Goal: Task Accomplishment & Management: Manage account settings

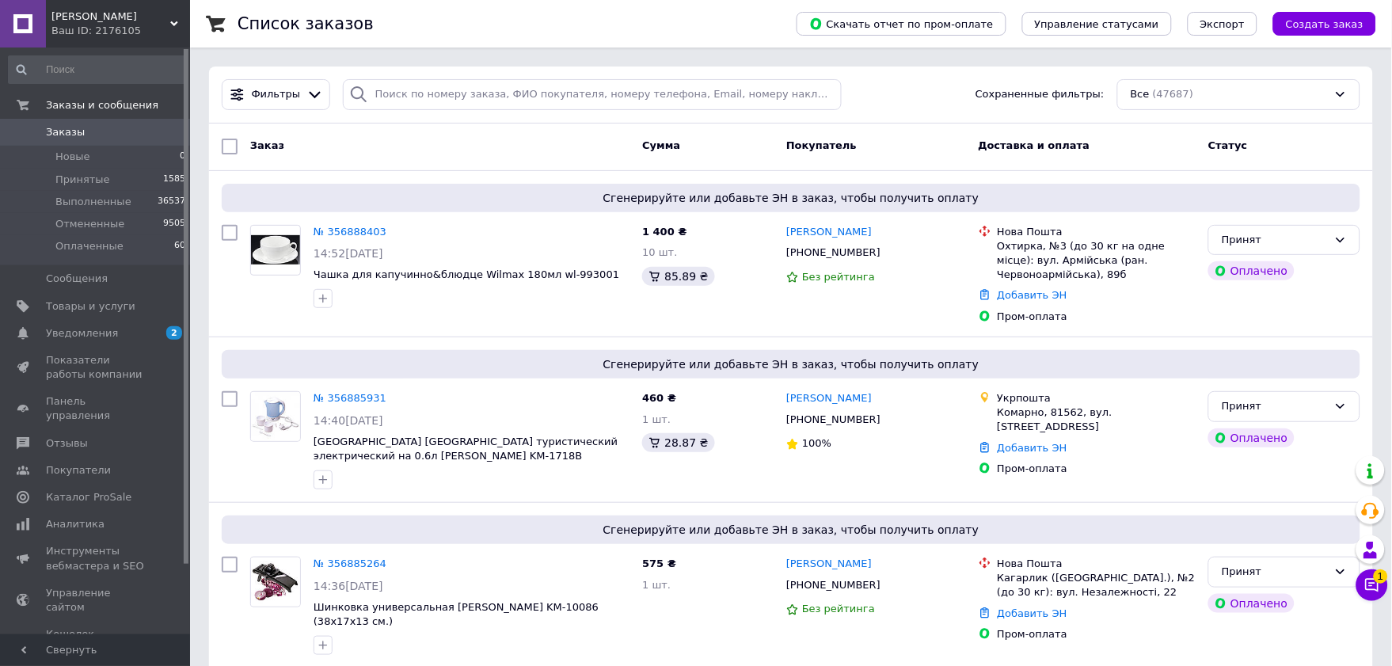
click at [1367, 589] on icon at bounding box center [1372, 585] width 13 height 13
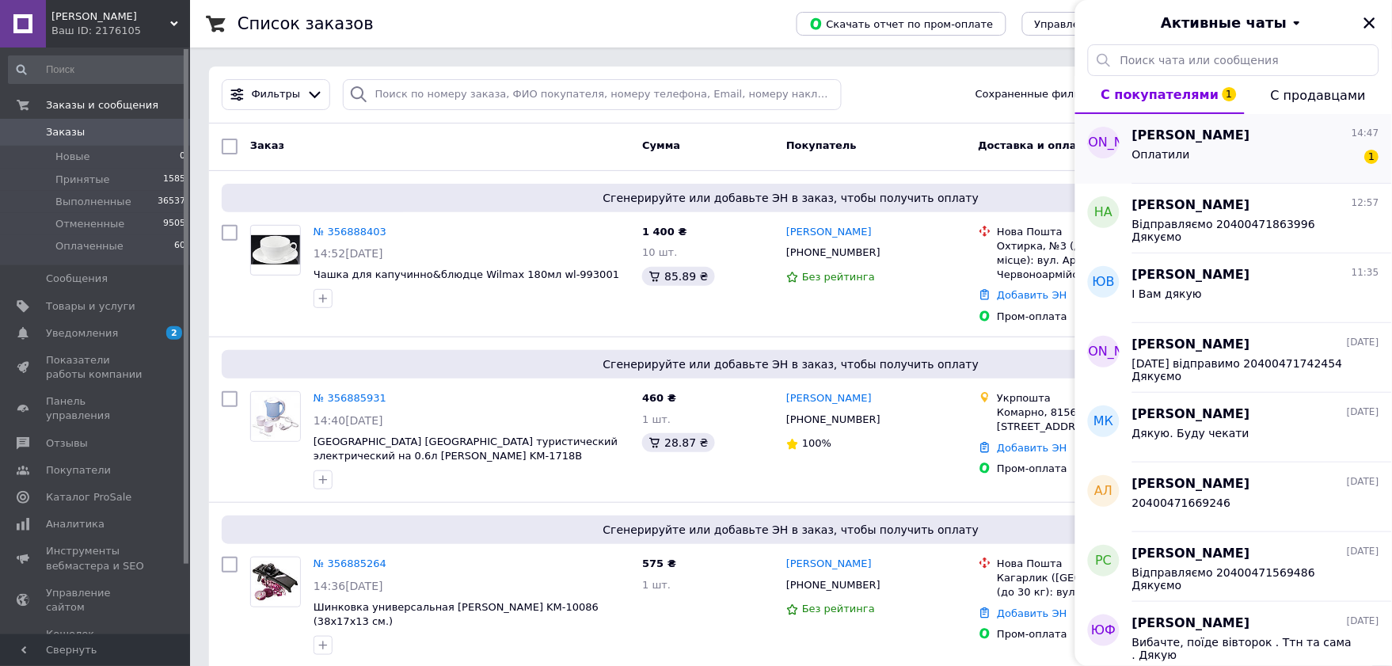
click at [1239, 159] on div "Оплатили 1" at bounding box center [1256, 157] width 247 height 25
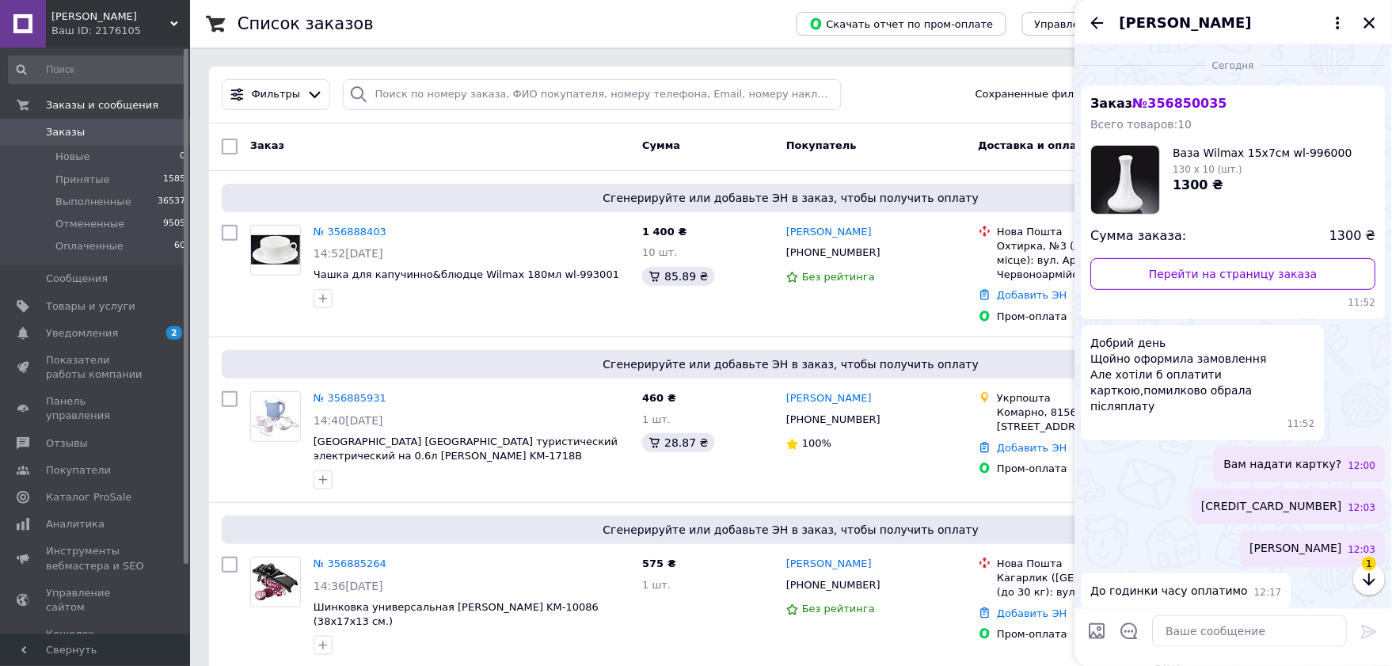
scroll to position [60, 0]
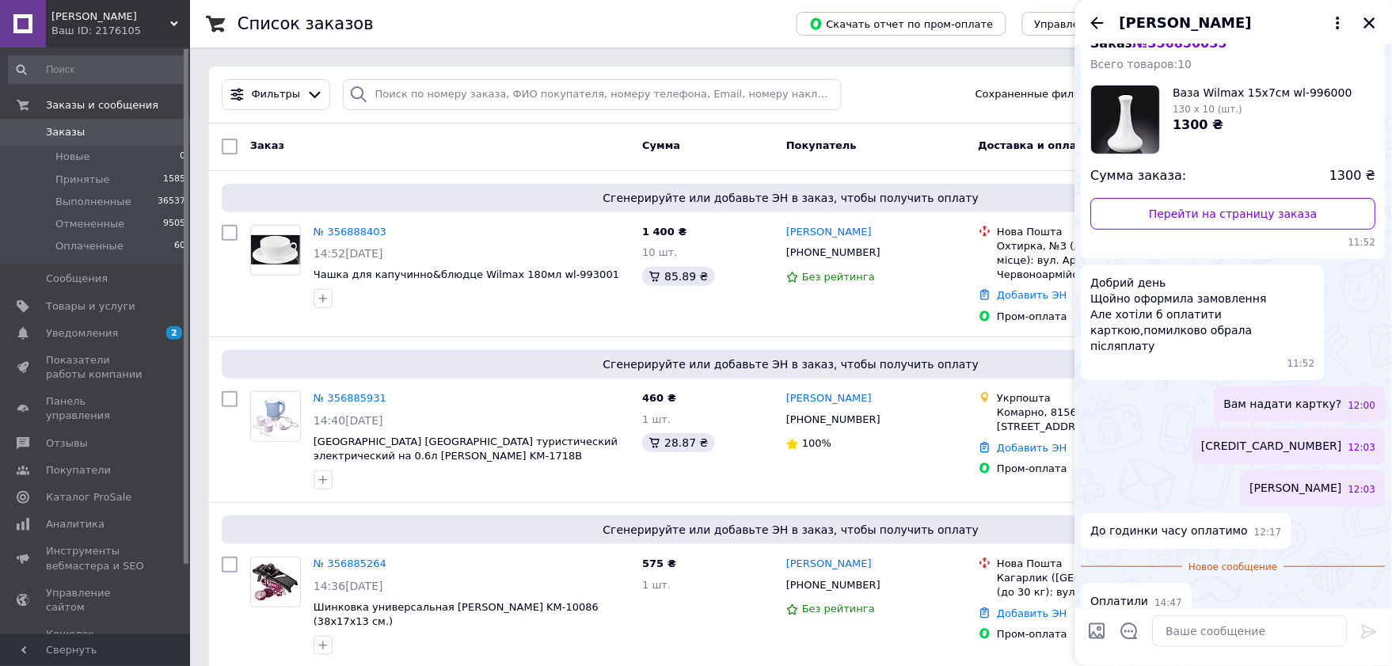
click at [1374, 17] on icon "Закрыть" at bounding box center [1370, 23] width 14 height 14
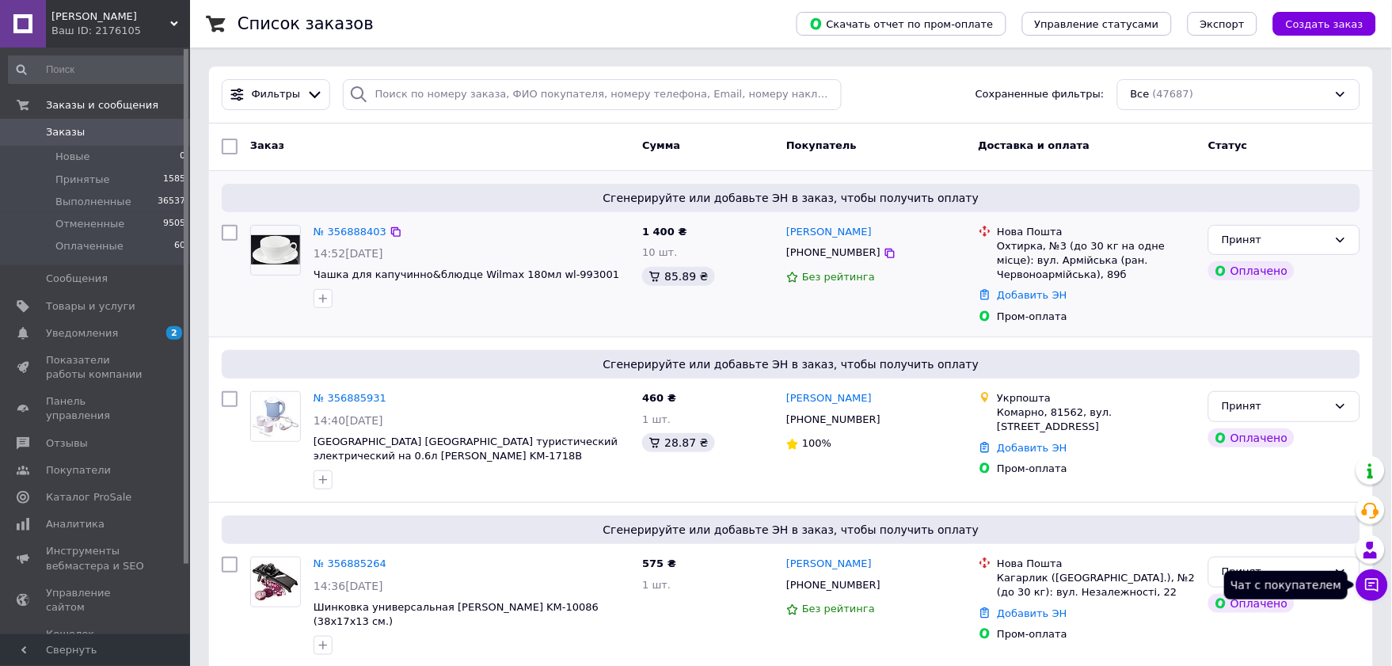
drag, startPoint x: 1372, startPoint y: 592, endPoint x: 1216, endPoint y: 284, distance: 345.7
click at [1370, 592] on icon at bounding box center [1373, 585] width 16 height 16
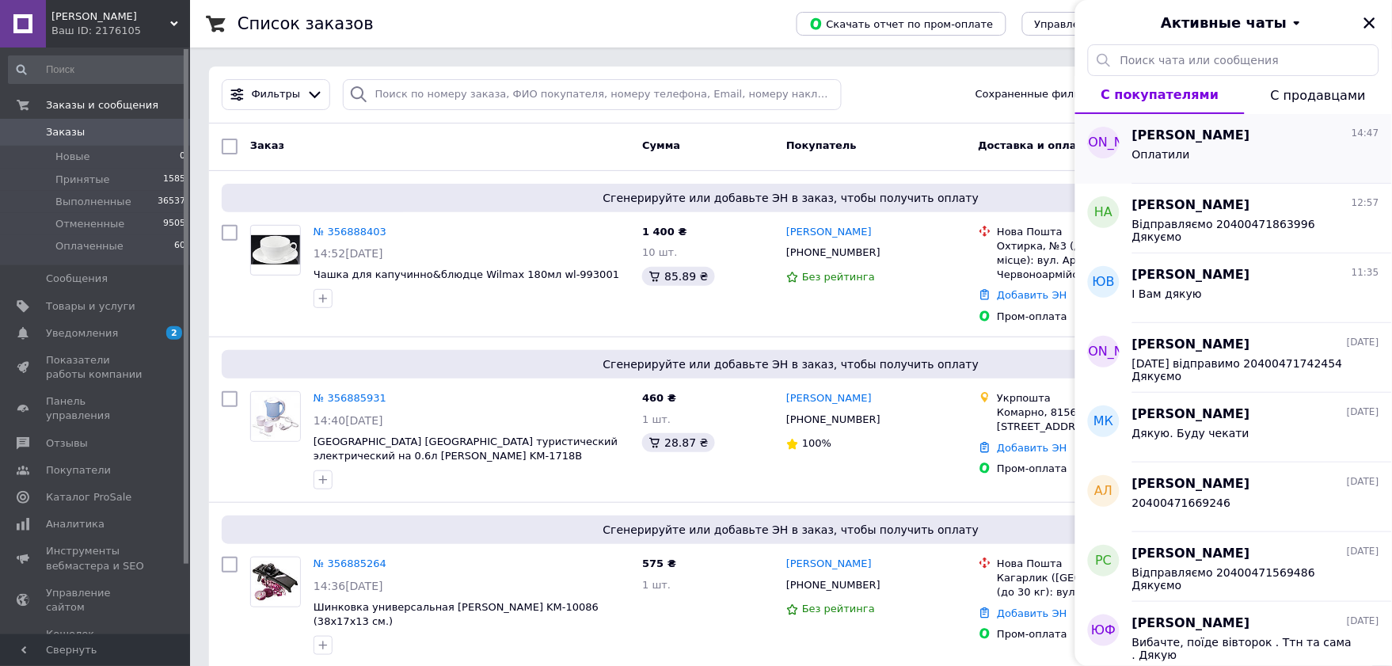
click at [1212, 147] on div "Оплатили" at bounding box center [1256, 157] width 247 height 25
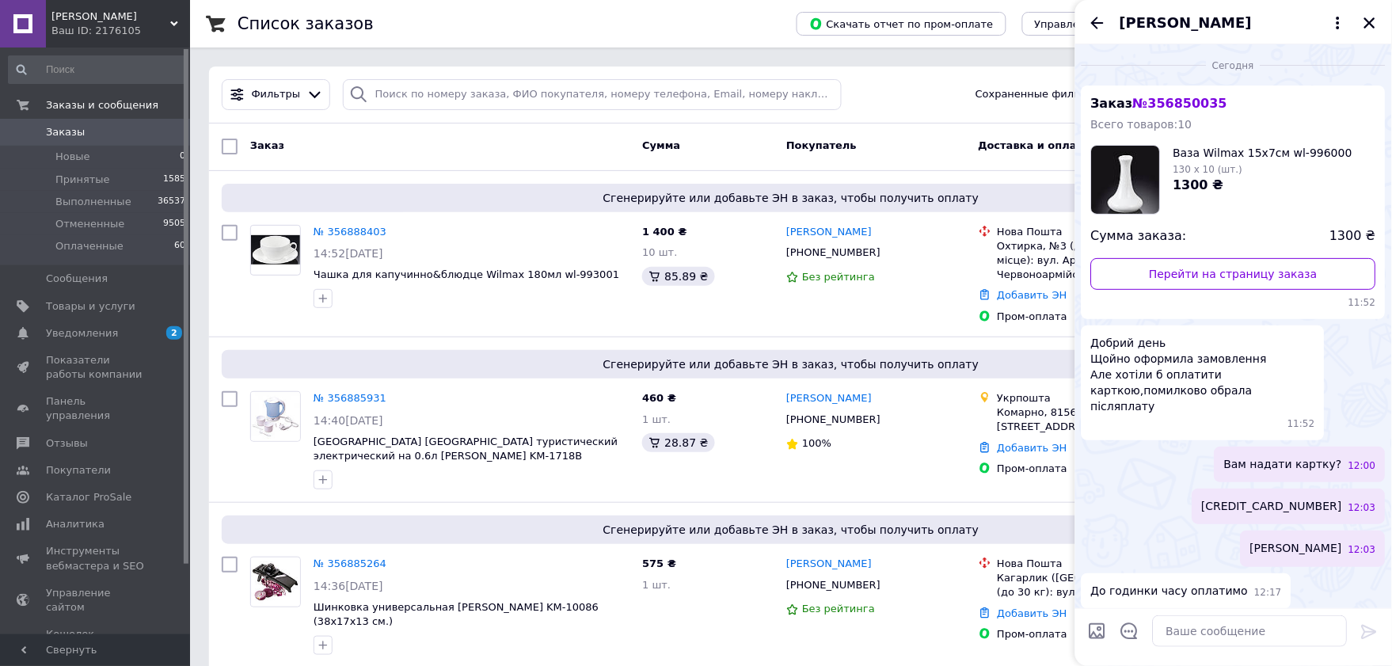
scroll to position [32, 0]
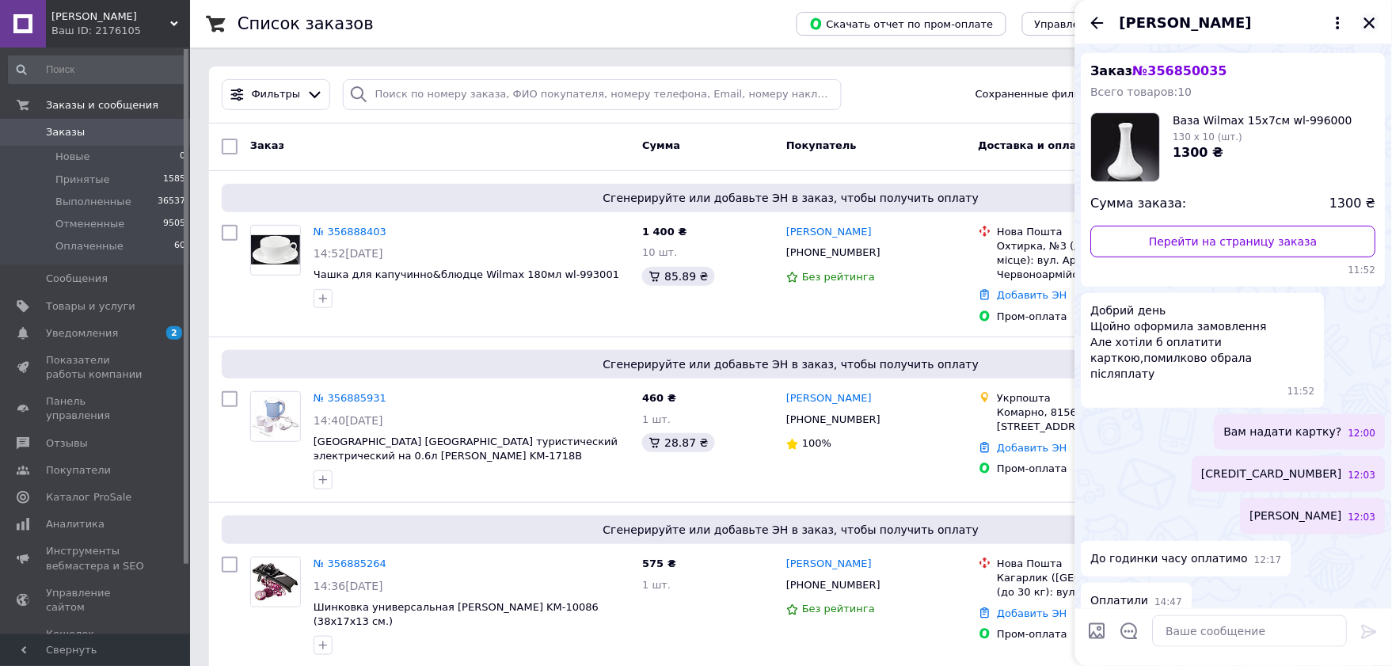
click at [1375, 22] on icon "Закрыть" at bounding box center [1370, 23] width 14 height 14
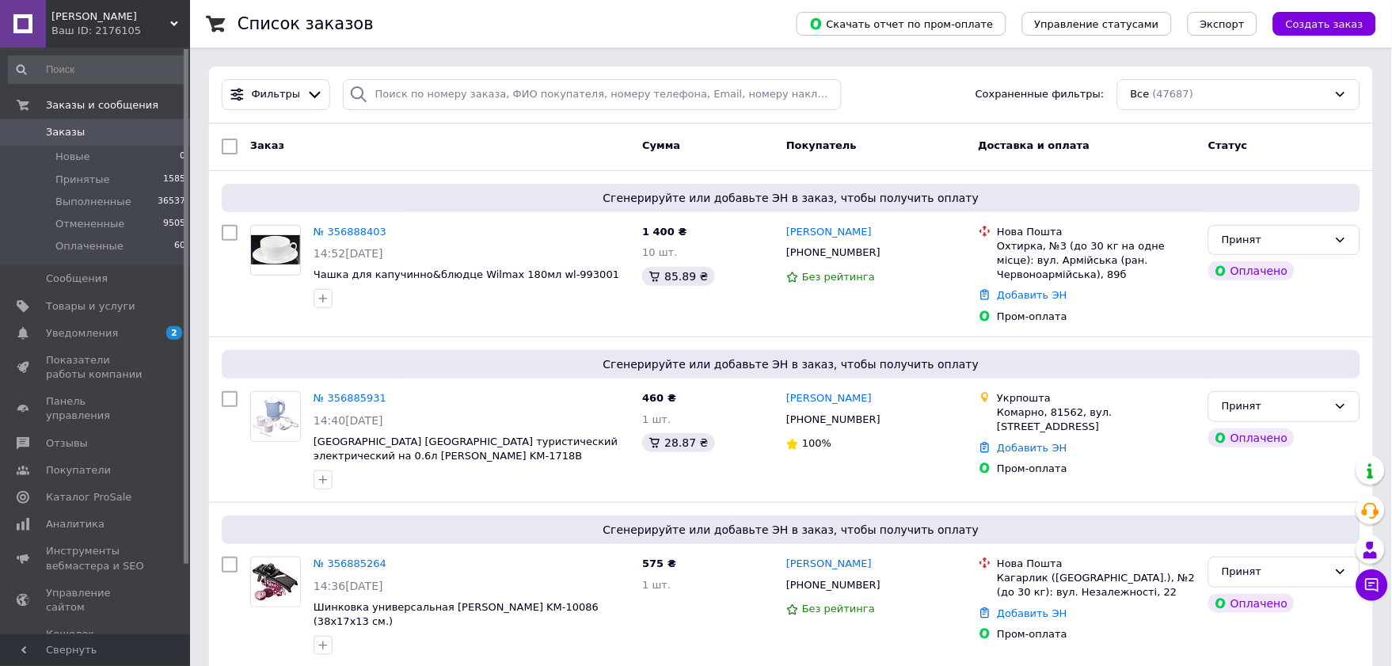
drag, startPoint x: 1389, startPoint y: 589, endPoint x: 1371, endPoint y: 581, distance: 20.2
click at [1371, 581] on icon at bounding box center [1373, 585] width 16 height 16
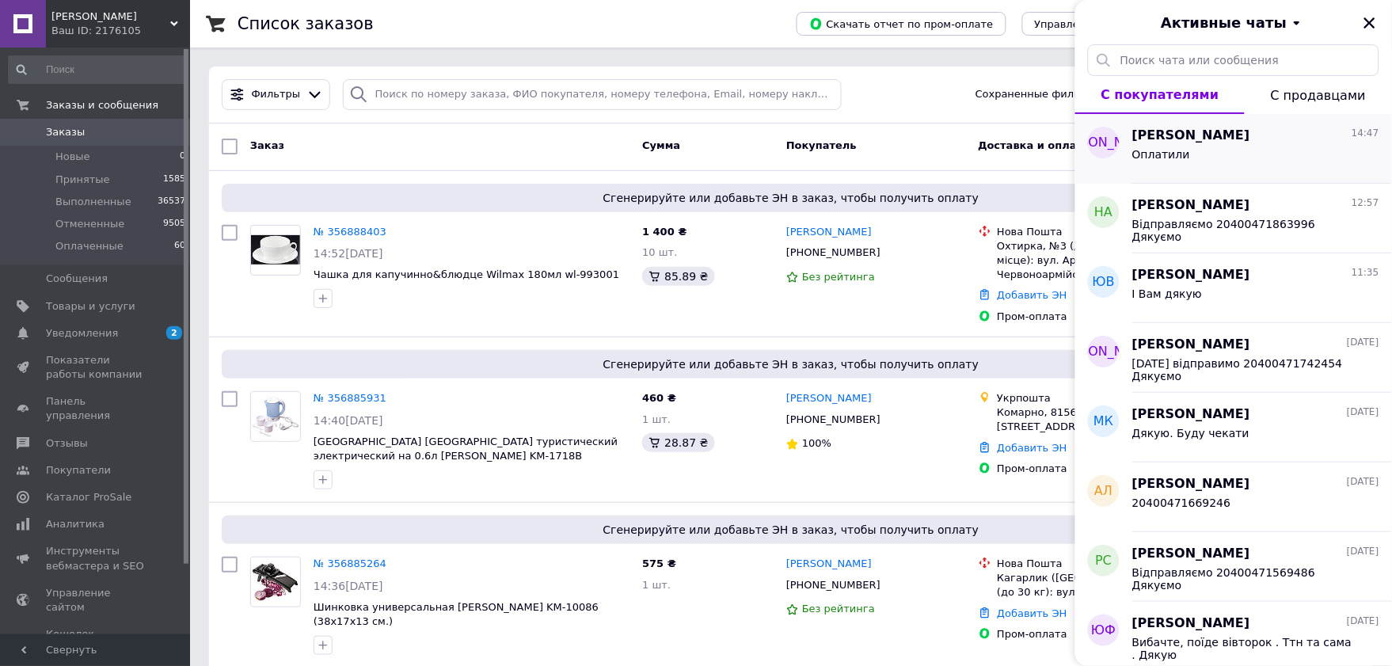
click at [1176, 143] on span "[PERSON_NAME]" at bounding box center [1192, 136] width 118 height 18
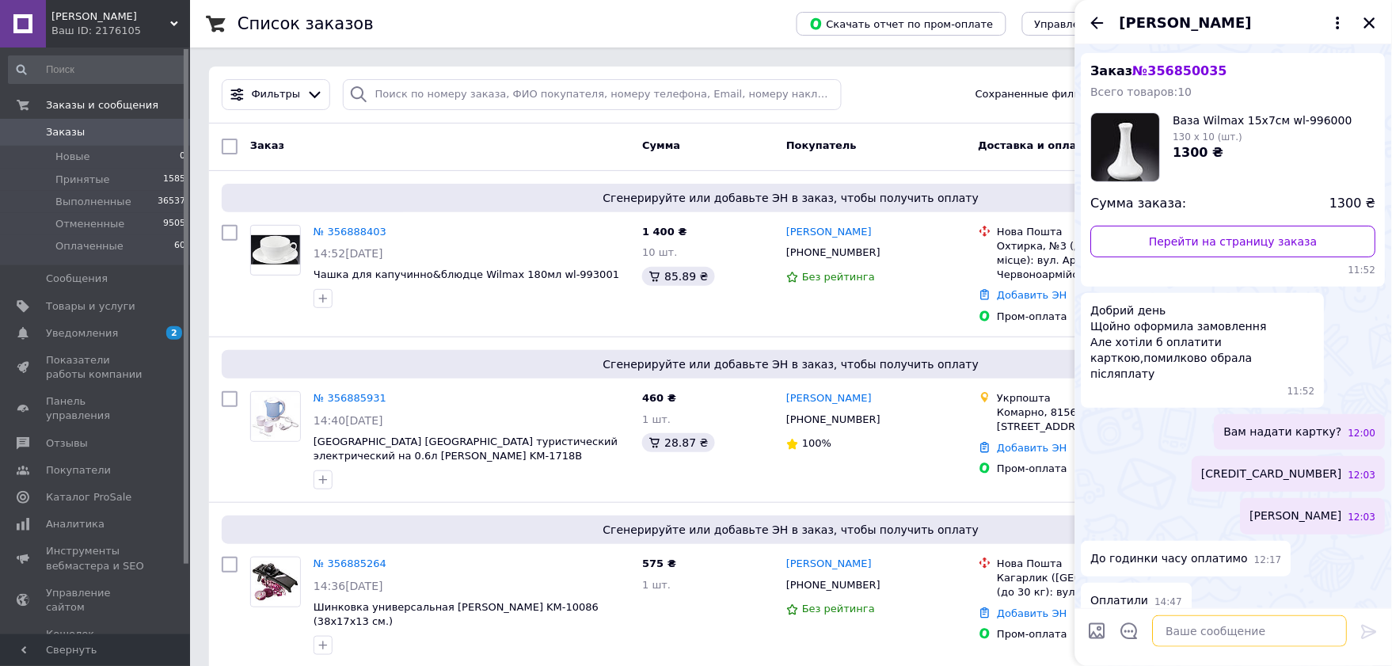
click at [1192, 632] on textarea at bounding box center [1250, 631] width 195 height 32
paste textarea "20400471904505"
type textarea "20400471904505"
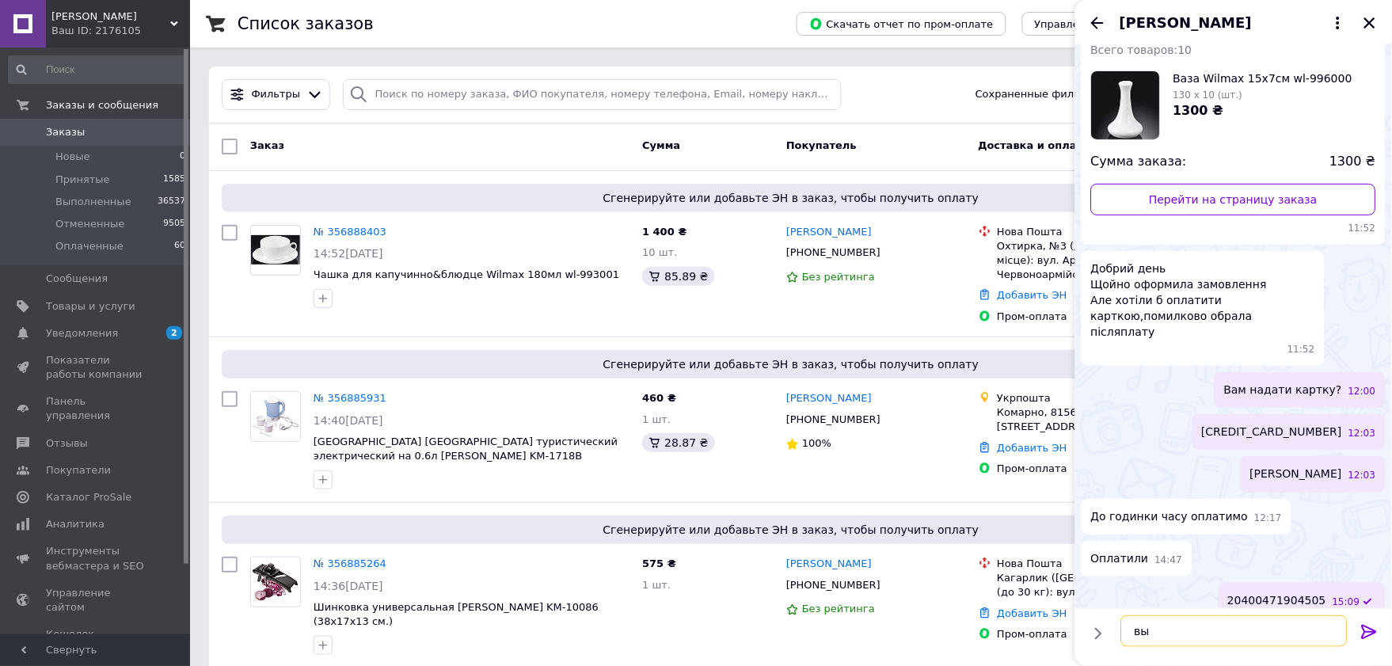
type textarea "в"
type textarea "Відправка 14.08"
click at [1367, 631] on icon at bounding box center [1369, 632] width 15 height 14
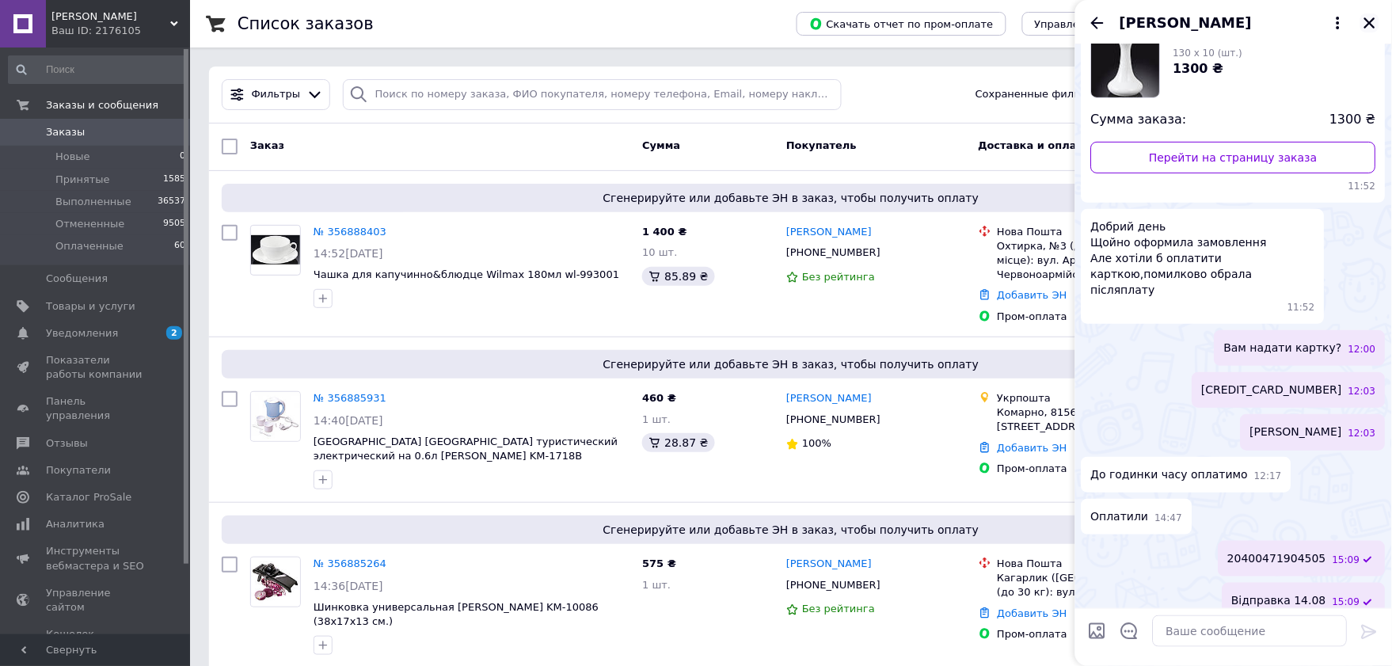
click at [1371, 25] on icon "Закрыть" at bounding box center [1370, 23] width 14 height 14
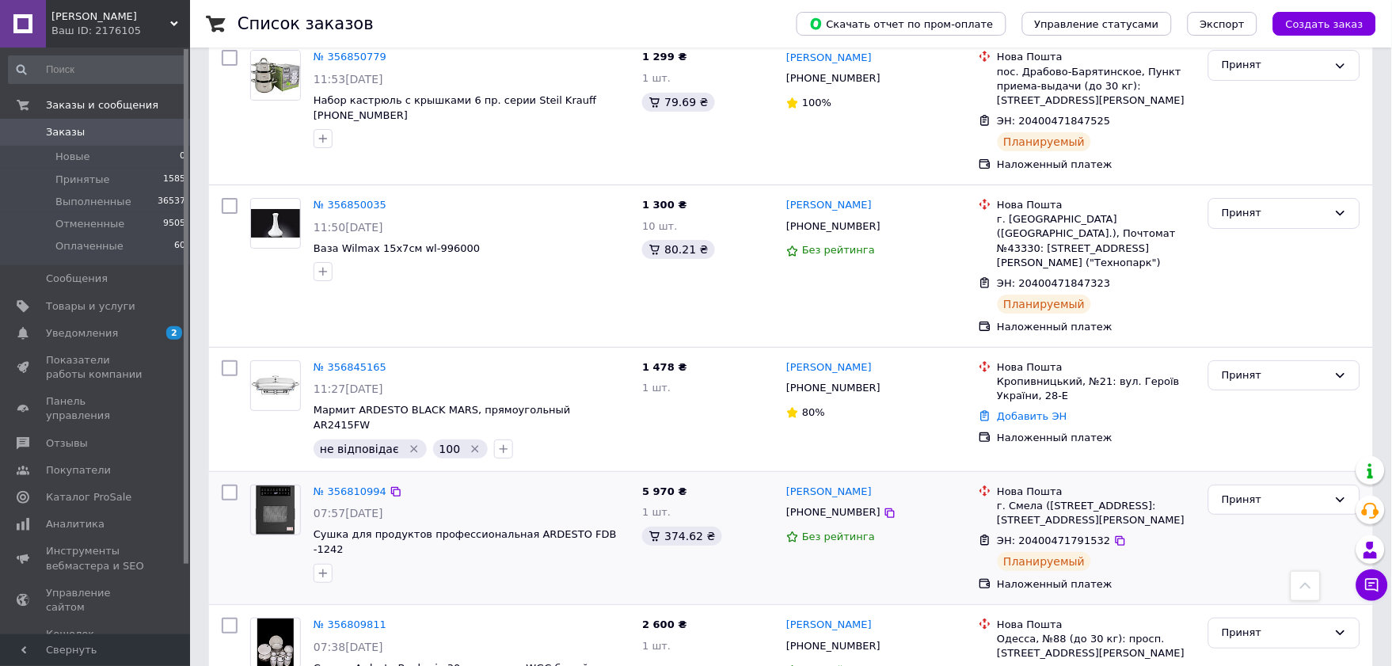
scroll to position [1232, 0]
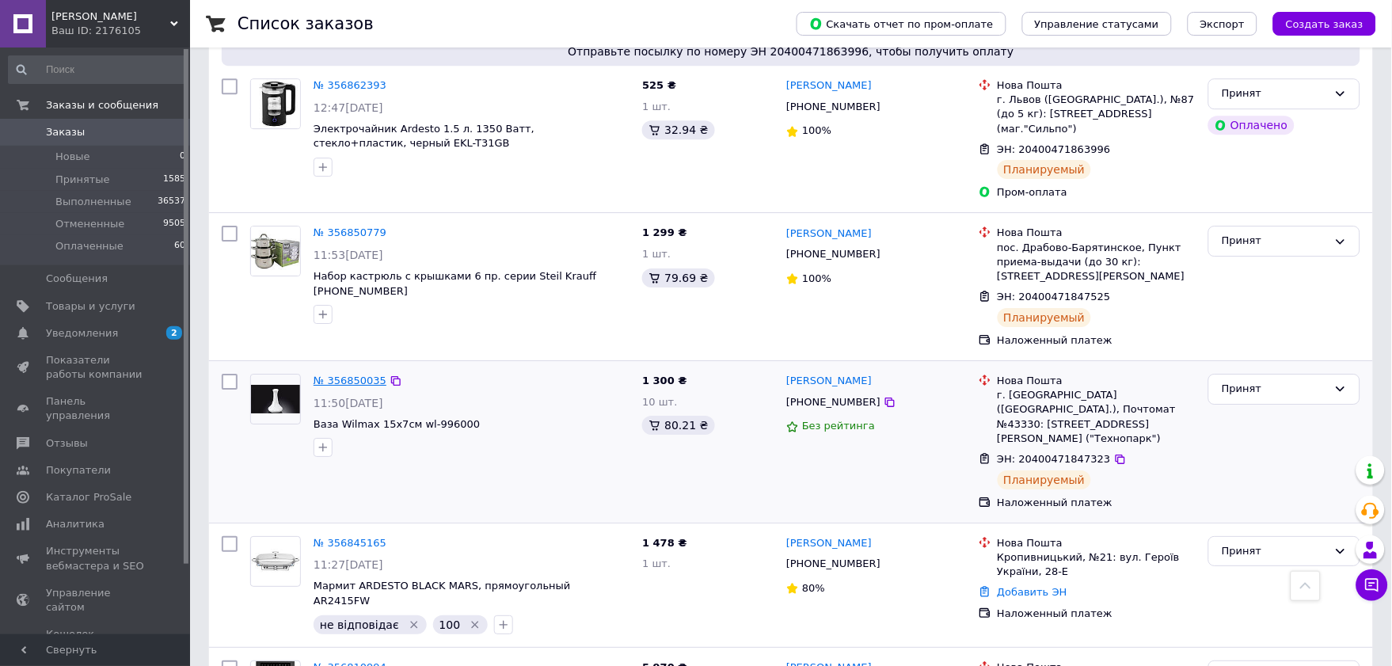
click at [355, 375] on link "№ 356850035" at bounding box center [350, 381] width 73 height 12
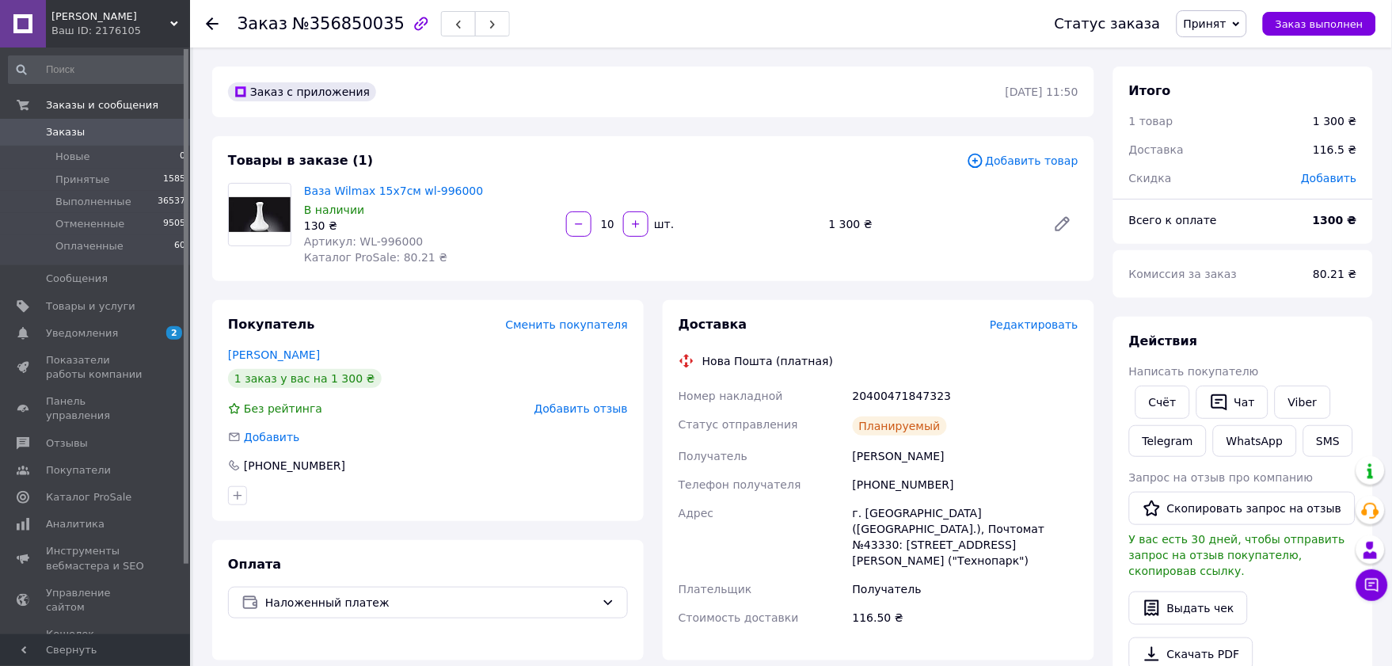
click at [1045, 327] on span "Редактировать" at bounding box center [1034, 324] width 89 height 13
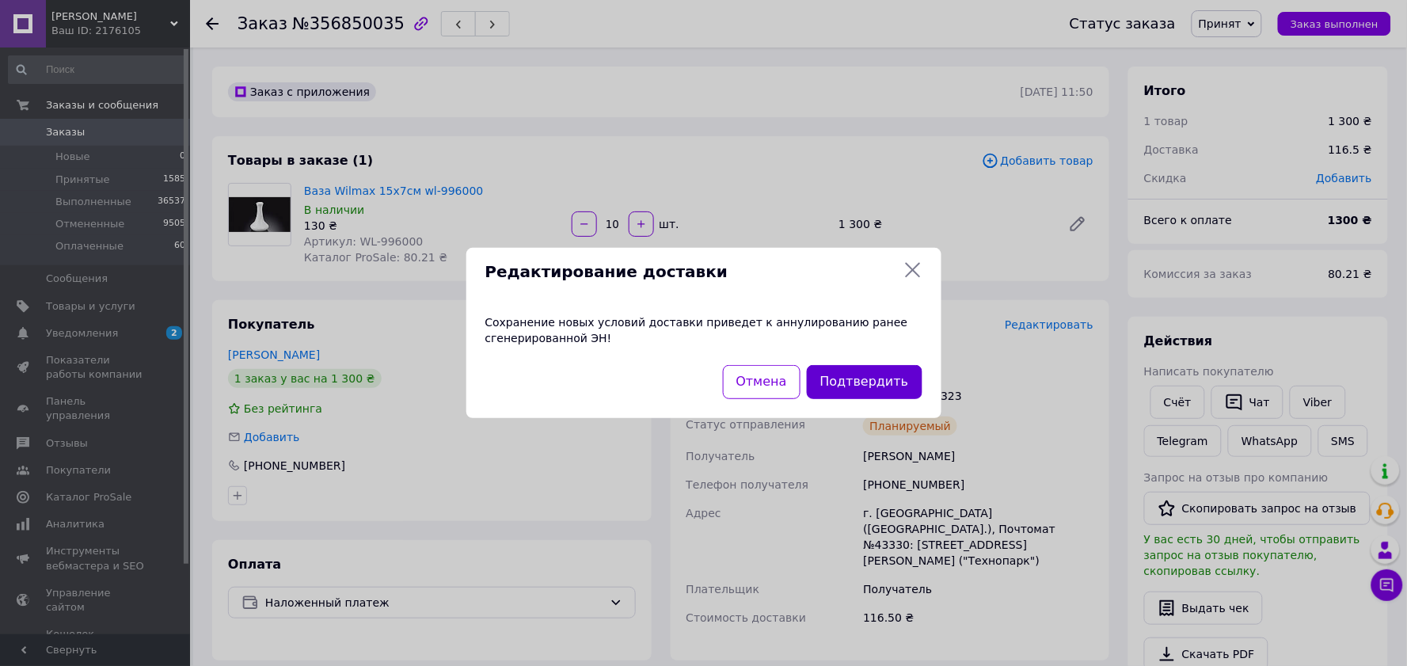
click at [900, 383] on button "Подтвердить" at bounding box center [865, 382] width 116 height 34
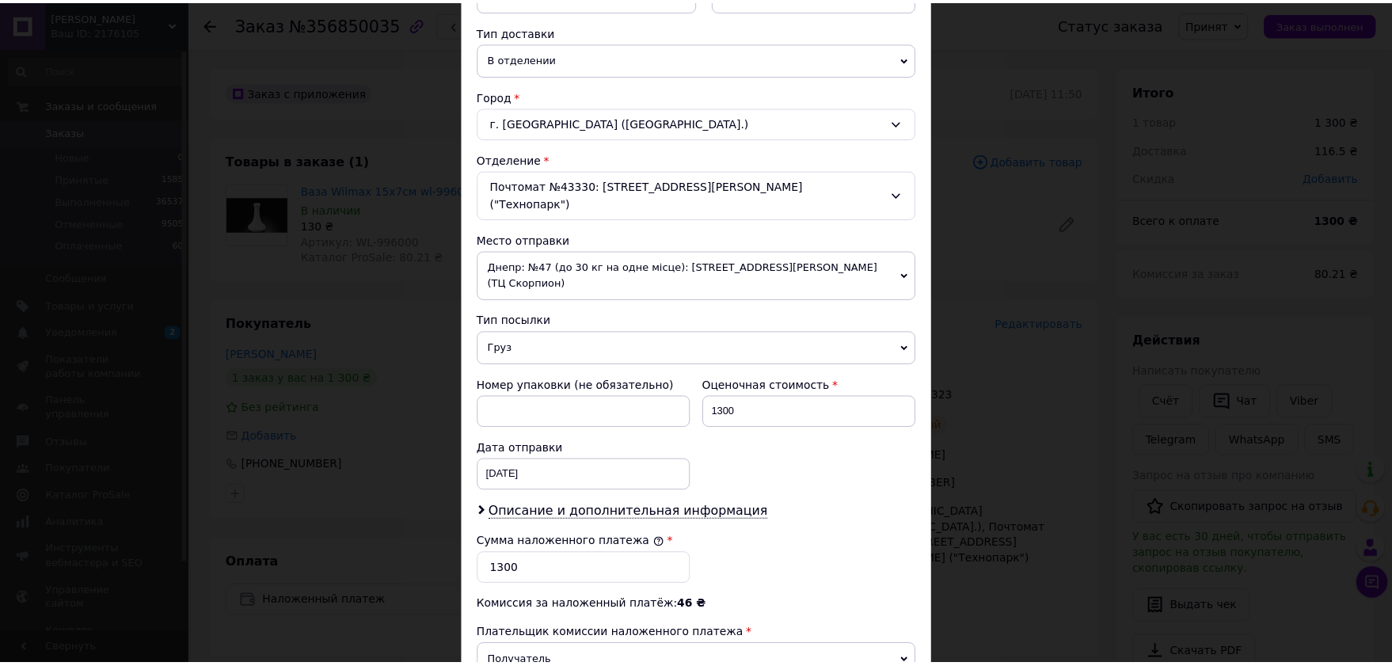
scroll to position [527, 0]
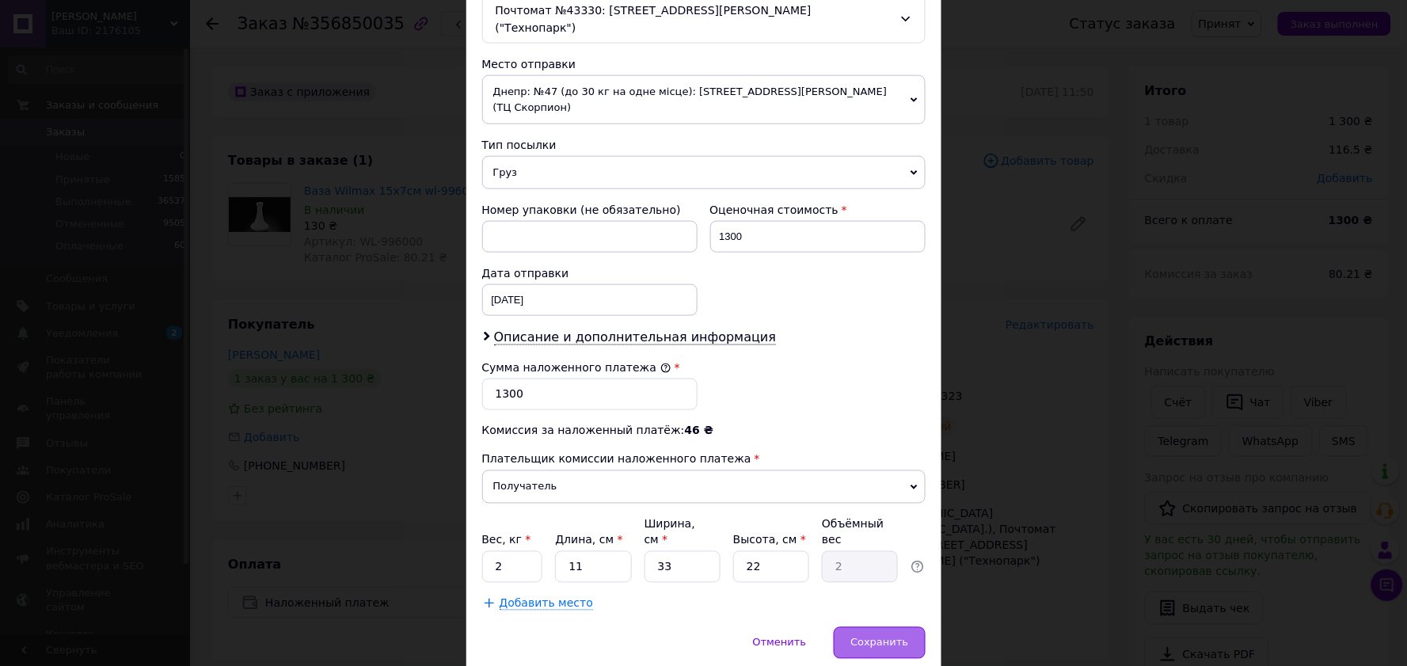
click at [900, 627] on div "Сохранить" at bounding box center [879, 643] width 91 height 32
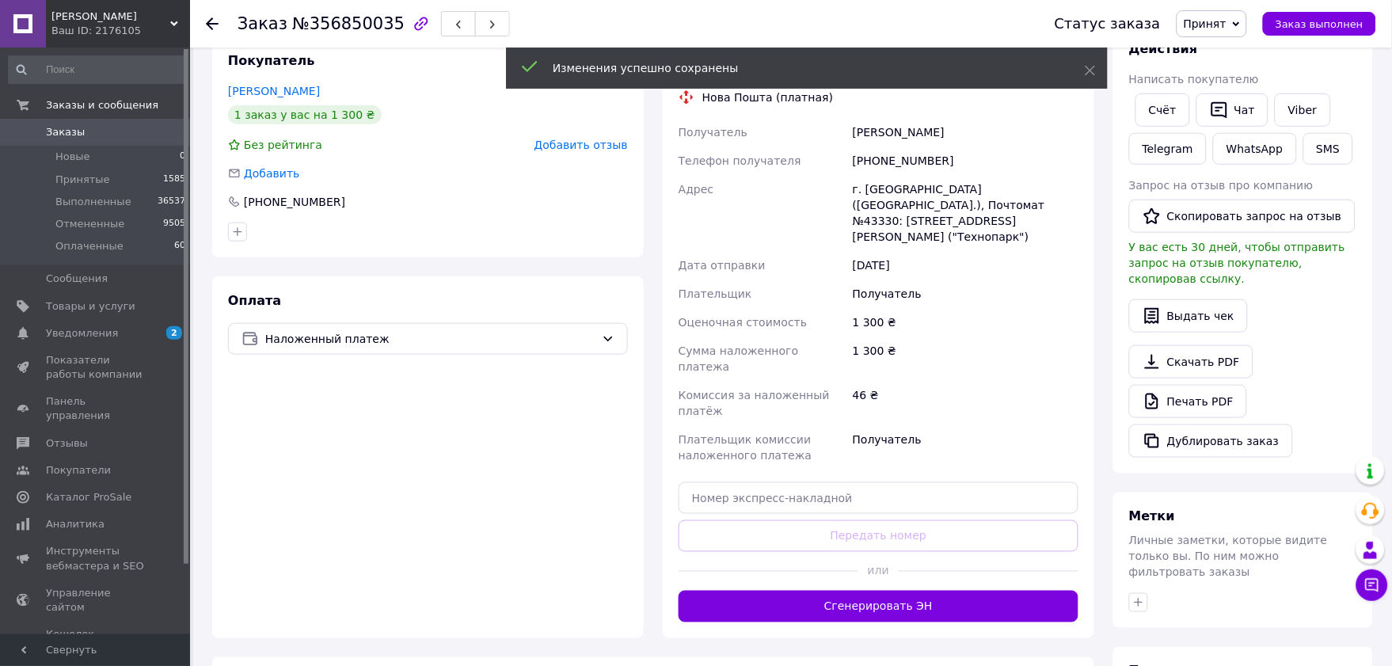
scroll to position [440, 0]
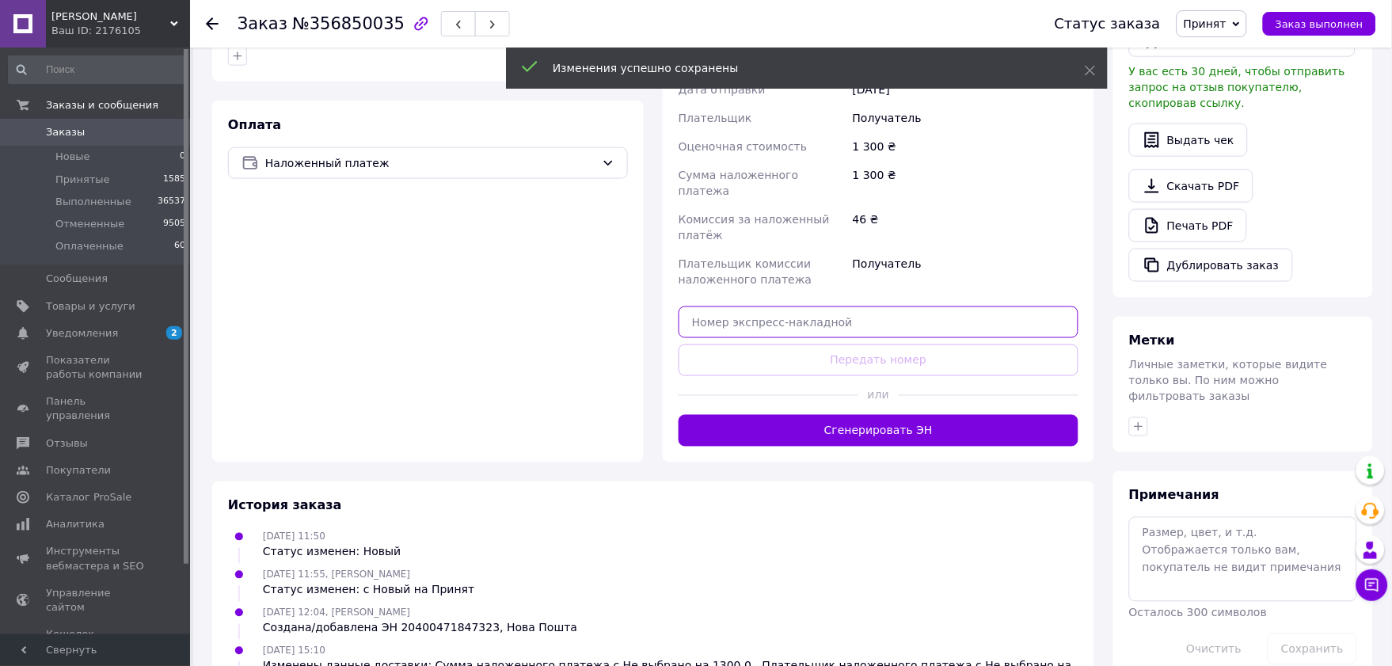
click at [751, 306] on input "text" at bounding box center [879, 322] width 400 height 32
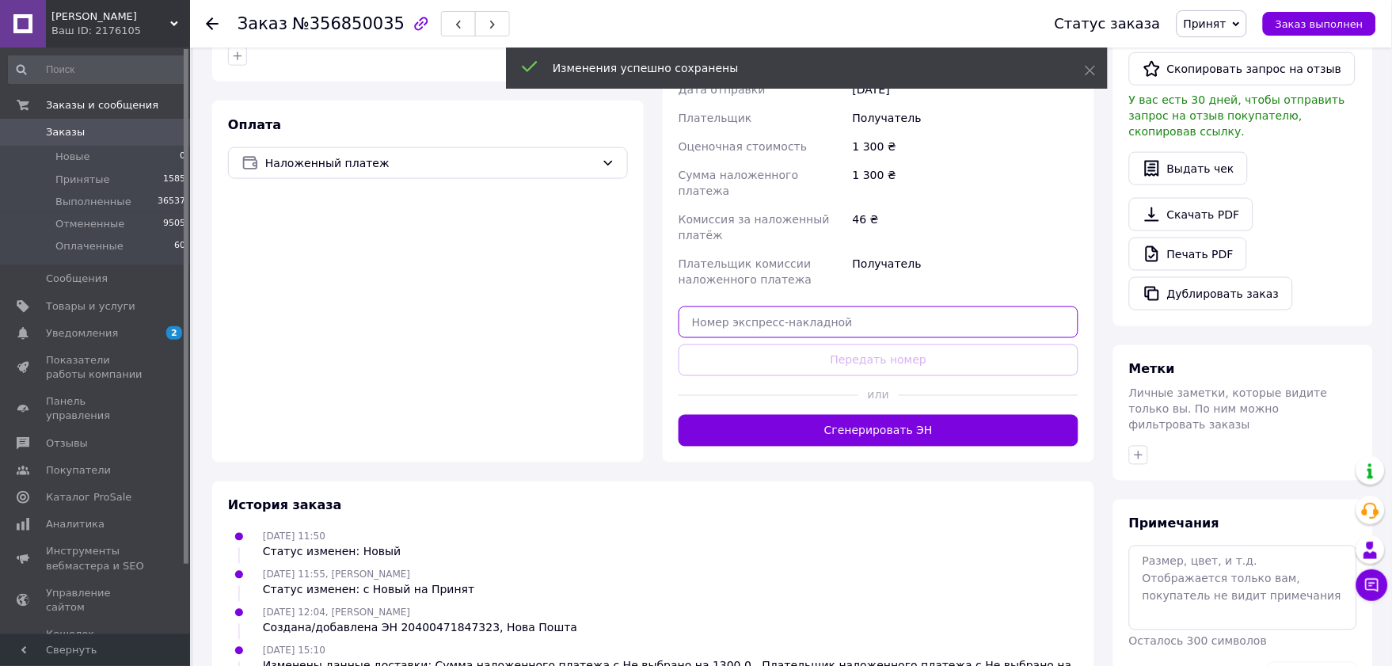
paste input "20400471904505"
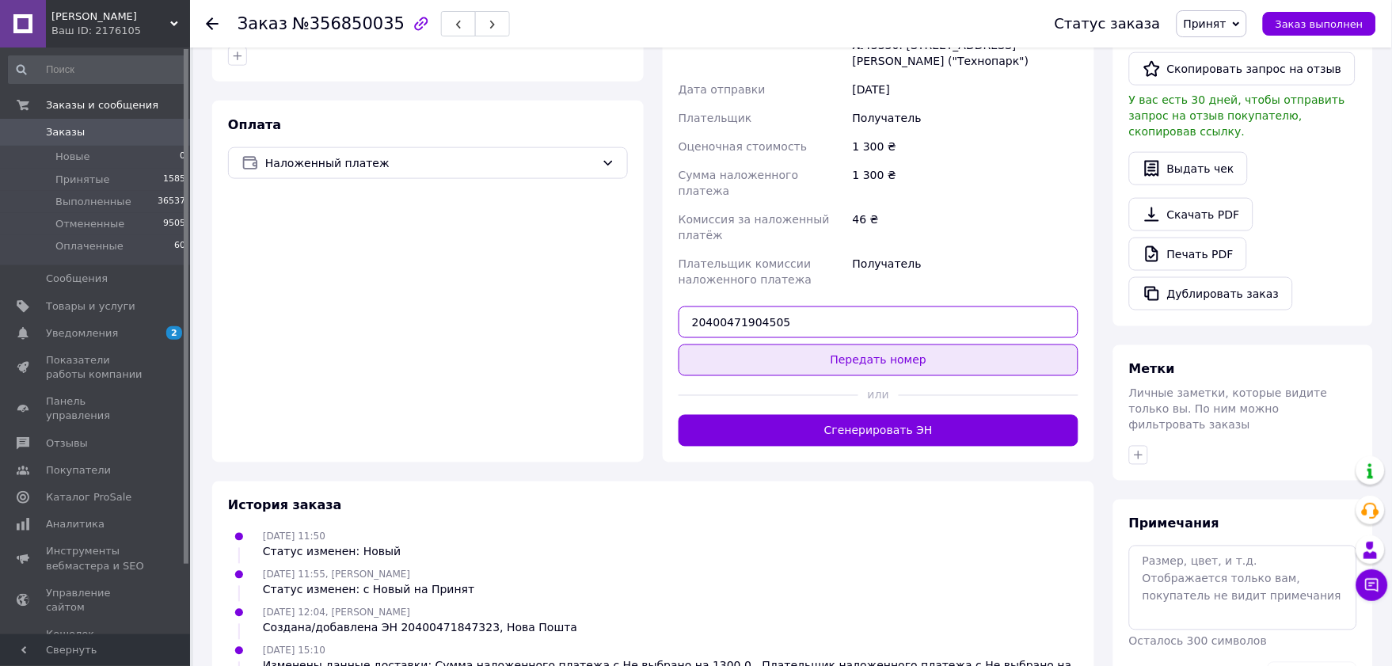
type input "20400471904505"
click at [877, 345] on button "Передать номер" at bounding box center [879, 361] width 400 height 32
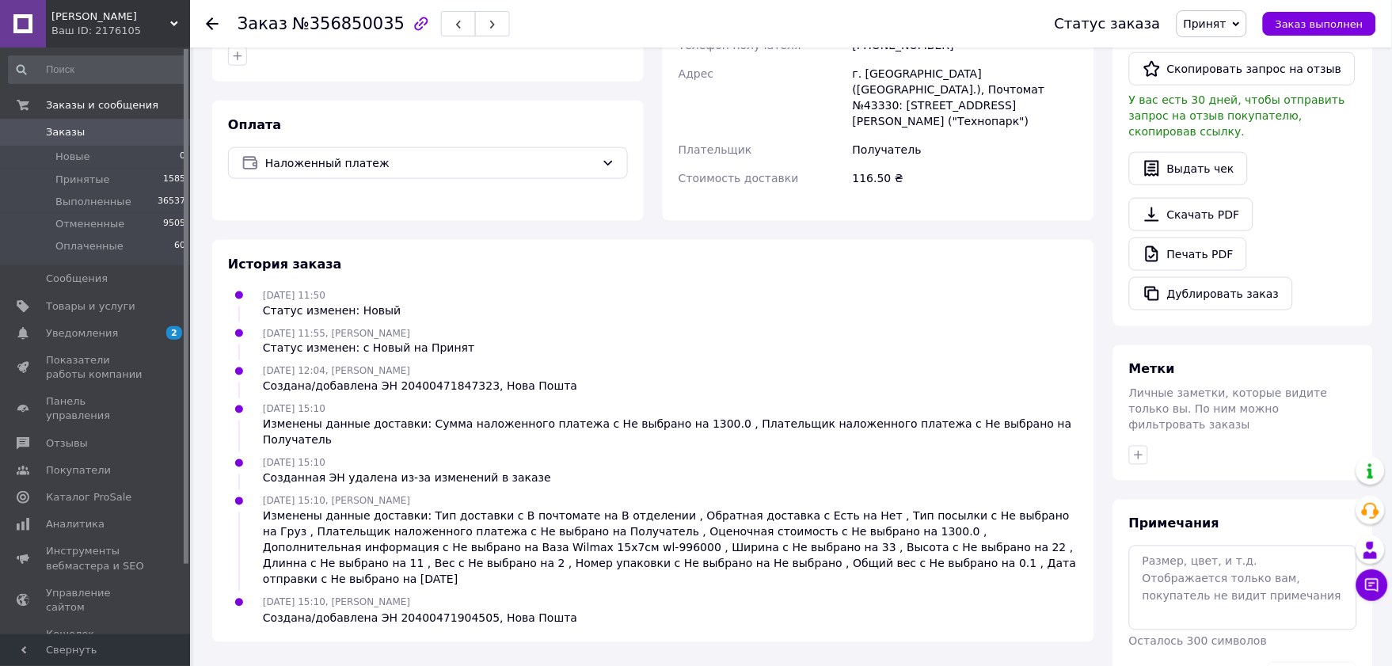
click at [86, 132] on span "Заказы" at bounding box center [96, 132] width 101 height 14
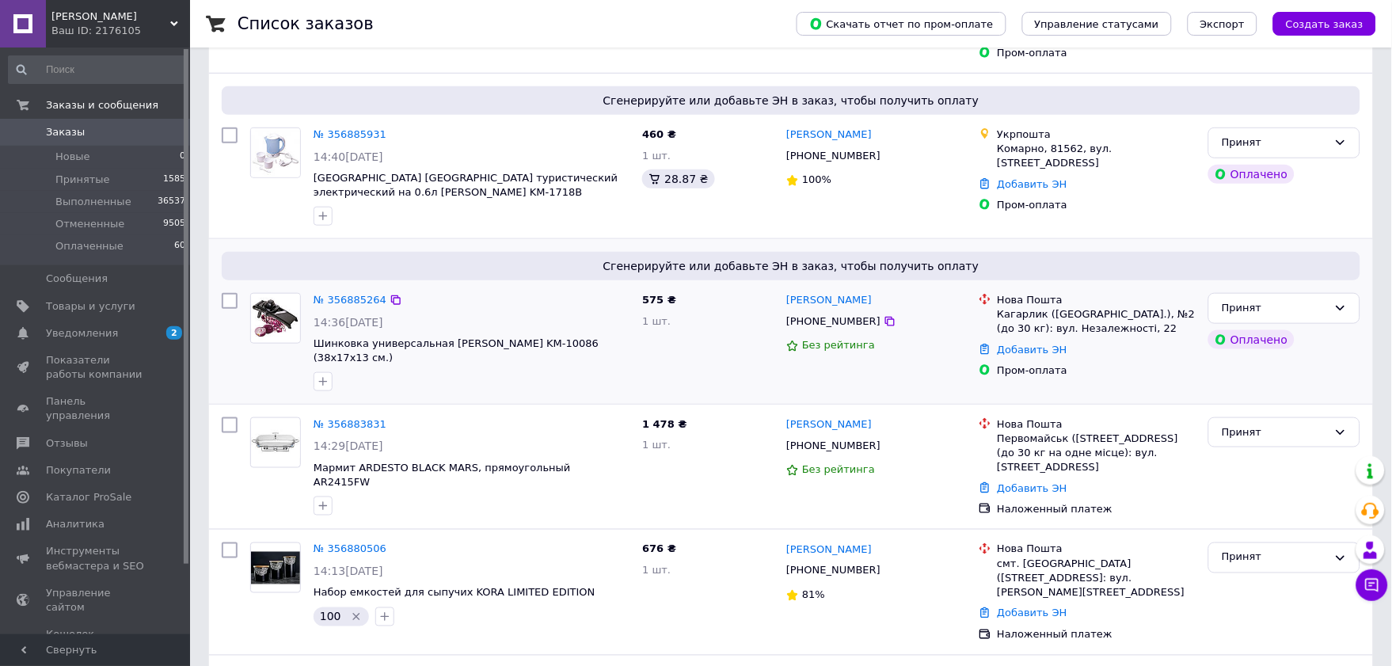
scroll to position [527, 0]
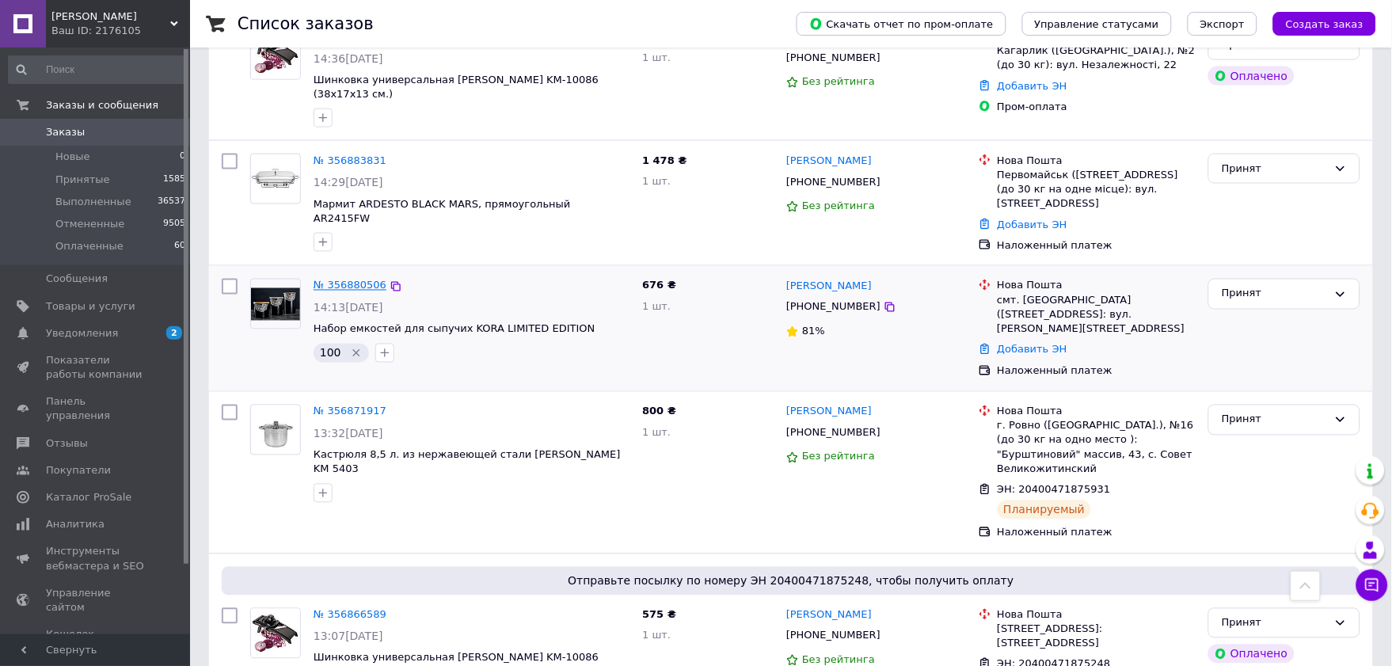
click at [348, 280] on link "№ 356880506" at bounding box center [350, 286] width 73 height 12
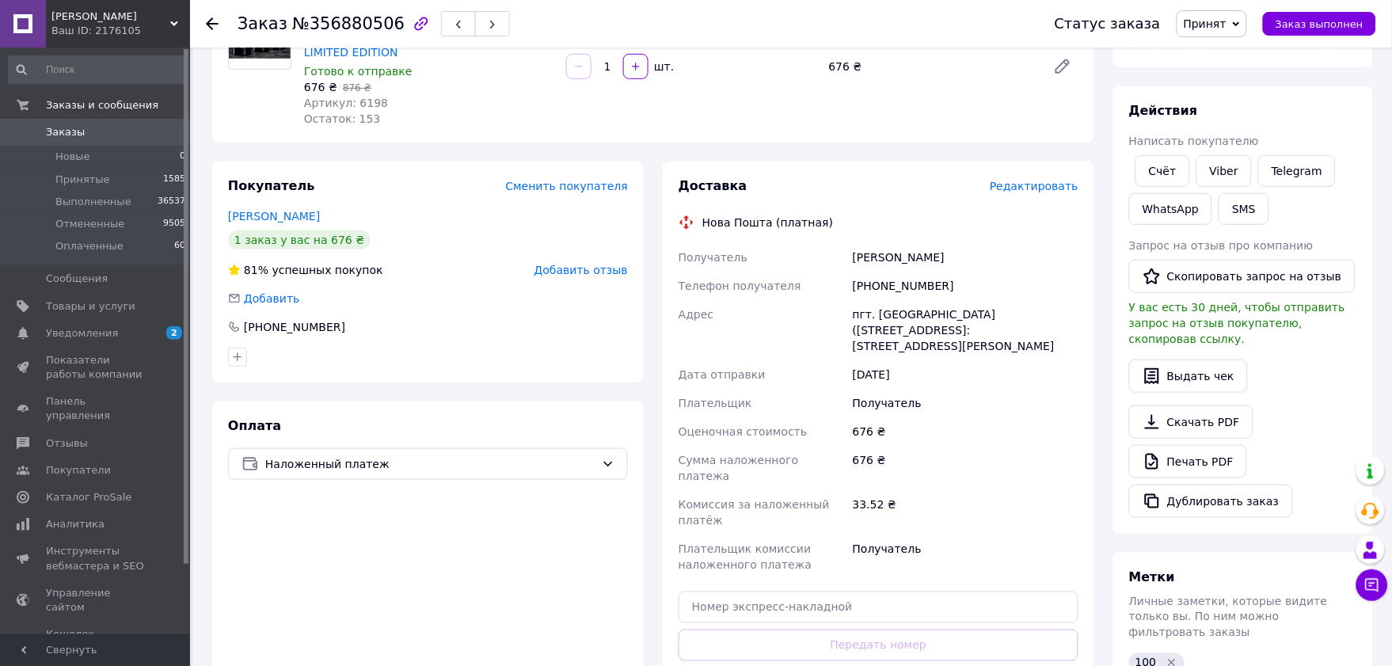
scroll to position [89, 0]
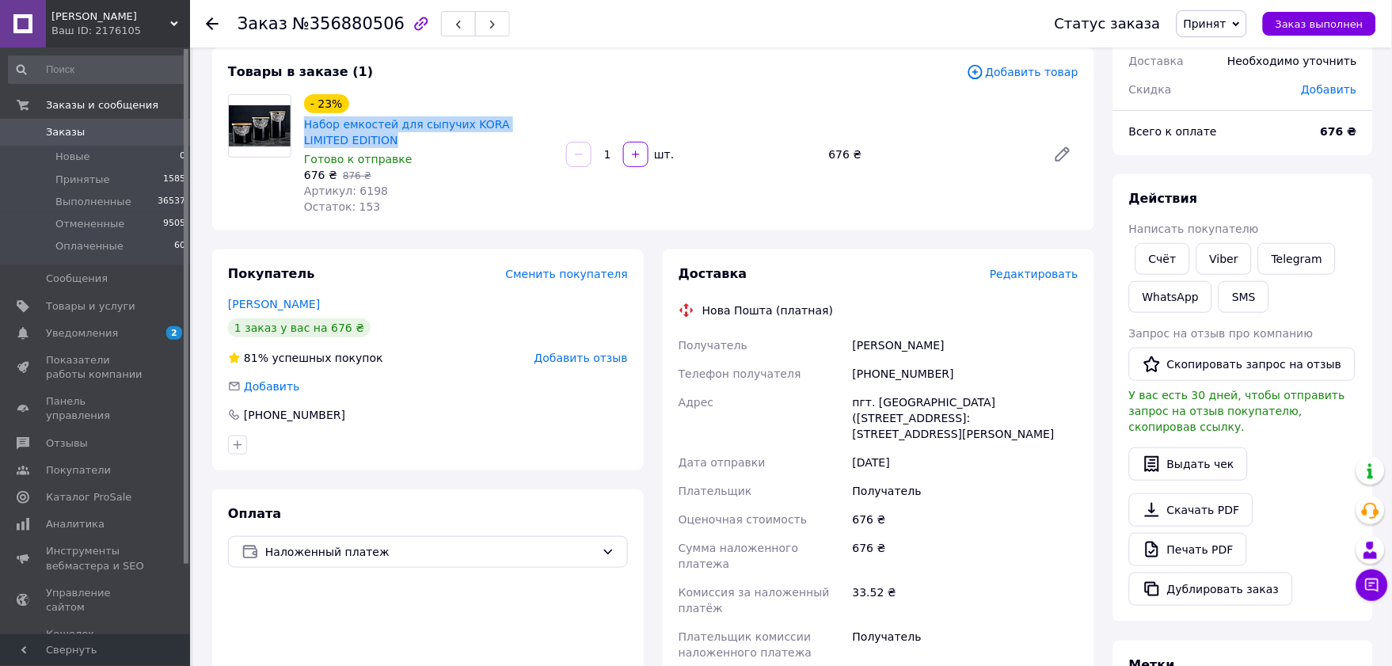
drag, startPoint x: 361, startPoint y: 147, endPoint x: 298, endPoint y: 128, distance: 65.9
click at [298, 128] on div "- 23% Набор емкостей для сыпучих KORA LIMITED EDITION Готово к отправке 676 ₴  …" at bounding box center [429, 154] width 262 height 127
copy link "Набор емкостей для сыпучих KORA LIMITED EDITION"
drag, startPoint x: 984, startPoint y: 382, endPoint x: 874, endPoint y: 382, distance: 110.9
click at [874, 382] on div "[PHONE_NUMBER]" at bounding box center [966, 374] width 232 height 29
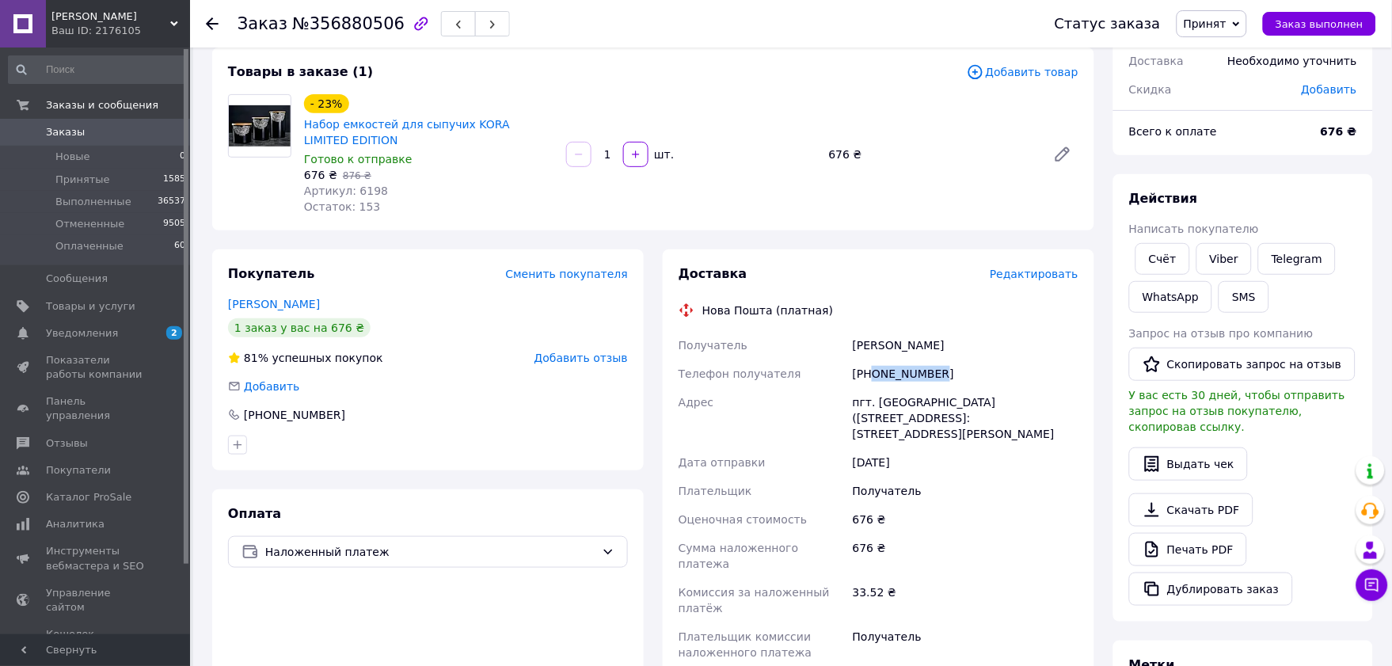
copy div "0733197516"
drag, startPoint x: 922, startPoint y: 399, endPoint x: 872, endPoint y: 398, distance: 49.9
click at [872, 398] on div "пгт. [GEOGRAPHIC_DATA] ([PERSON_NAME][GEOGRAPHIC_DATA].), №1: ул. [PERSON_NAME]…" at bounding box center [966, 418] width 232 height 60
click at [929, 406] on div "пгт. [GEOGRAPHIC_DATA] ([PERSON_NAME][GEOGRAPHIC_DATA].), №1: ул. [PERSON_NAME]…" at bounding box center [966, 418] width 232 height 60
drag, startPoint x: 929, startPoint y: 406, endPoint x: 874, endPoint y: 408, distance: 54.7
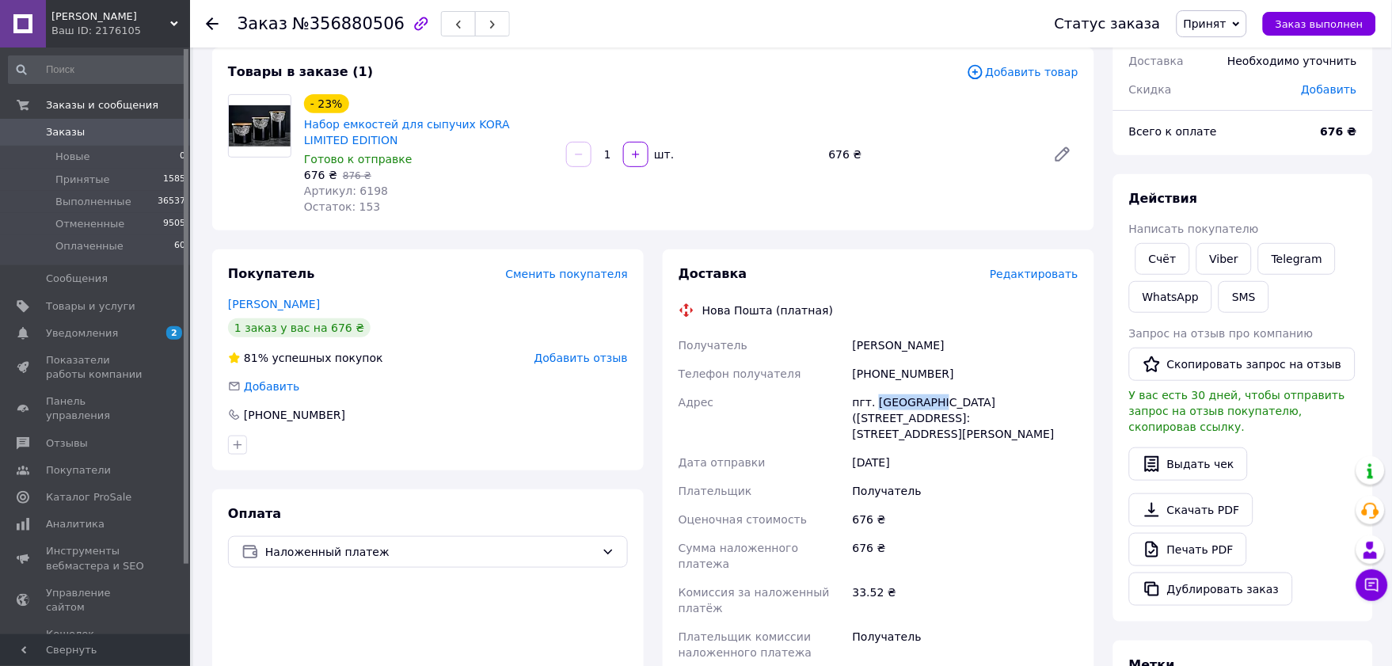
click at [874, 408] on div "пгт. [GEOGRAPHIC_DATA] ([PERSON_NAME][GEOGRAPHIC_DATA].), №1: ул. [PERSON_NAME]…" at bounding box center [966, 418] width 232 height 60
copy div "Березанка"
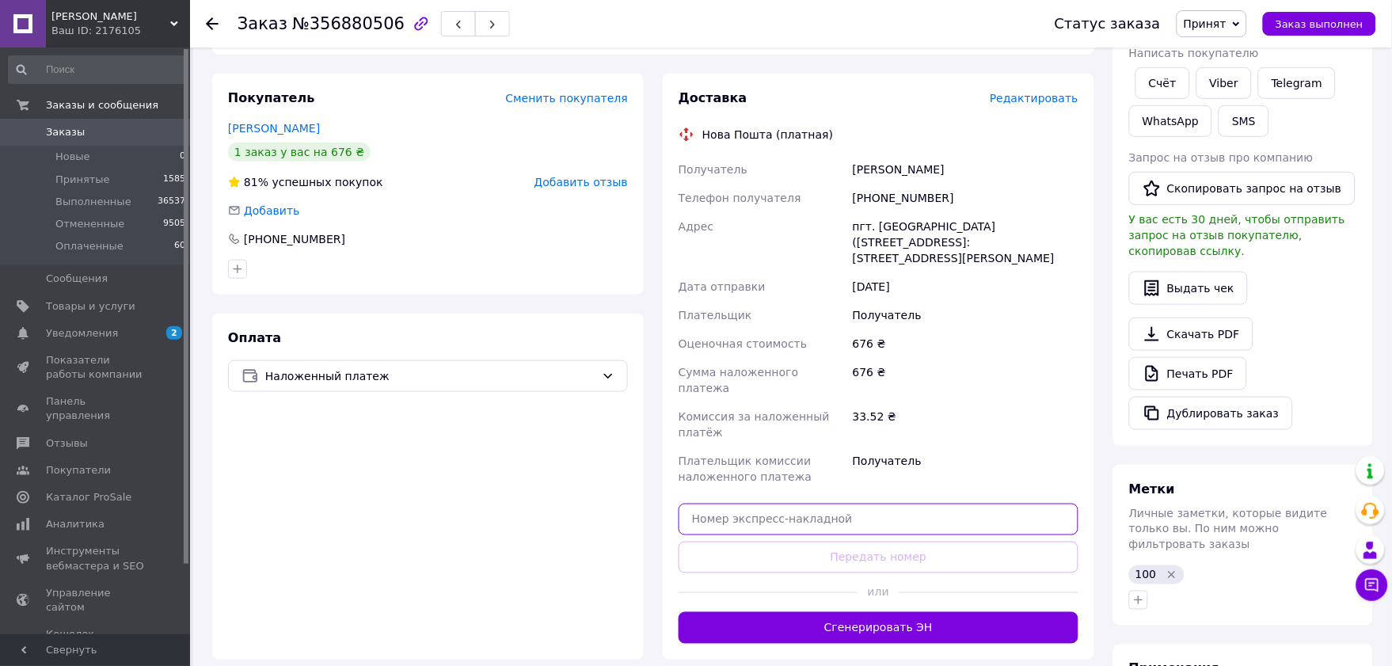
click at [801, 504] on input "text" at bounding box center [879, 520] width 400 height 32
paste input "20400471905548"
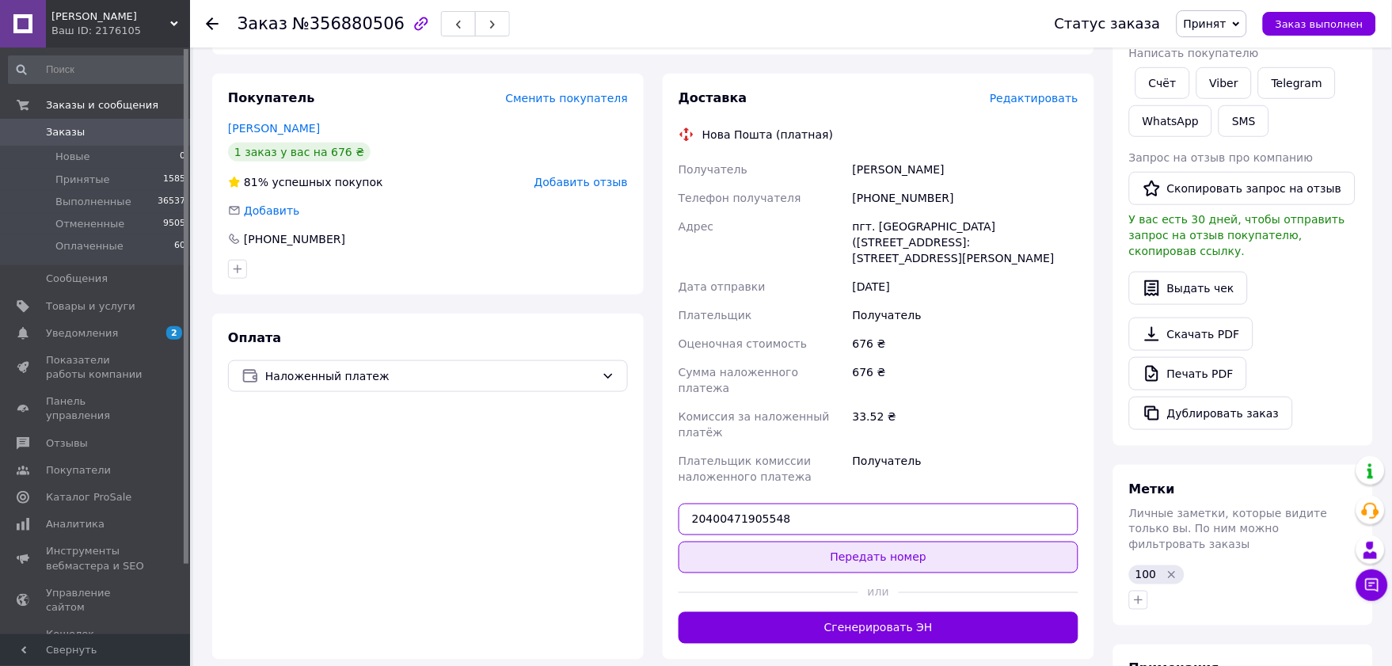
type input "20400471905548"
click at [830, 542] on button "Передать номер" at bounding box center [879, 558] width 400 height 32
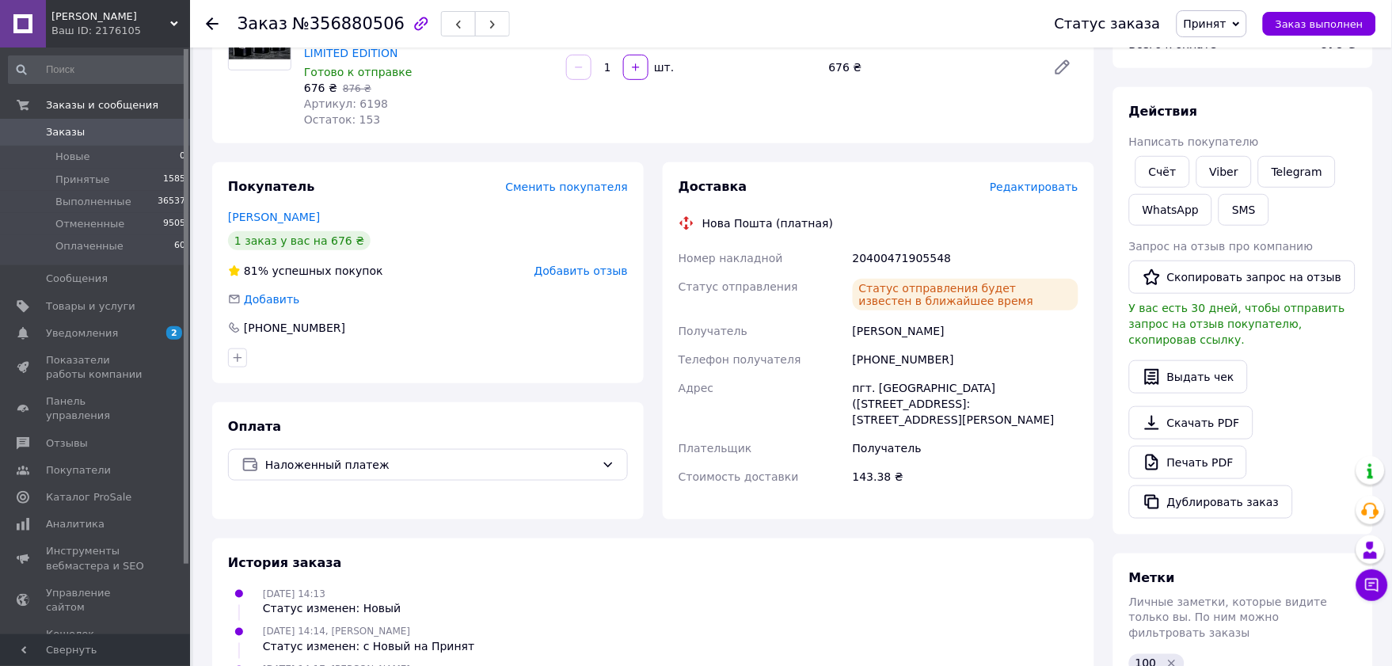
scroll to position [0, 0]
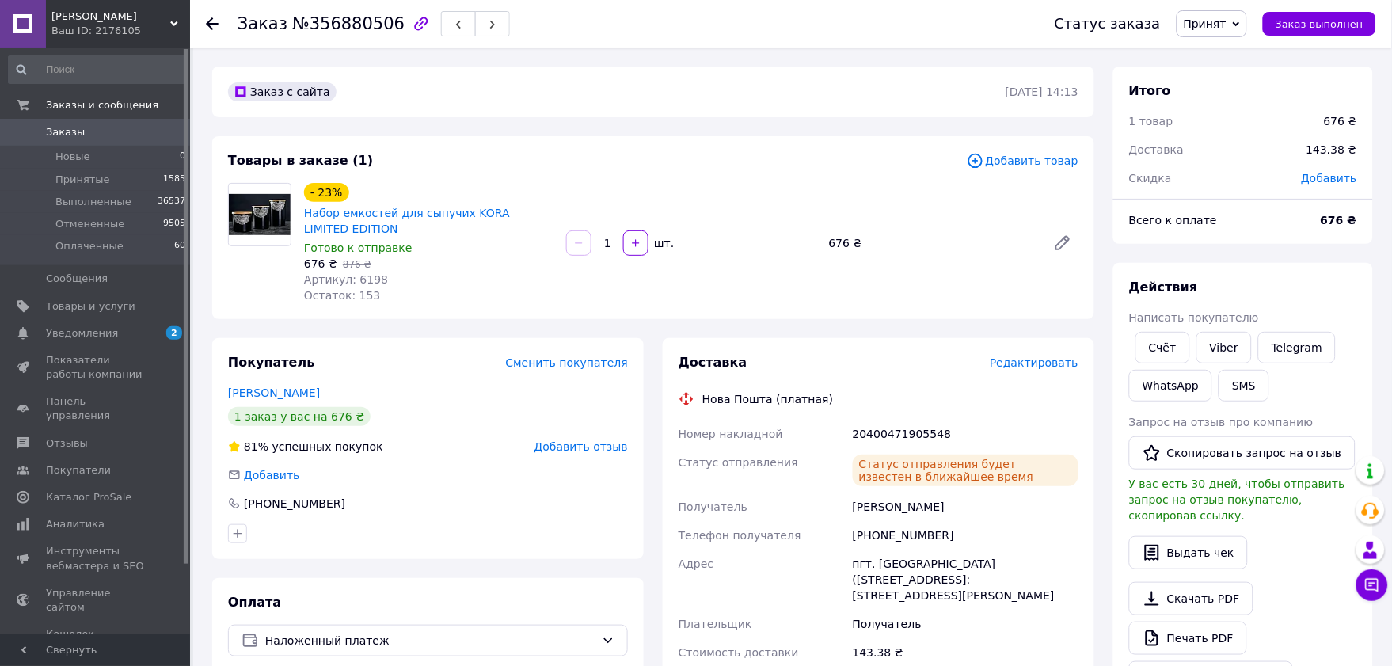
click at [92, 131] on span "Заказы" at bounding box center [96, 132] width 101 height 14
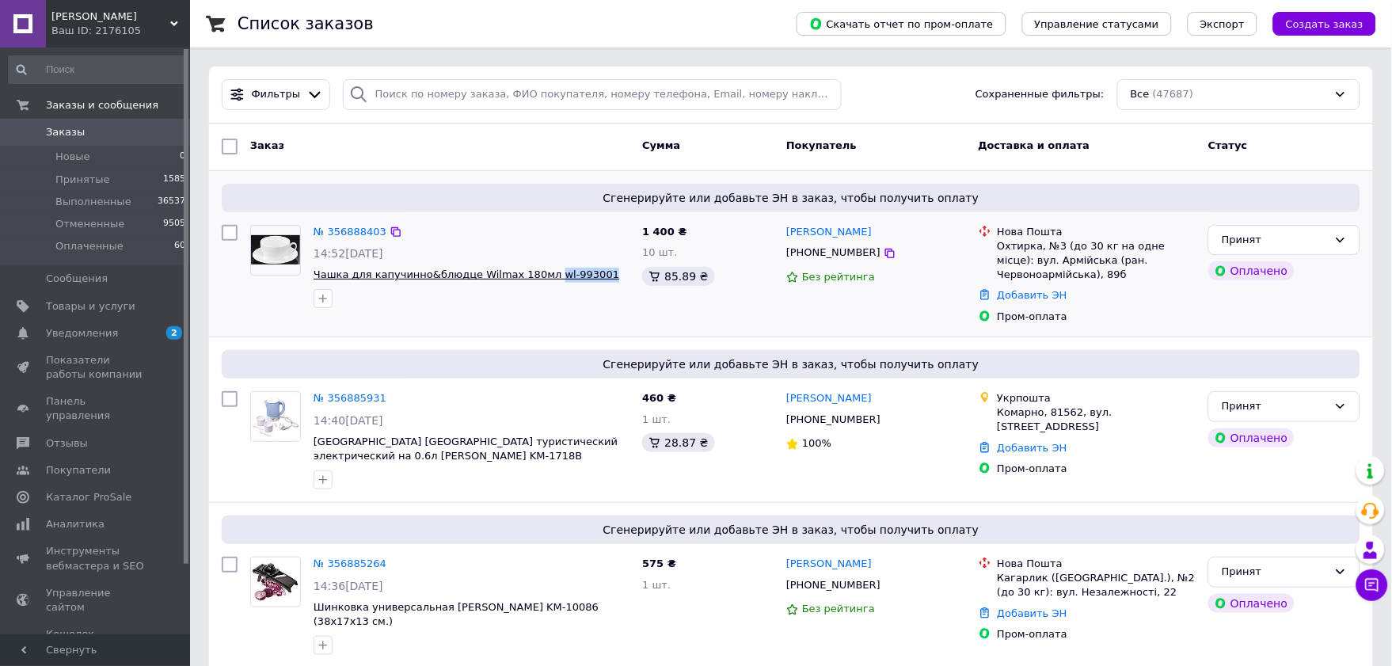
drag, startPoint x: 591, startPoint y: 283, endPoint x: 534, endPoint y: 277, distance: 57.3
click at [534, 277] on div "№ 356888403 14:52, 12.08.2025 Чашка для капучинно&блюдце Wilmax 180мл wl-993001" at bounding box center [471, 267] width 329 height 96
click at [321, 399] on link "№ 356885931" at bounding box center [350, 398] width 73 height 12
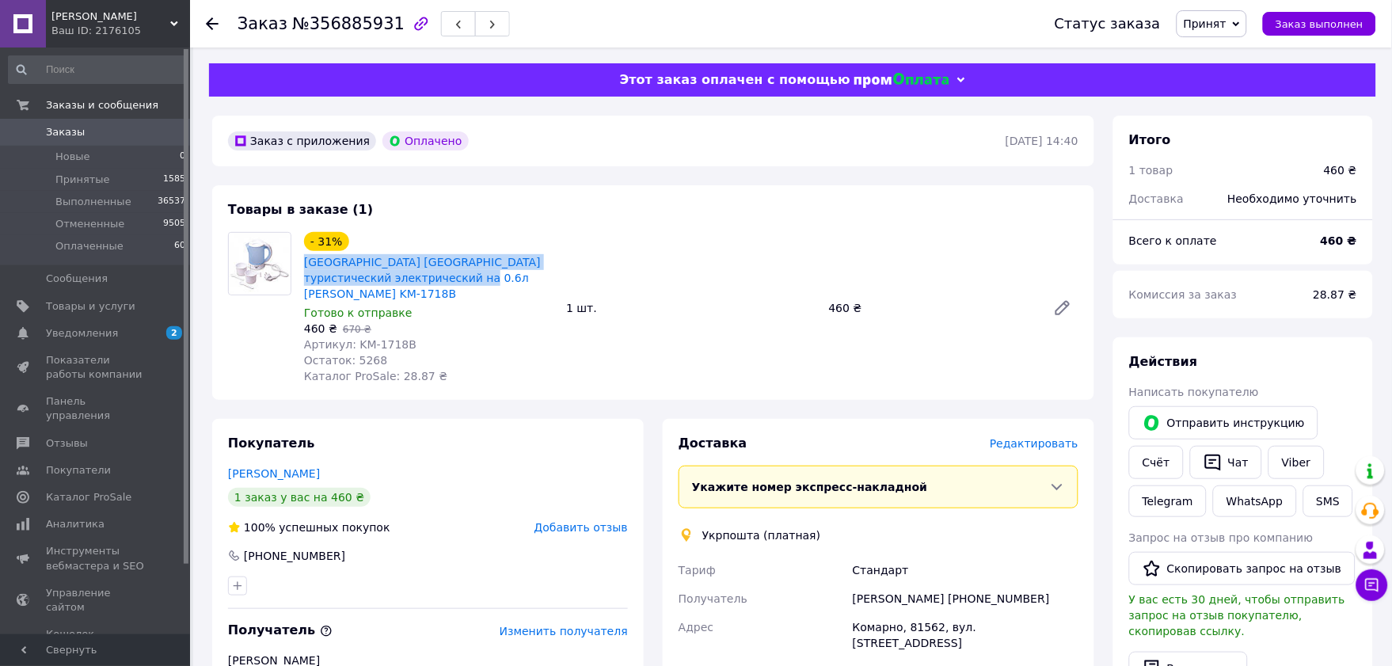
drag, startPoint x: 442, startPoint y: 280, endPoint x: 299, endPoint y: 264, distance: 143.4
click at [299, 264] on div "- 31% Чайник Польша туристический электрический на 0.6л Kamille KM-1718B Готово…" at bounding box center [429, 308] width 262 height 158
copy link "[GEOGRAPHIC_DATA] [GEOGRAPHIC_DATA] туристический электрический на 0.6л Kamille…"
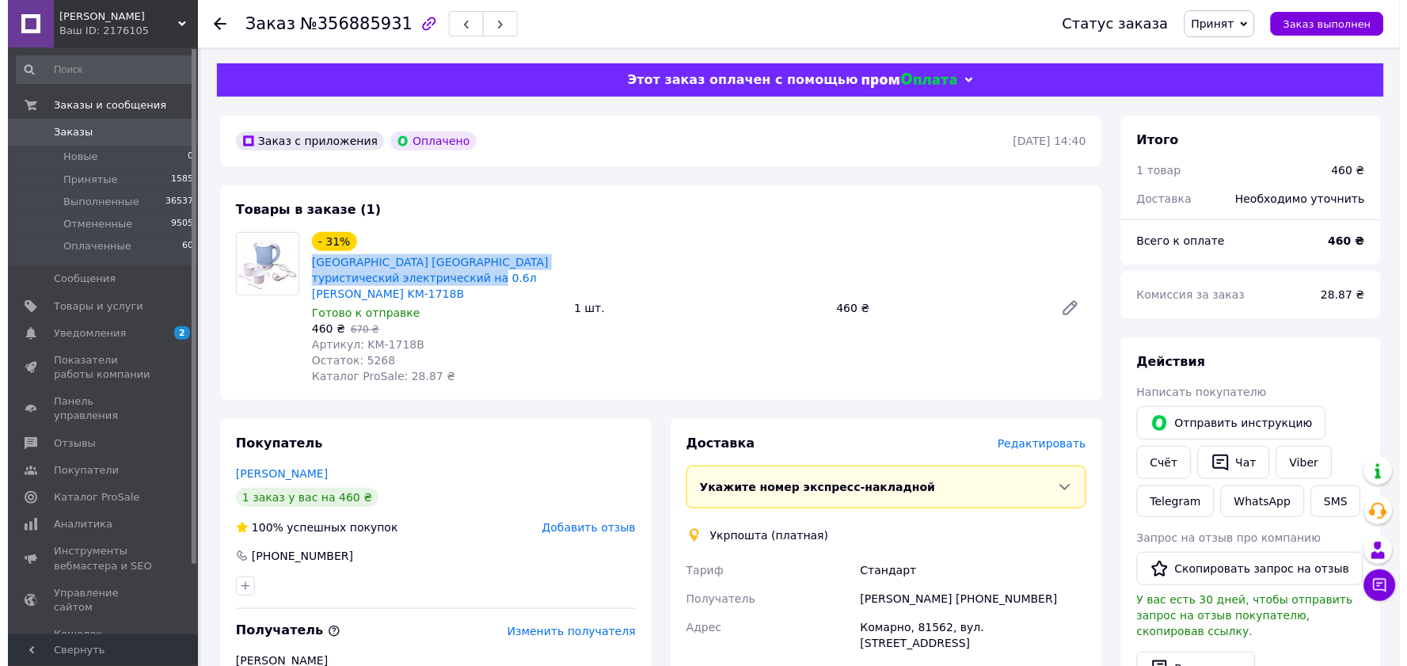
scroll to position [176, 0]
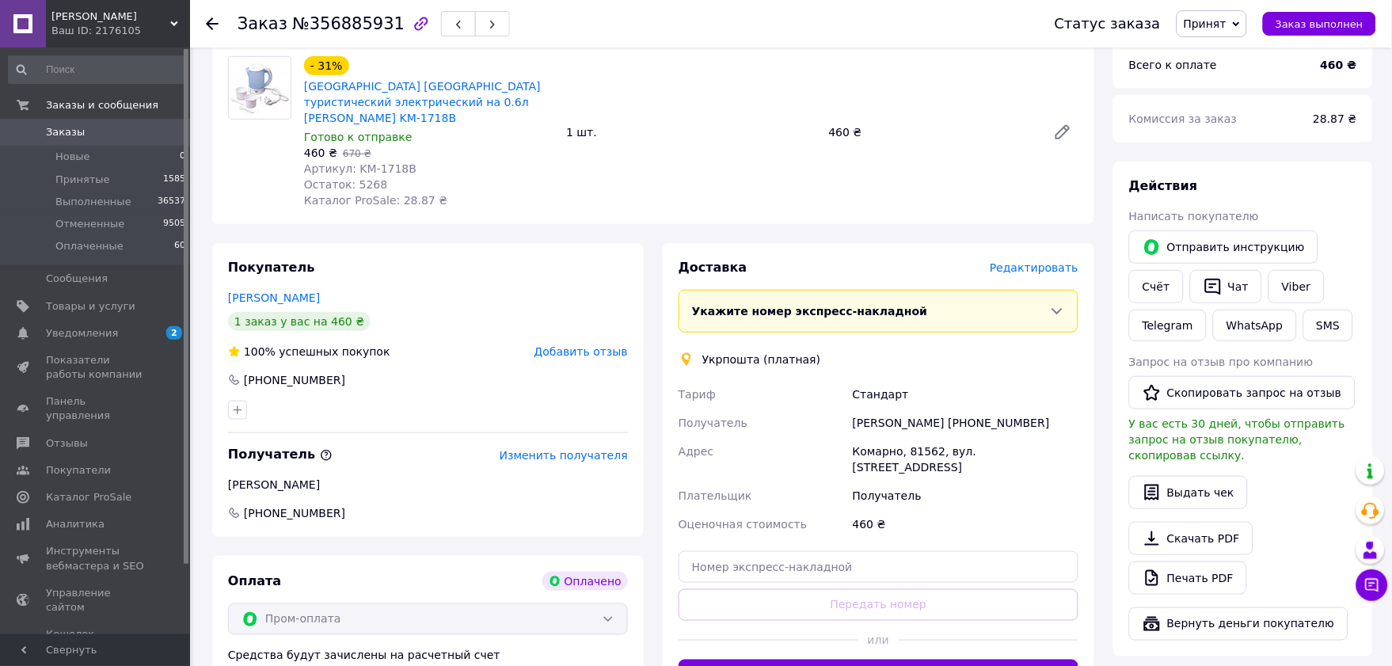
click at [1059, 261] on span "Редактировать" at bounding box center [1034, 267] width 89 height 13
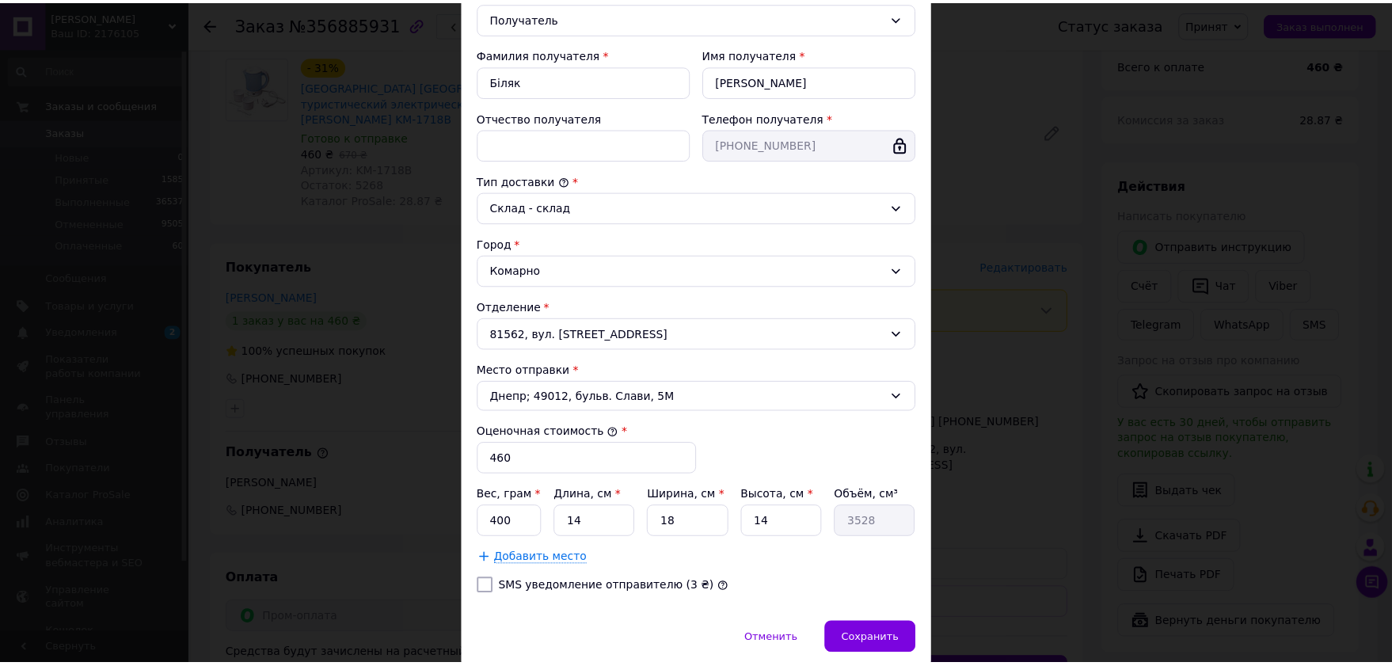
scroll to position [326, 0]
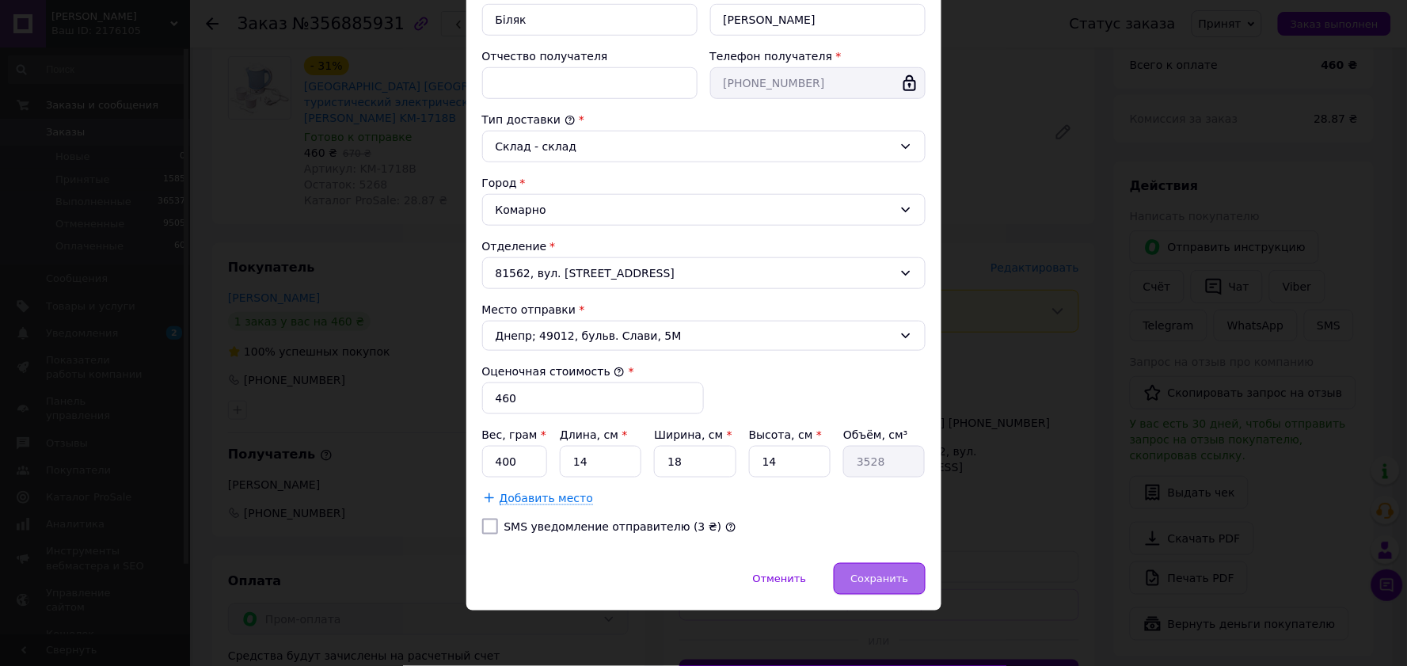
click at [851, 579] on div "Сохранить" at bounding box center [879, 579] width 91 height 32
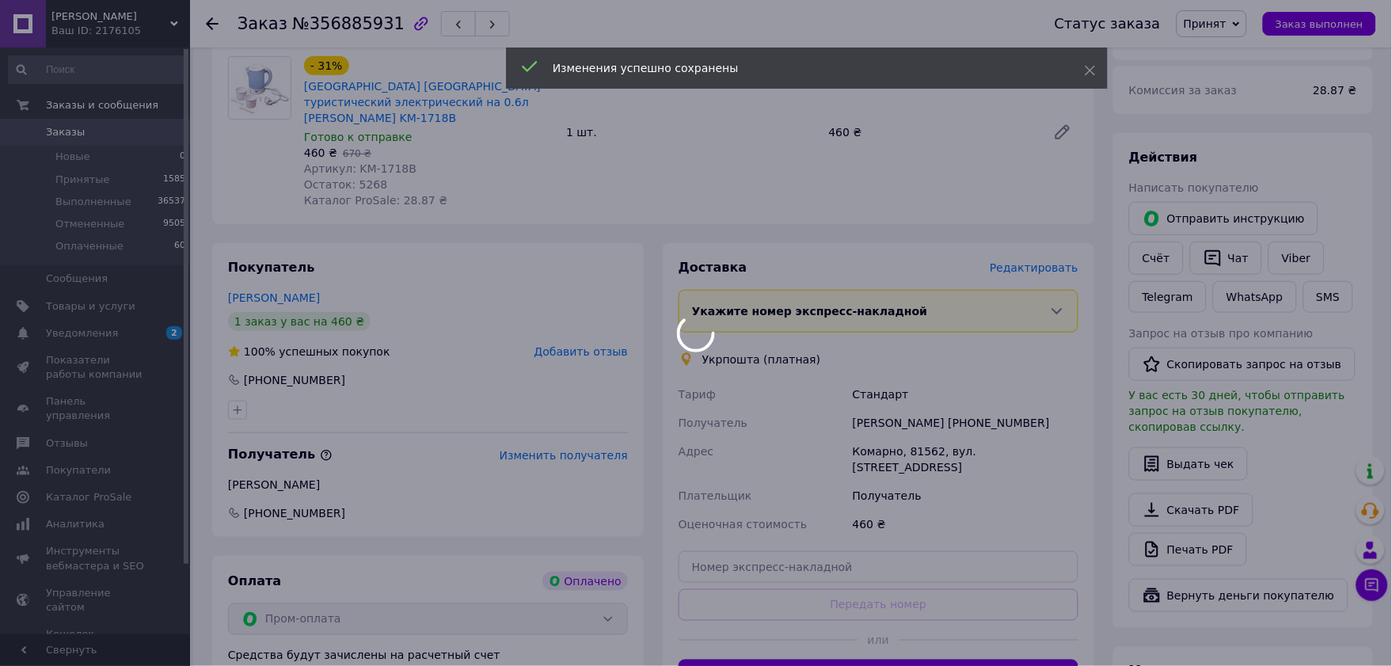
scroll to position [352, 0]
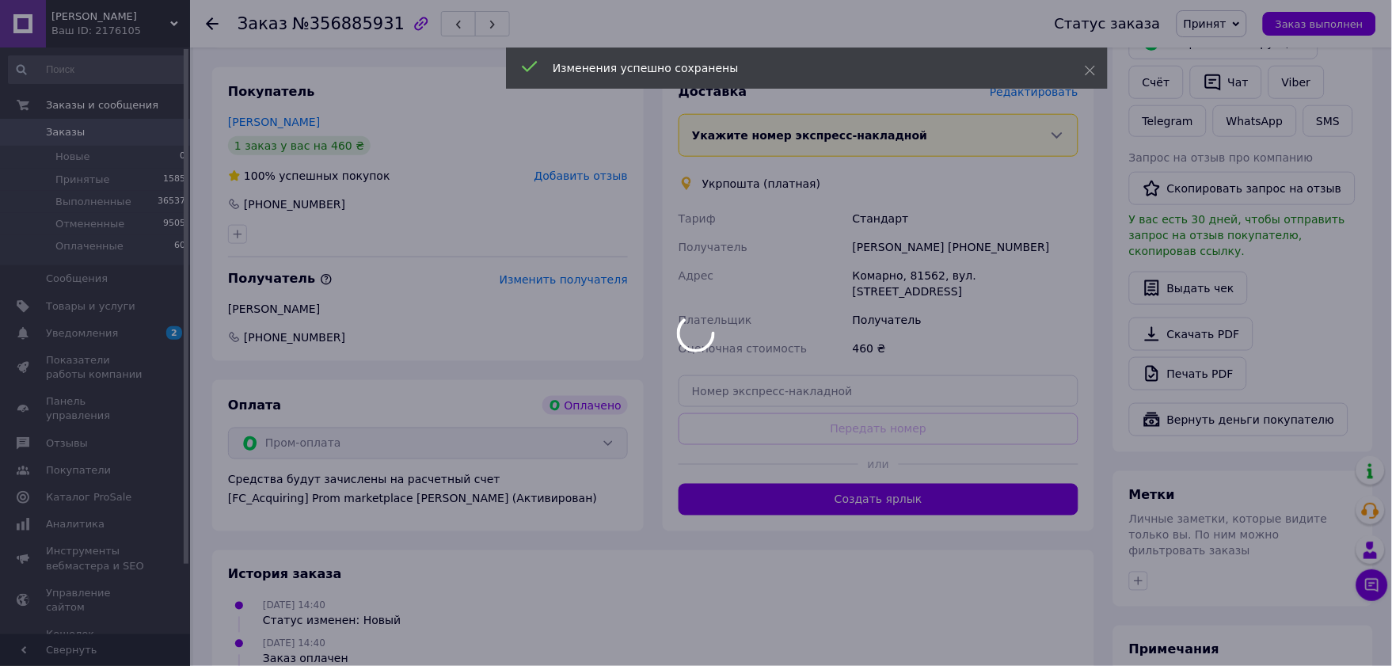
click at [868, 462] on body "Маркет Плюс Ваш ID: 2176105 Сайт Маркет Плюс Кабинет покупателя Проверить состо…" at bounding box center [696, 251] width 1392 height 1206
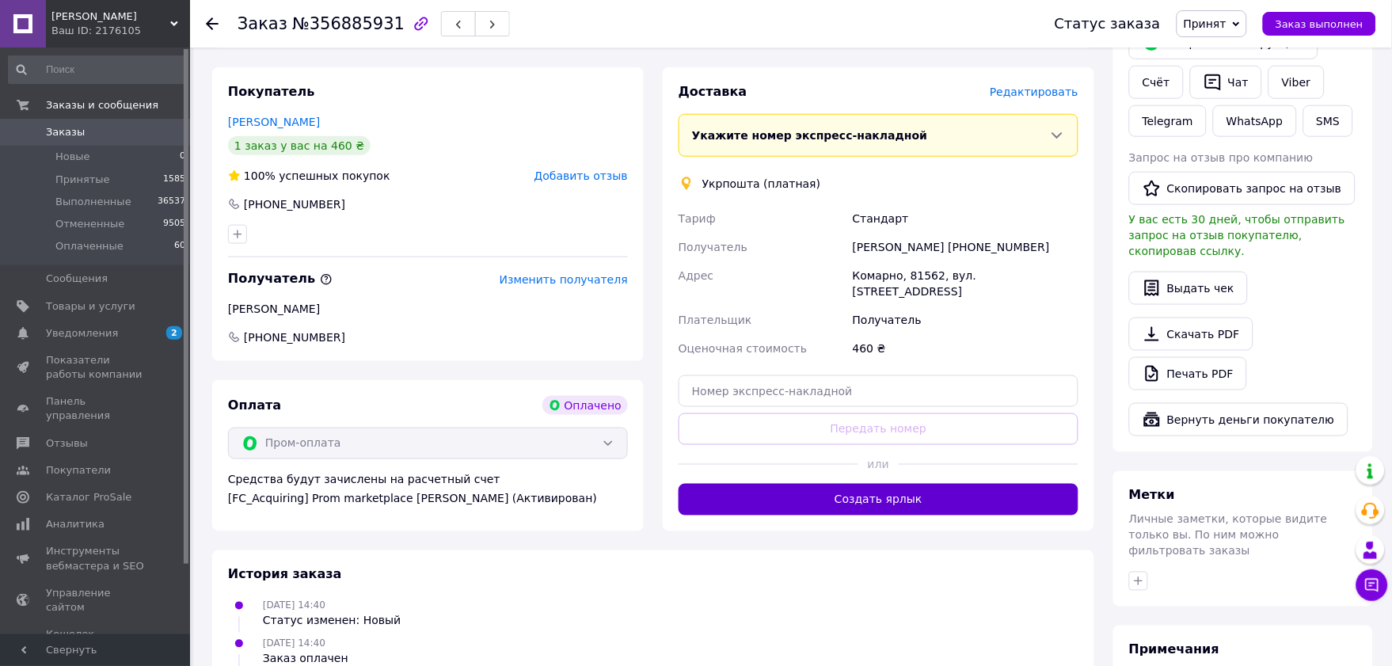
click at [880, 484] on button "Создать ярлык" at bounding box center [879, 500] width 400 height 32
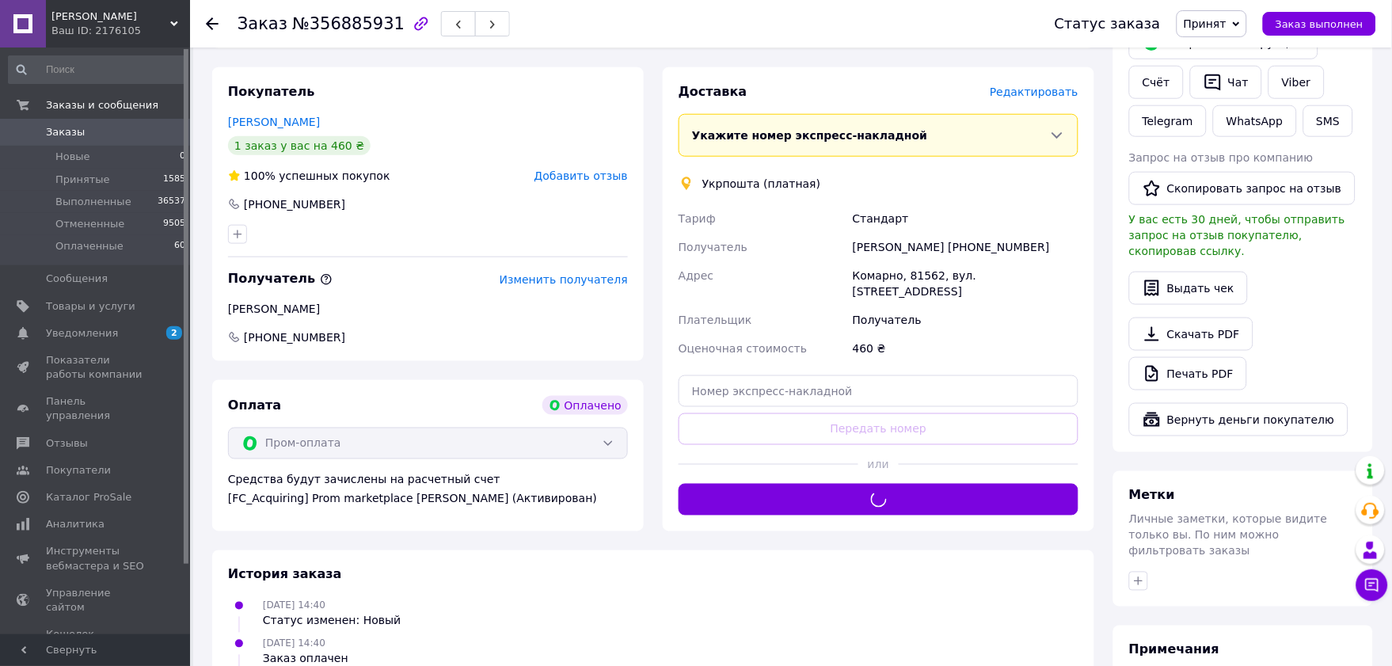
scroll to position [264, 0]
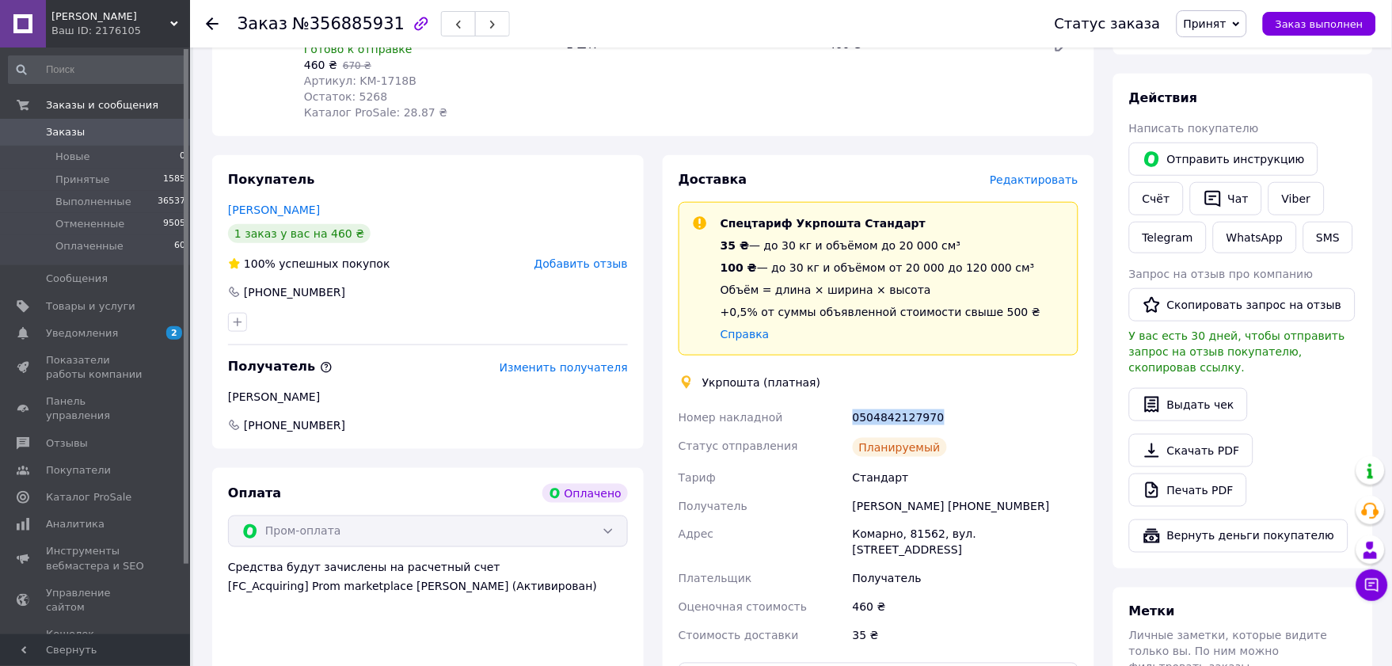
drag, startPoint x: 944, startPoint y: 402, endPoint x: 851, endPoint y: 404, distance: 93.5
click at [851, 404] on div "0504842127970" at bounding box center [966, 417] width 232 height 29
copy div "0504842127970"
click at [1224, 198] on button "Чат" at bounding box center [1226, 198] width 72 height 33
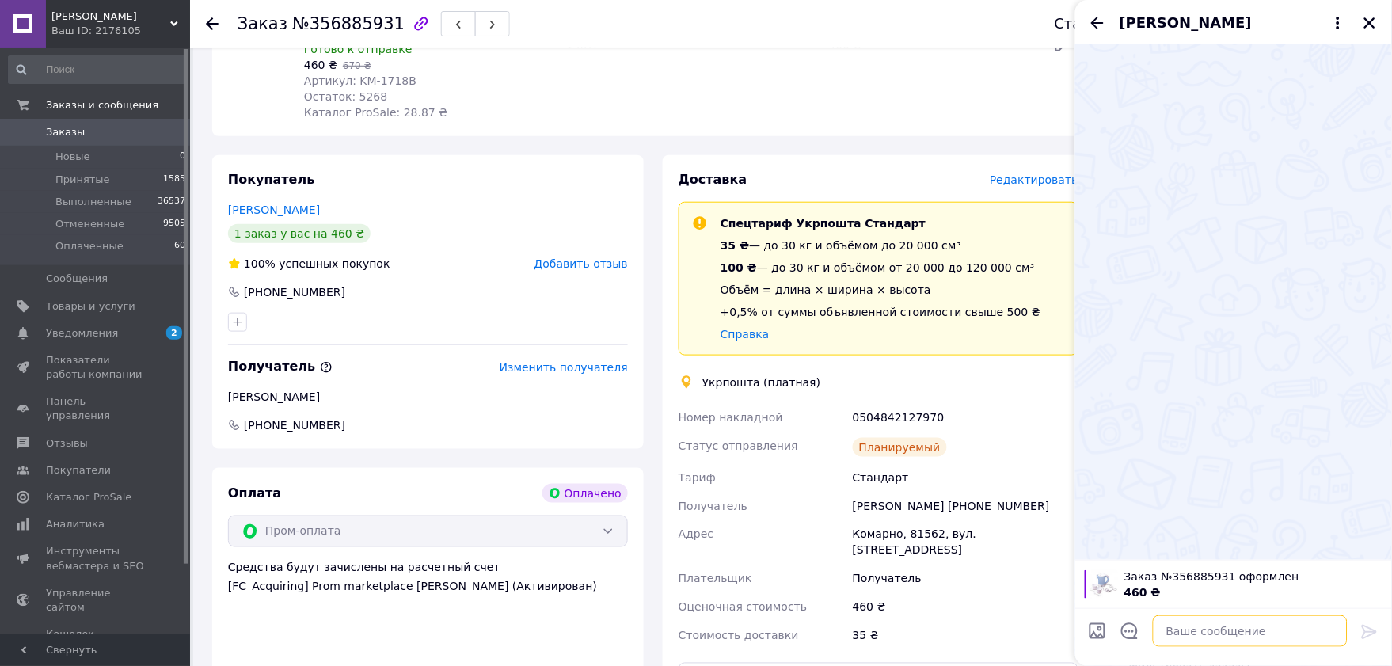
click at [1215, 619] on textarea at bounding box center [1250, 631] width 195 height 32
click at [1188, 631] on textarea "Завтра выдправимо" at bounding box center [1234, 631] width 227 height 32
click at [1287, 630] on textarea "Завтра відправимо" at bounding box center [1234, 631] width 227 height 32
paste textarea "0504842127970"
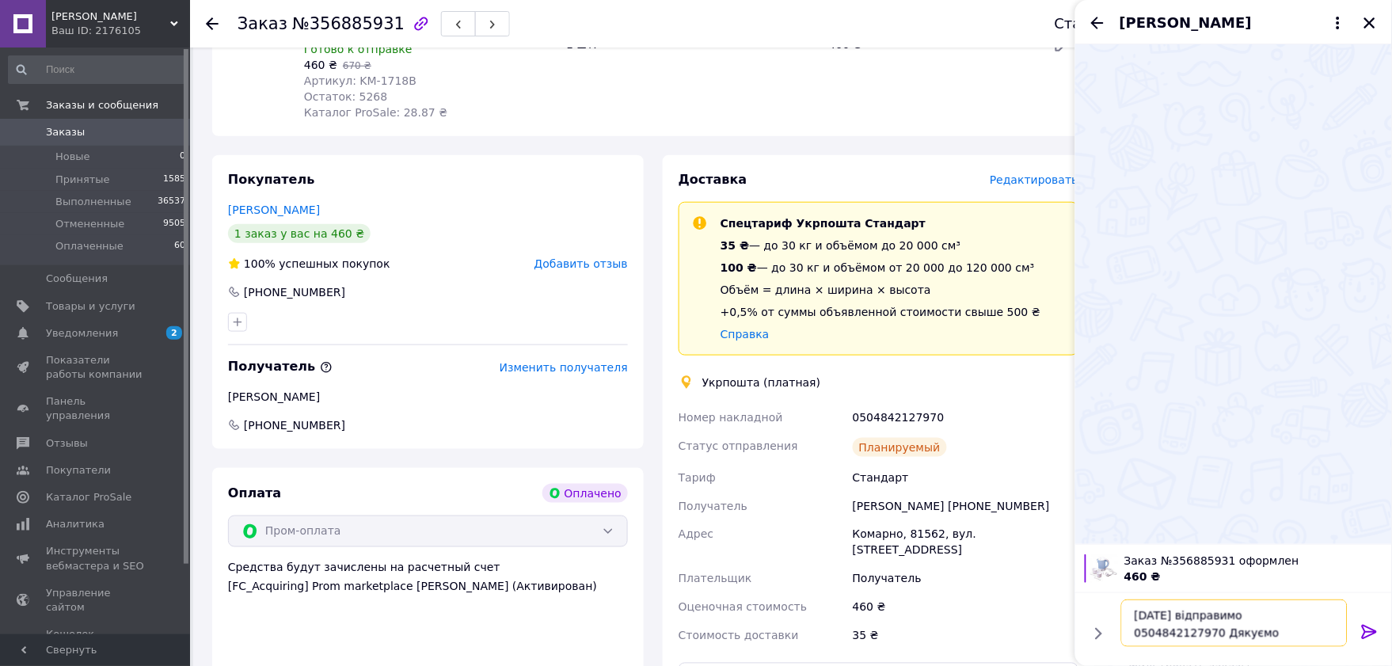
type textarea "Завтра відправимо 0504842127970 Дякуємо"
click at [1374, 634] on icon at bounding box center [1369, 632] width 15 height 14
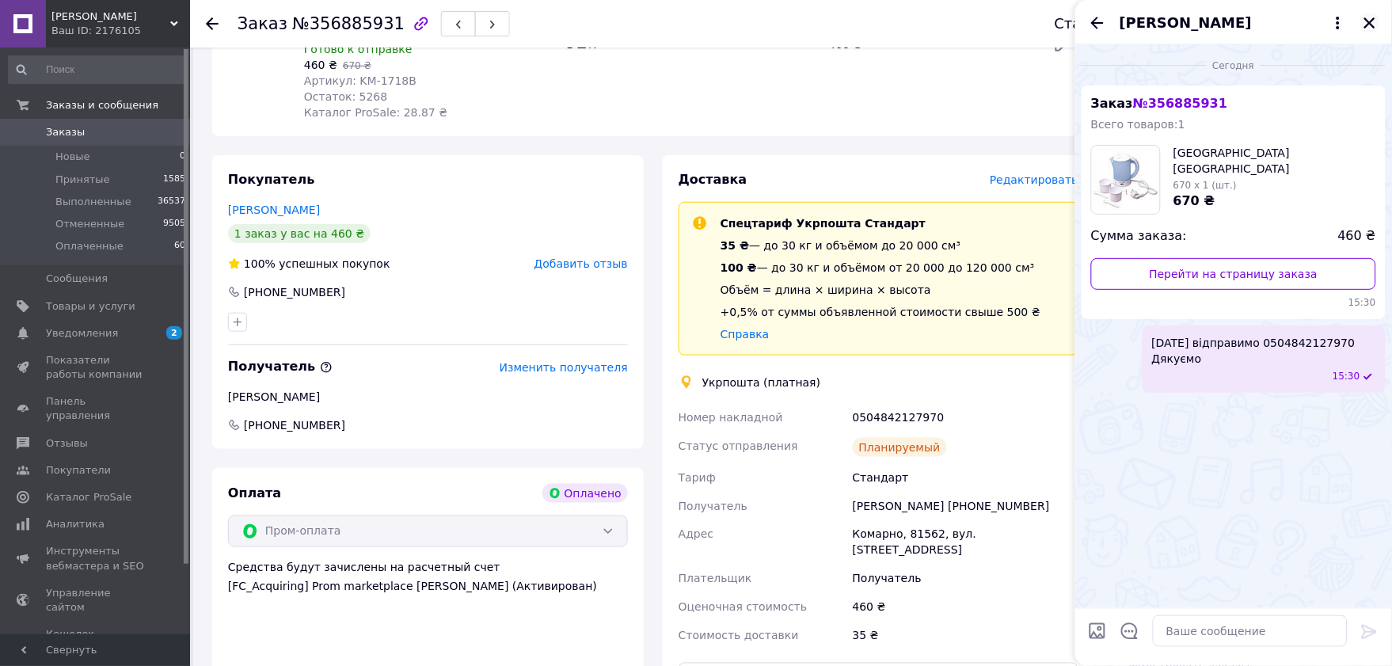
click at [1368, 17] on icon "Закрыть" at bounding box center [1370, 23] width 14 height 14
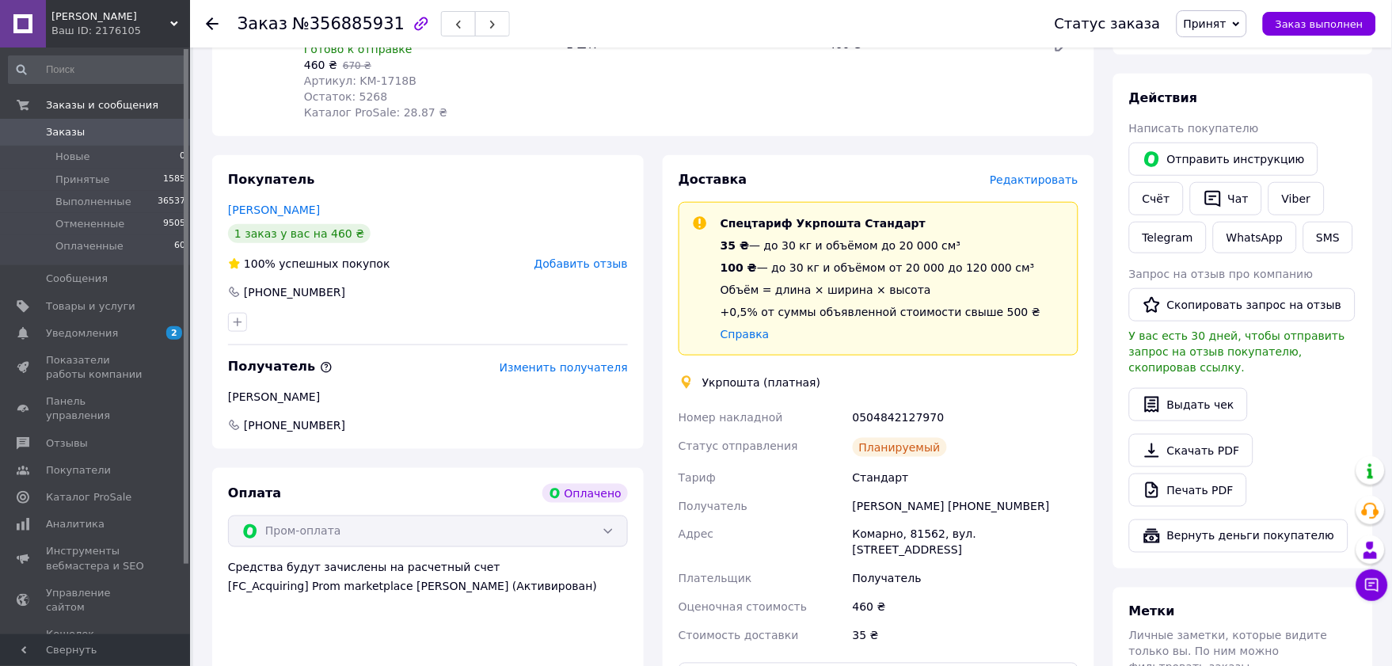
click at [93, 132] on span "Заказы" at bounding box center [96, 132] width 101 height 14
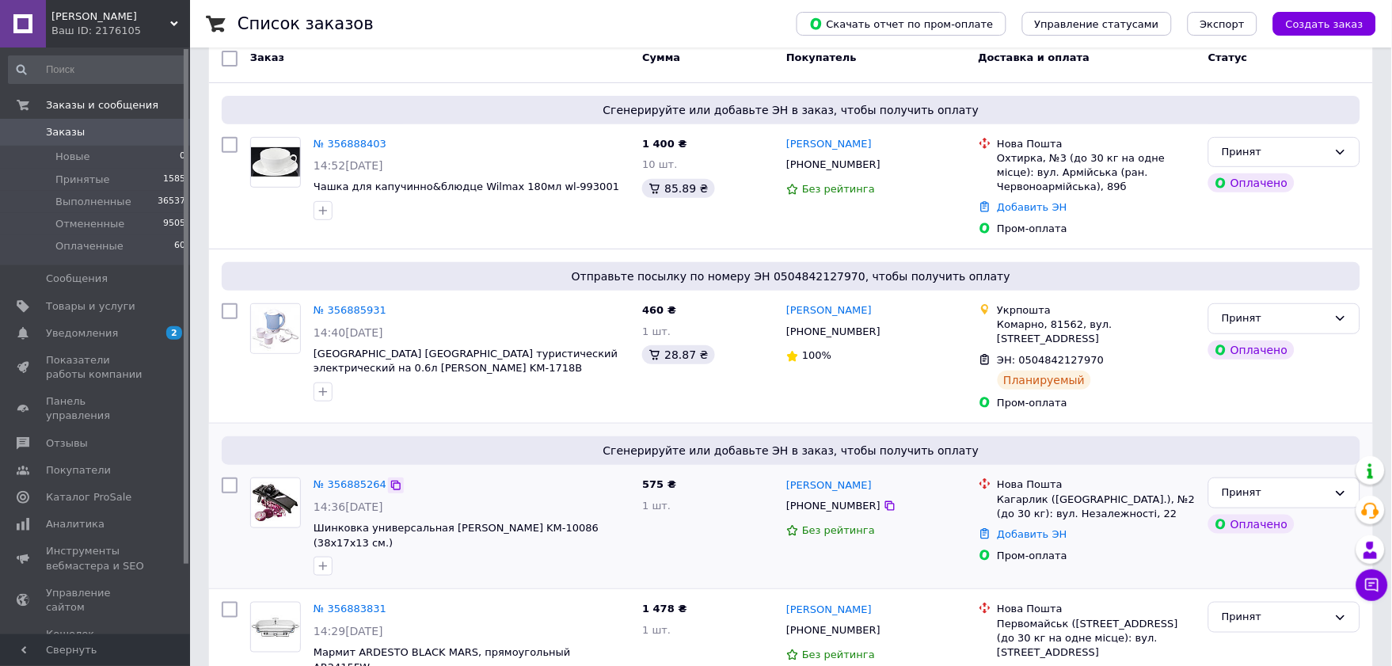
scroll to position [176, 0]
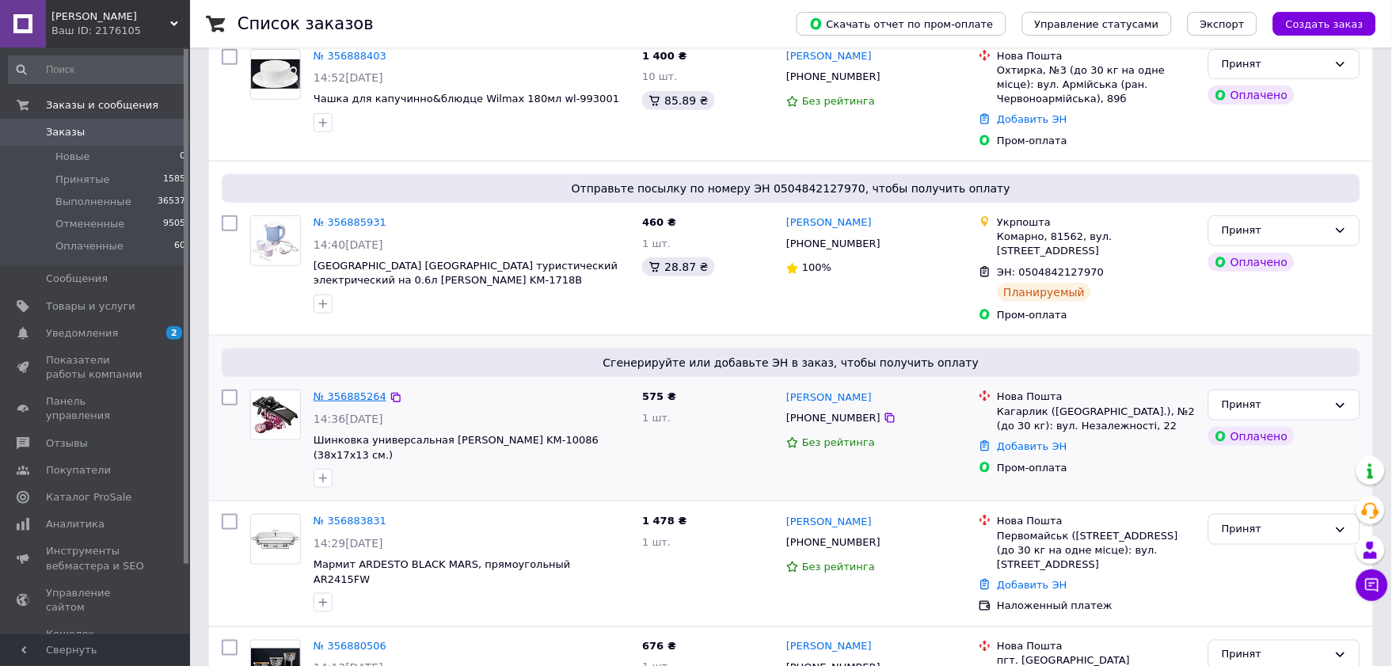
click at [360, 390] on link "№ 356885264" at bounding box center [350, 396] width 73 height 12
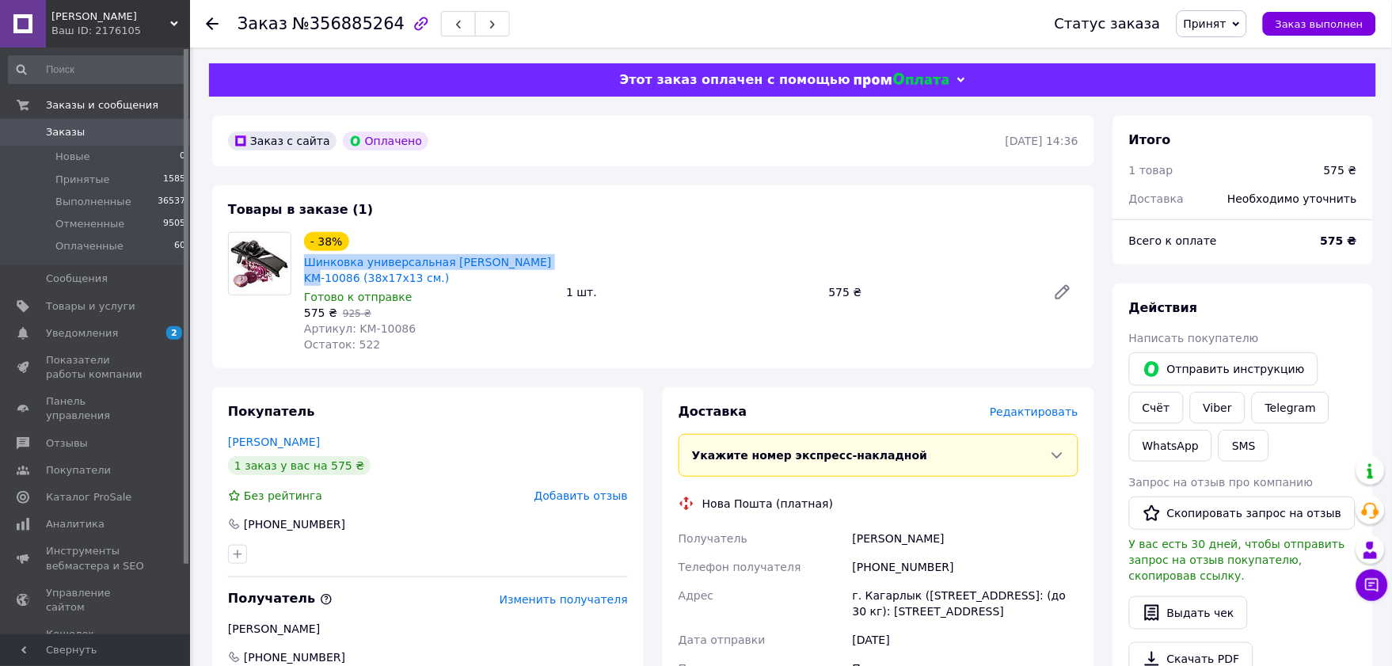
drag, startPoint x: 299, startPoint y: 257, endPoint x: 532, endPoint y: 265, distance: 233.7
click at [532, 265] on div "- 38% Шинковка универсальная Kamille KM-10086 (38х17х13 см.) Готово к отправке …" at bounding box center [429, 292] width 262 height 127
copy link "Шинковка универсальная Kamille KM-10086"
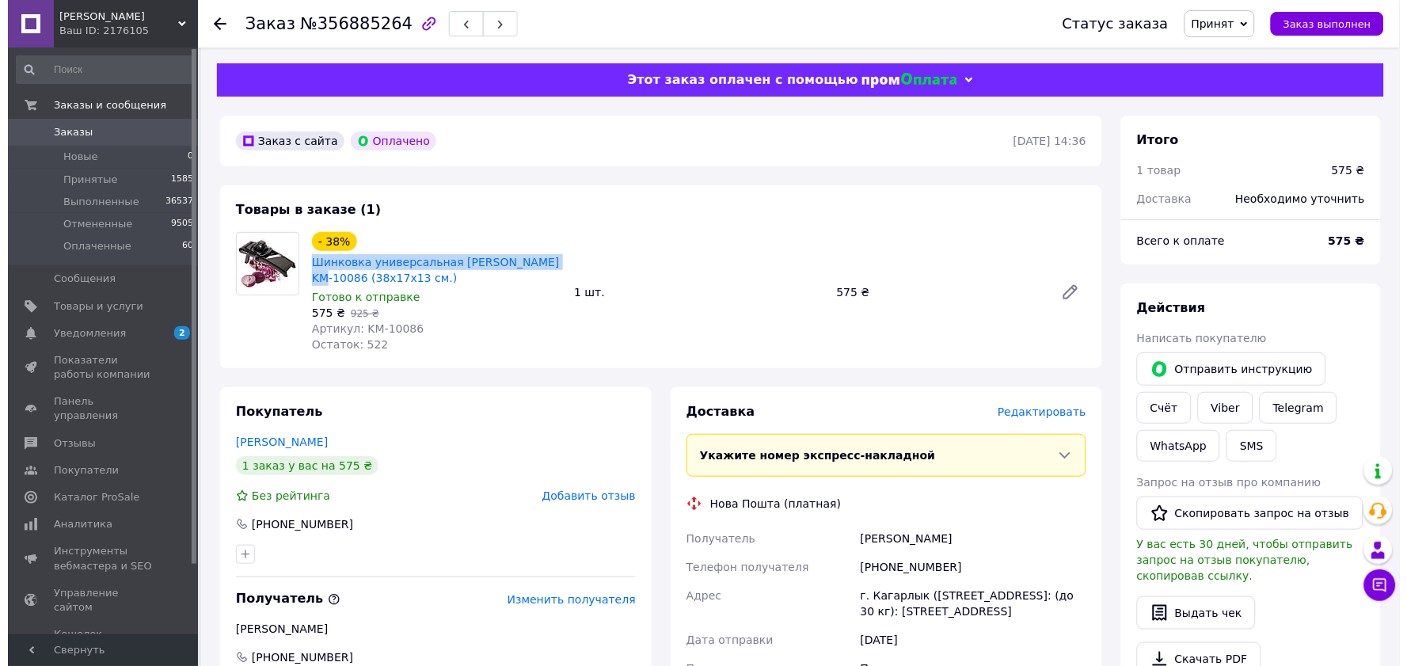
scroll to position [176, 0]
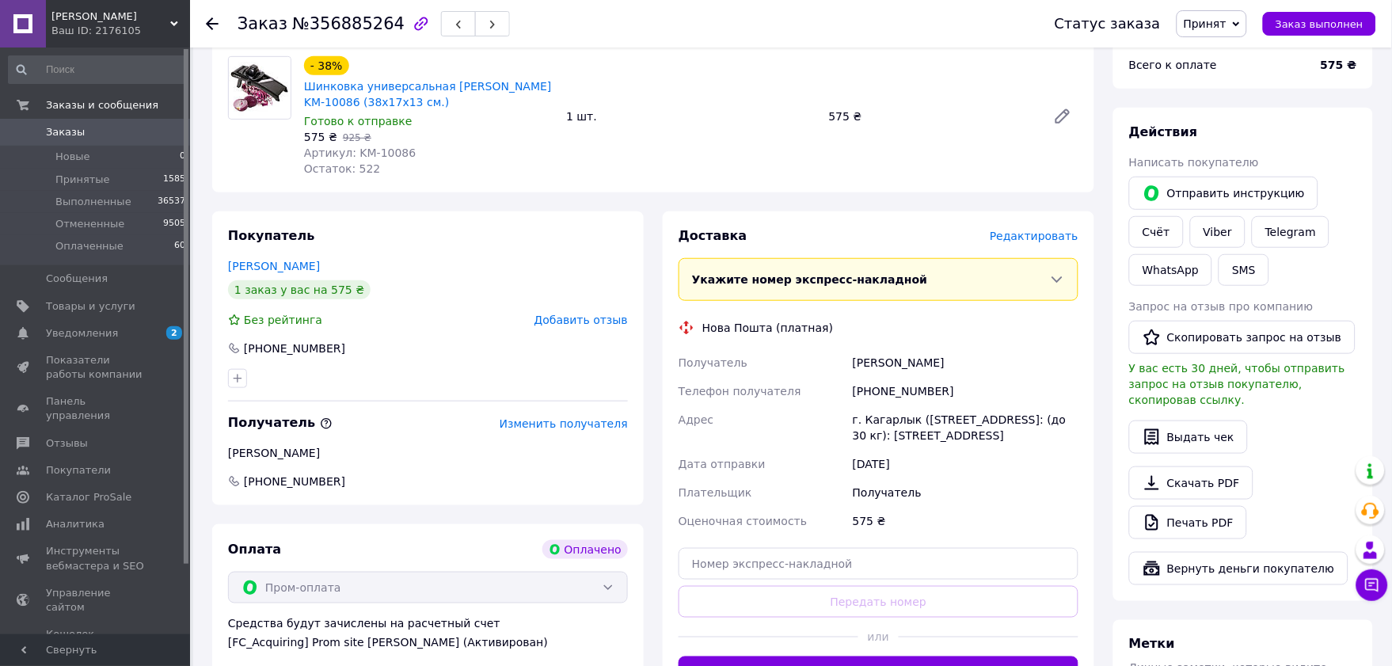
click at [1063, 238] on span "Редактировать" at bounding box center [1034, 236] width 89 height 13
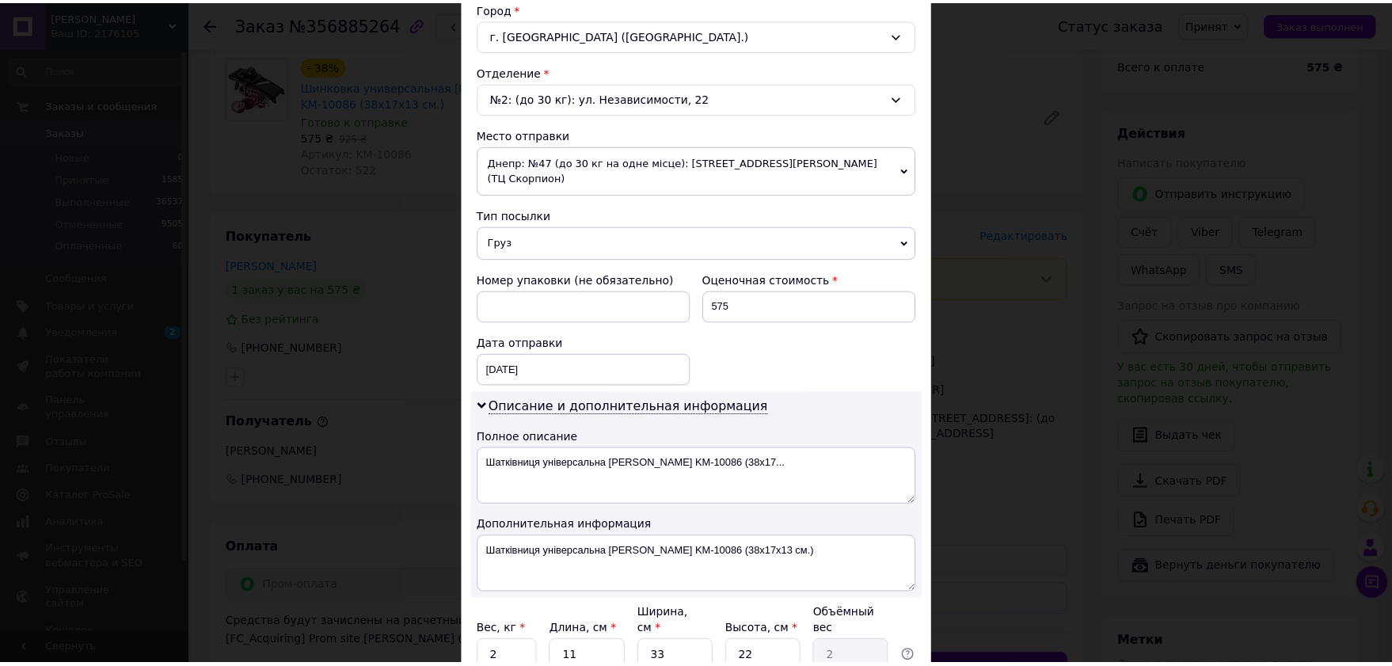
scroll to position [565, 0]
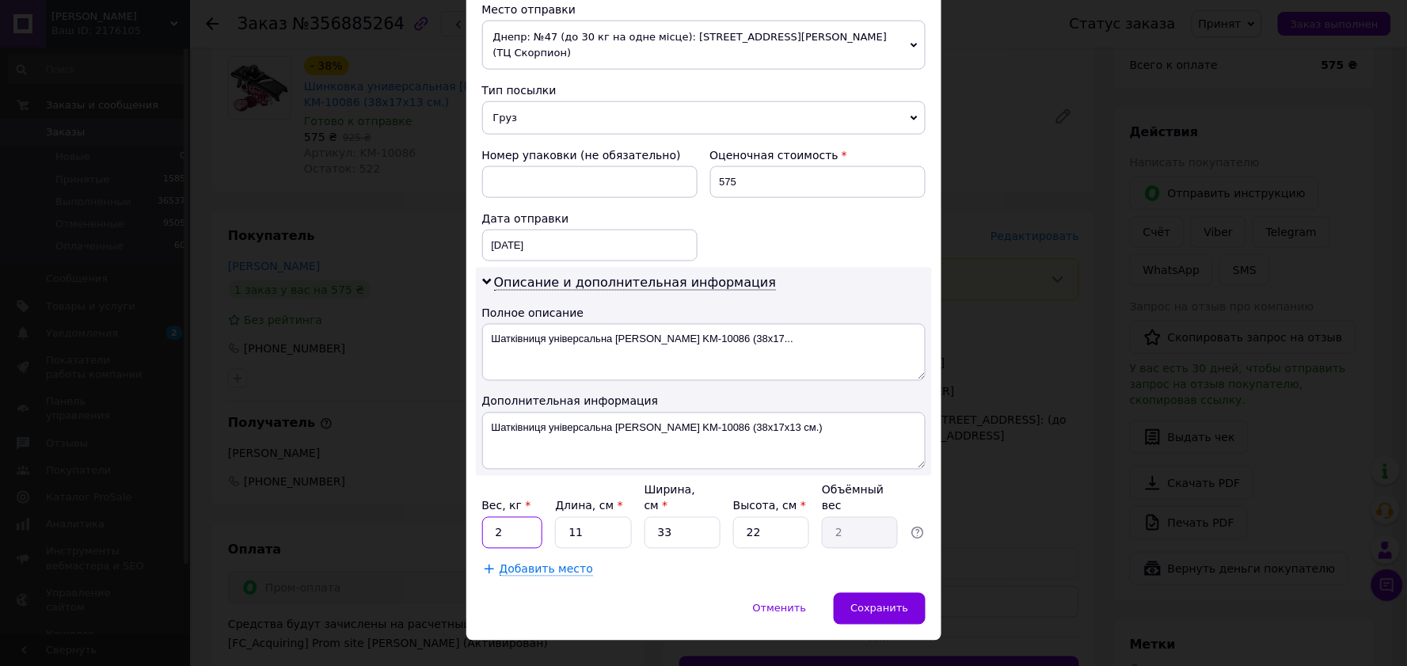
click at [497, 517] on input "2" at bounding box center [512, 533] width 61 height 32
type input "0.5"
click at [595, 517] on input "11" at bounding box center [593, 533] width 76 height 32
type input "1"
type input "0.18"
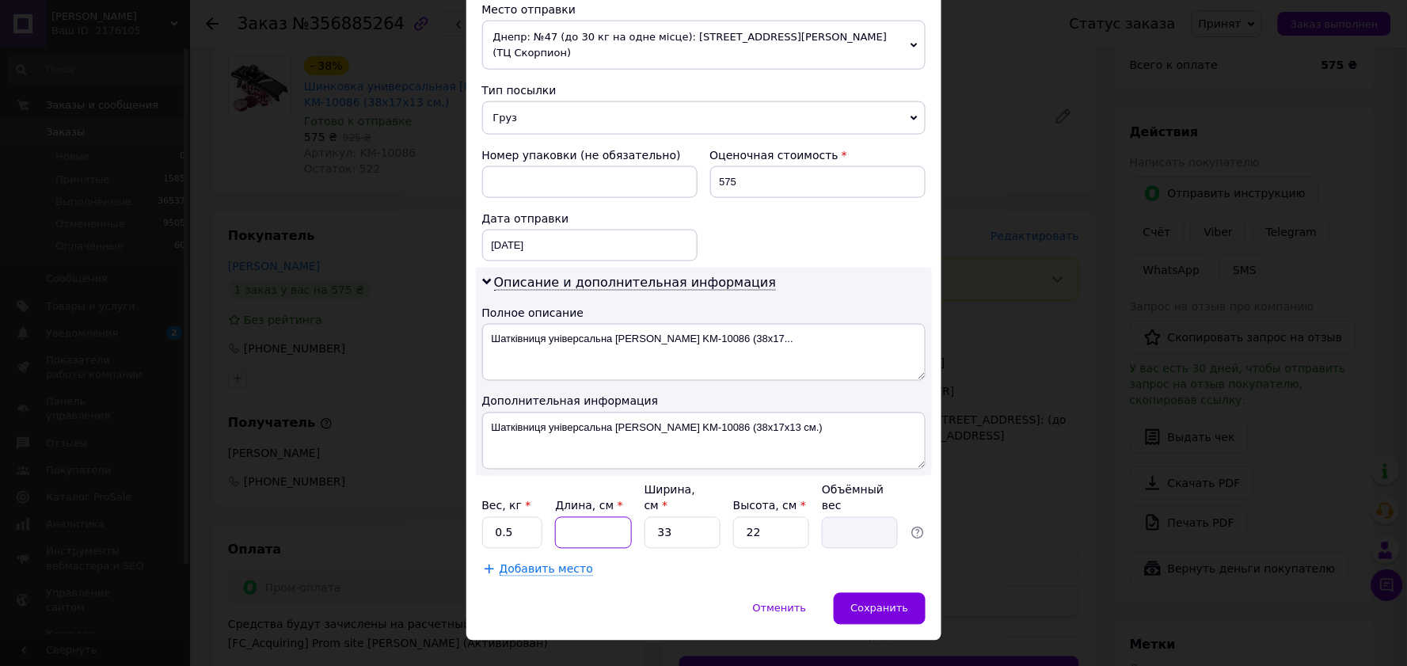
type input "2"
type input "0.36"
type input "23"
type input "4.17"
type input "23"
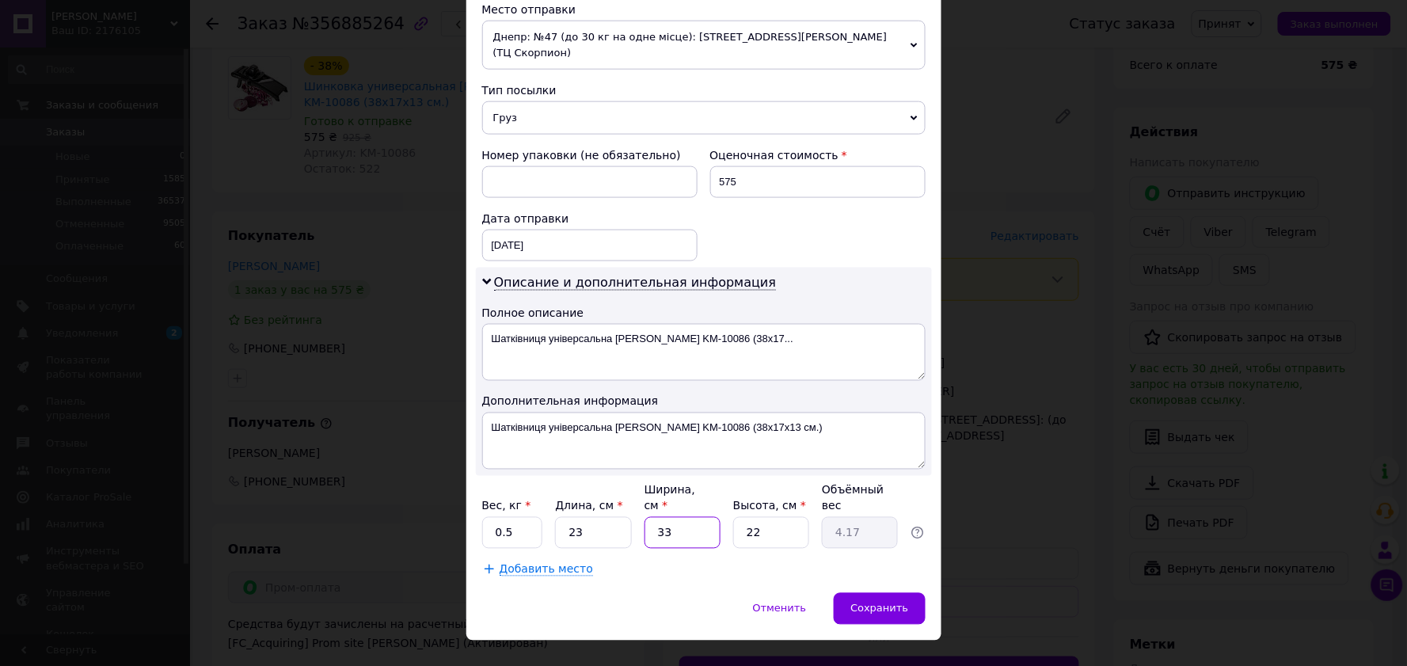
click at [697, 517] on input "33" at bounding box center [683, 533] width 76 height 32
type input "3"
type input "0.38"
type input "1"
type input "0.13"
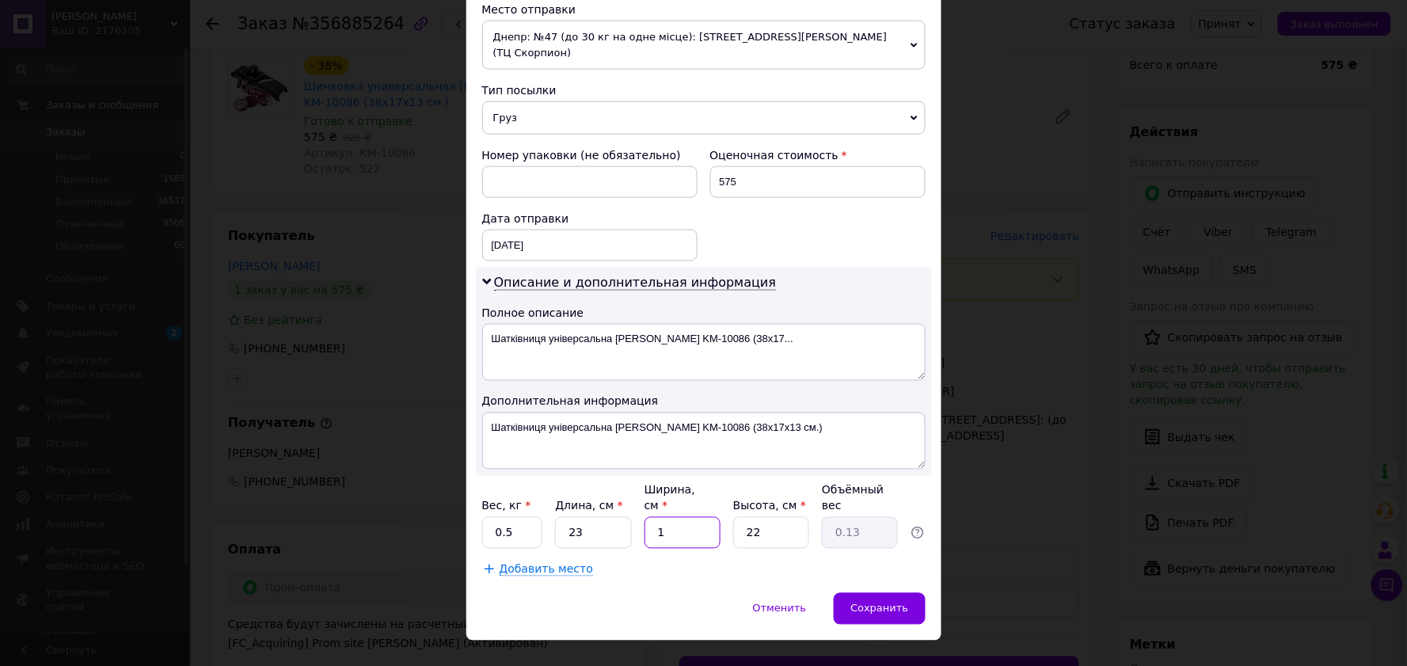
type input "13"
type input "1.64"
type input "13"
click at [776, 517] on input "22" at bounding box center [771, 533] width 76 height 32
type input "2"
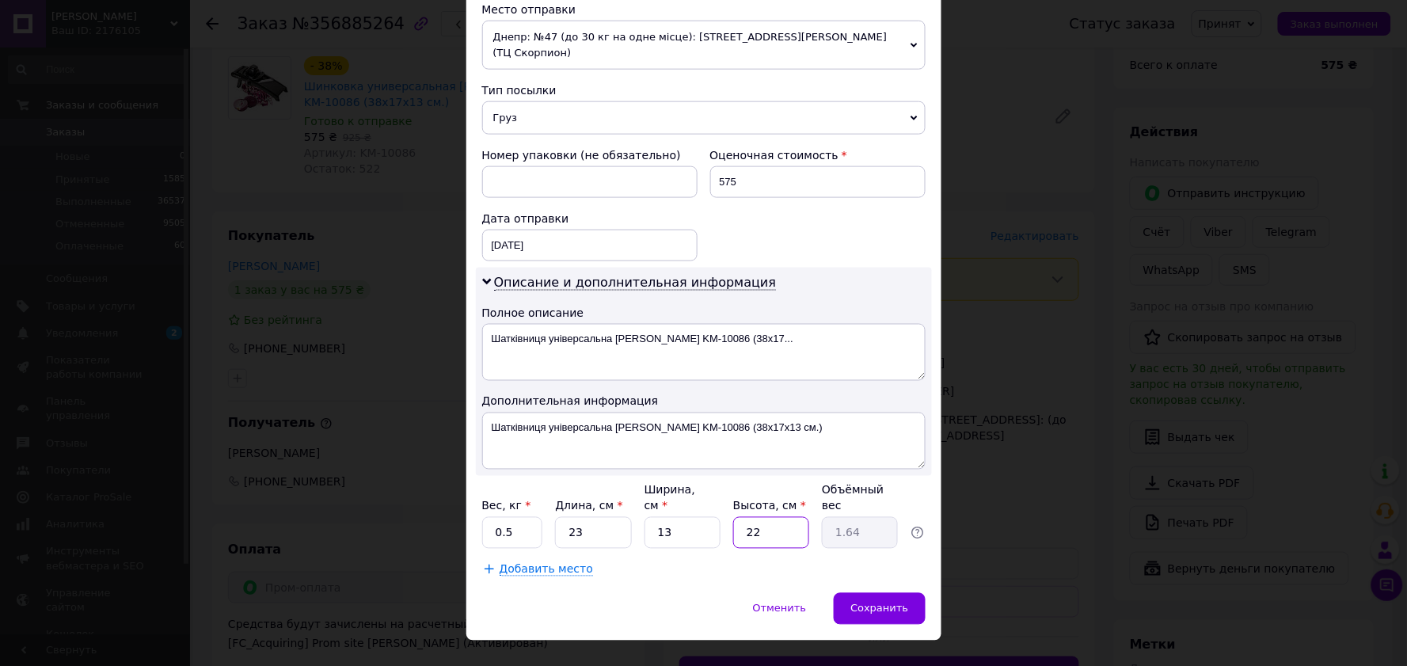
type input "0.15"
type input "1"
type input "0.1"
type input "15"
type input "1.12"
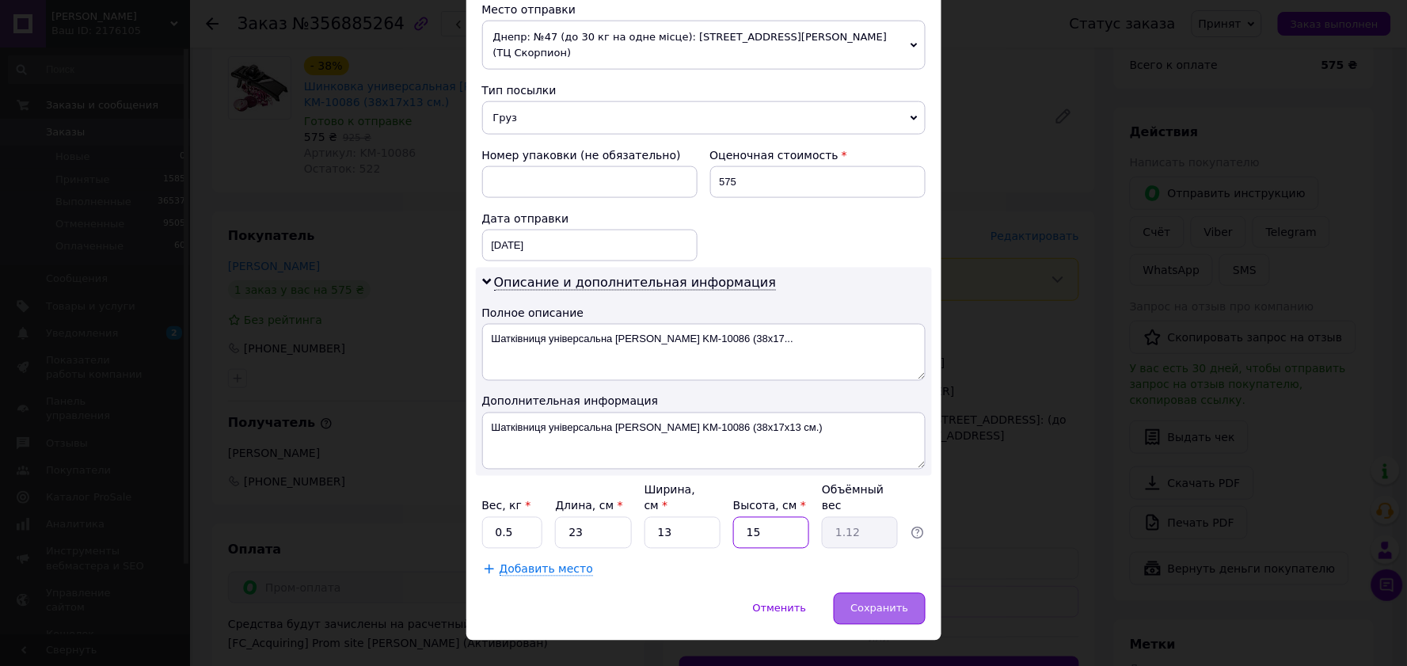
type input "15"
click at [884, 593] on div "Сохранить" at bounding box center [879, 609] width 91 height 32
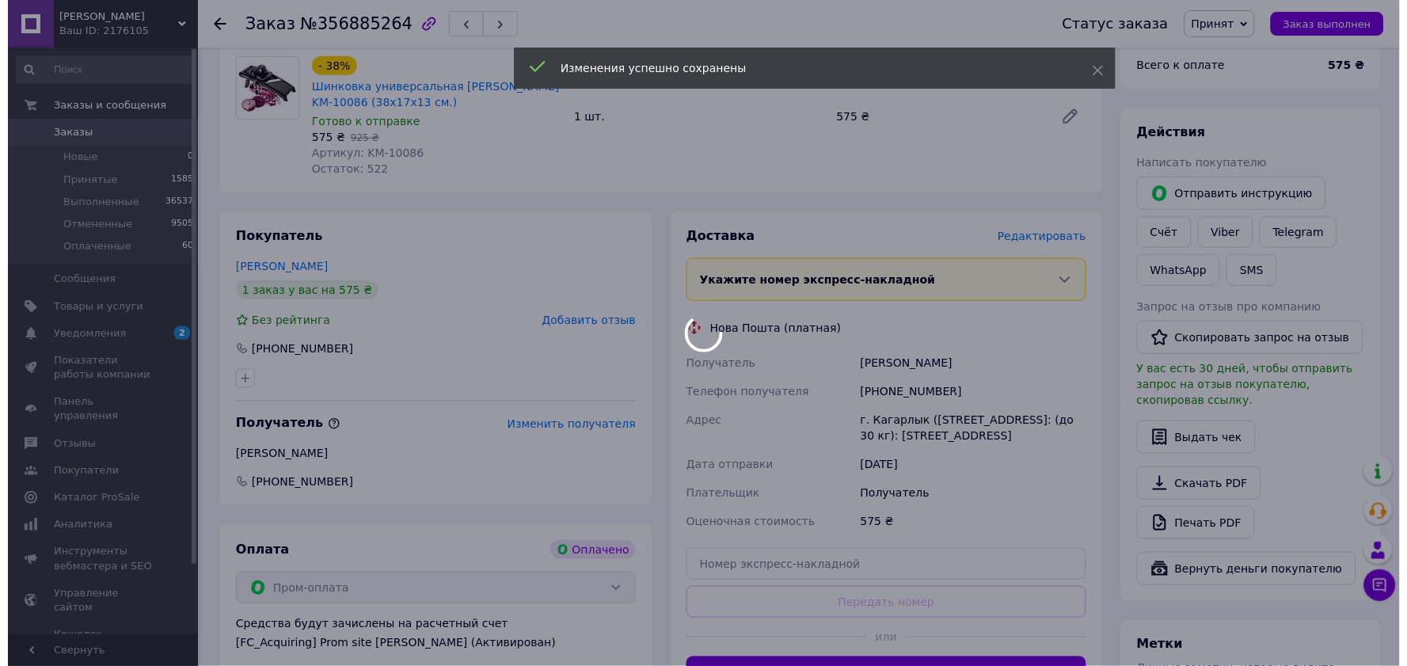
scroll to position [352, 0]
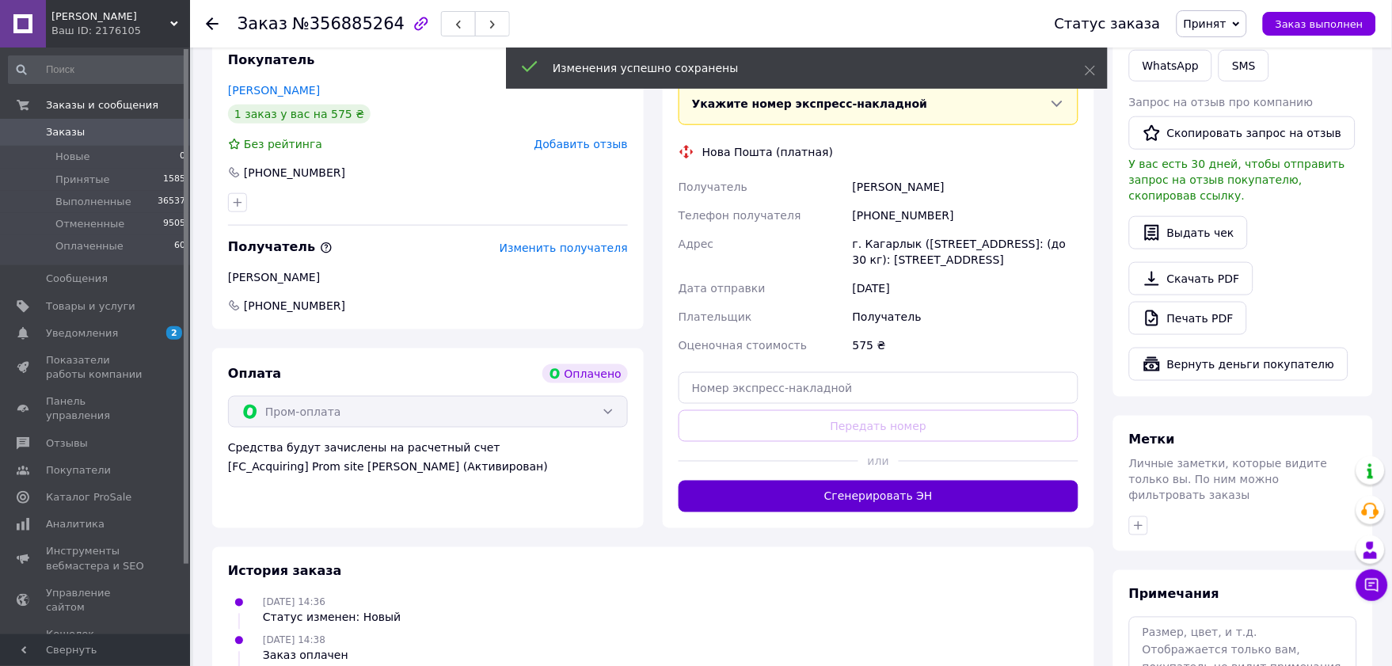
click at [891, 504] on button "Сгенерировать ЭН" at bounding box center [879, 497] width 400 height 32
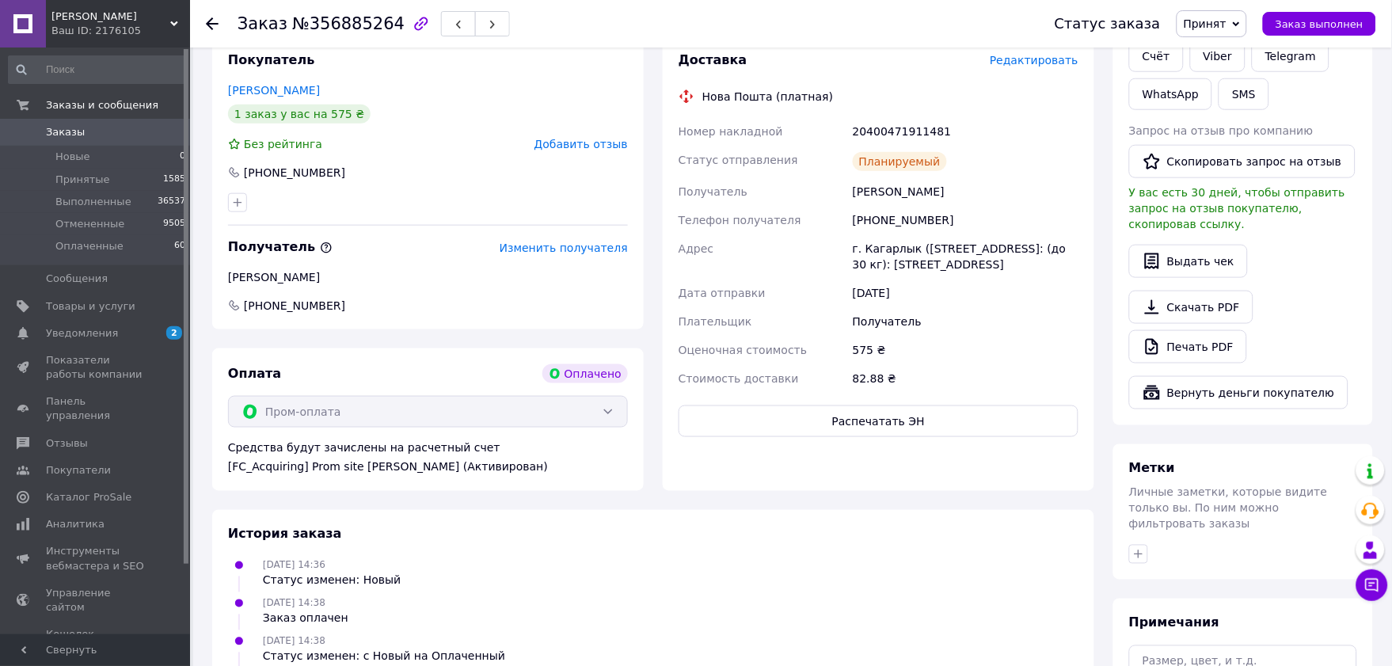
click at [1069, 60] on span "Редактировать" at bounding box center [1034, 60] width 89 height 13
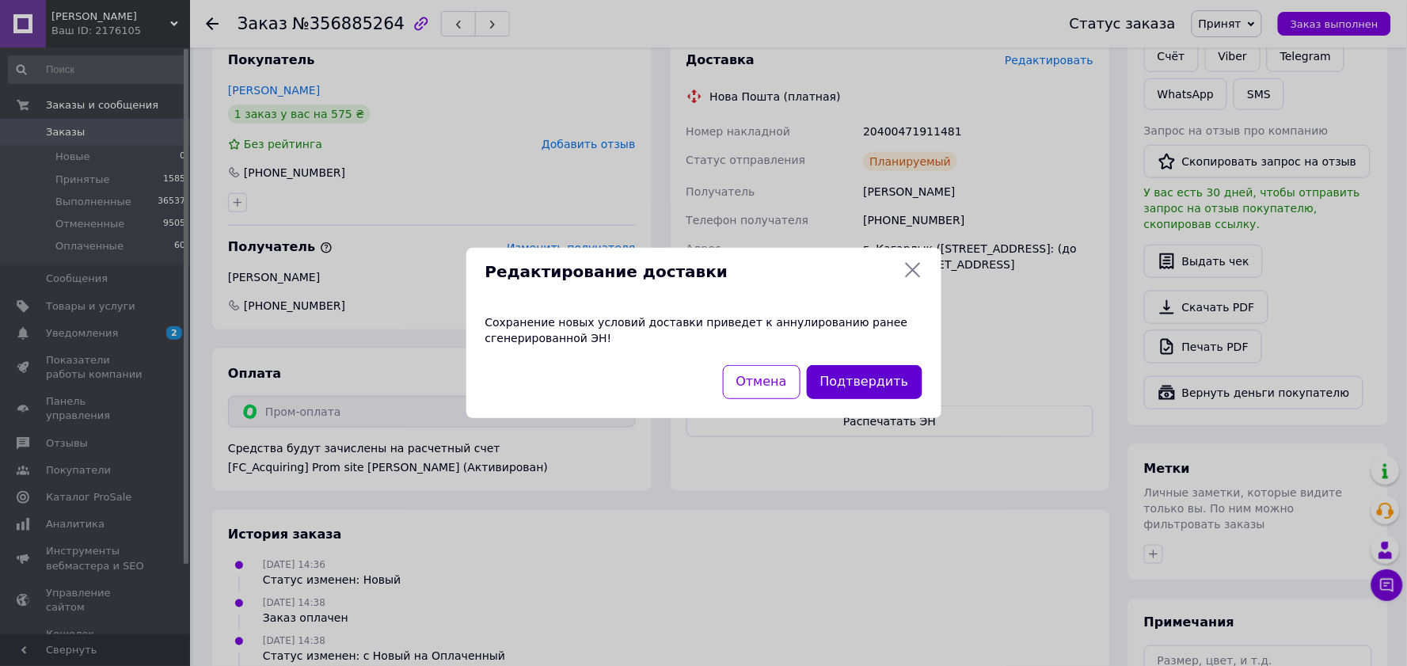
click at [872, 392] on button "Подтвердить" at bounding box center [865, 382] width 116 height 34
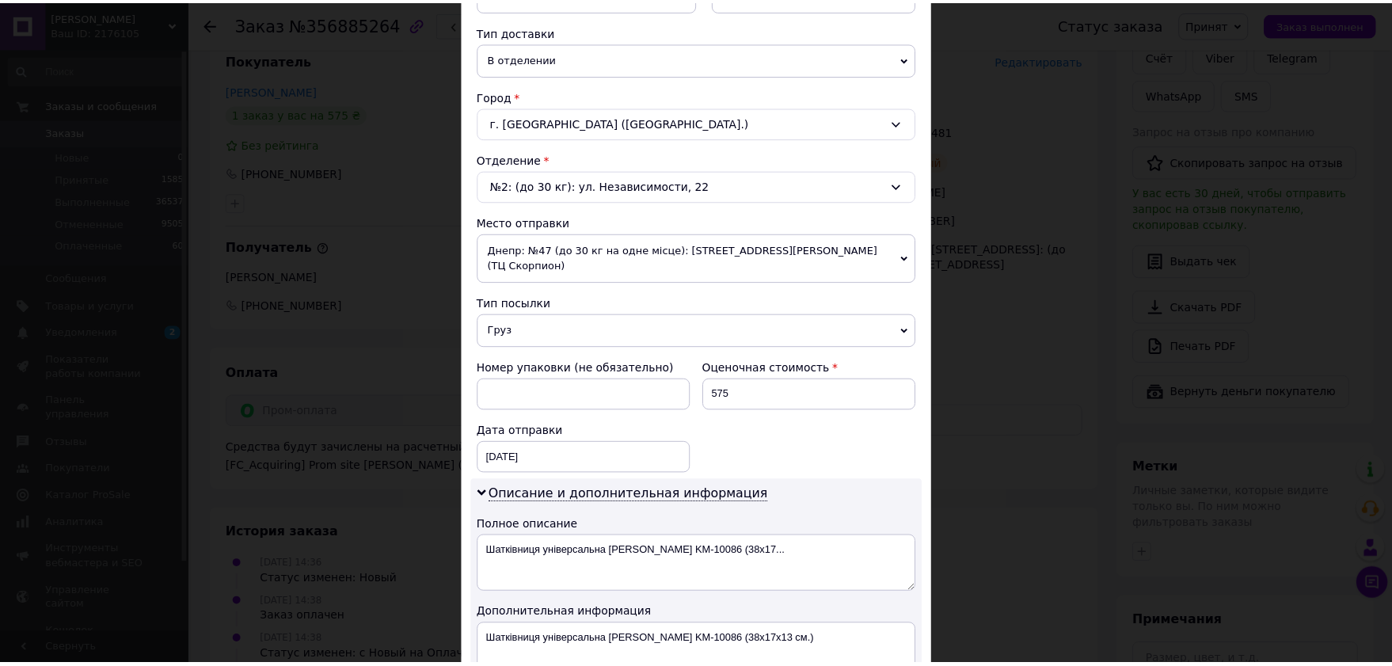
scroll to position [527, 0]
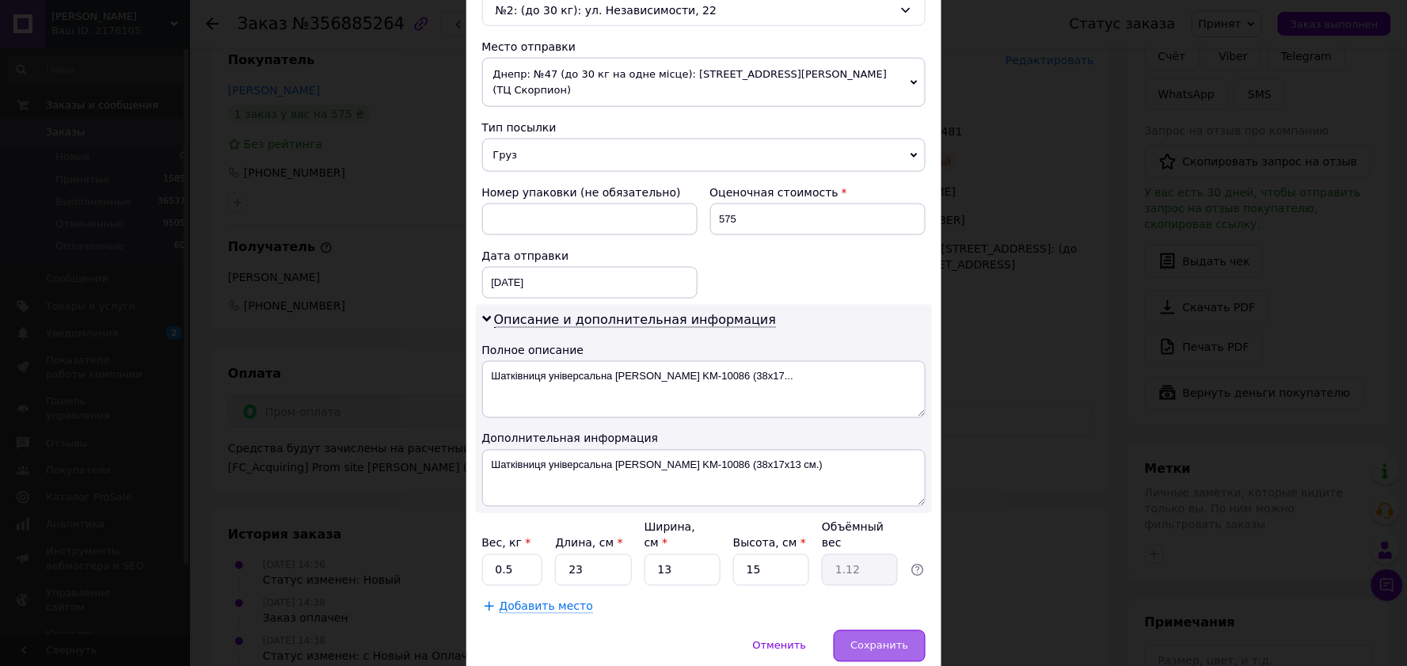
click at [883, 640] on span "Сохранить" at bounding box center [880, 646] width 58 height 12
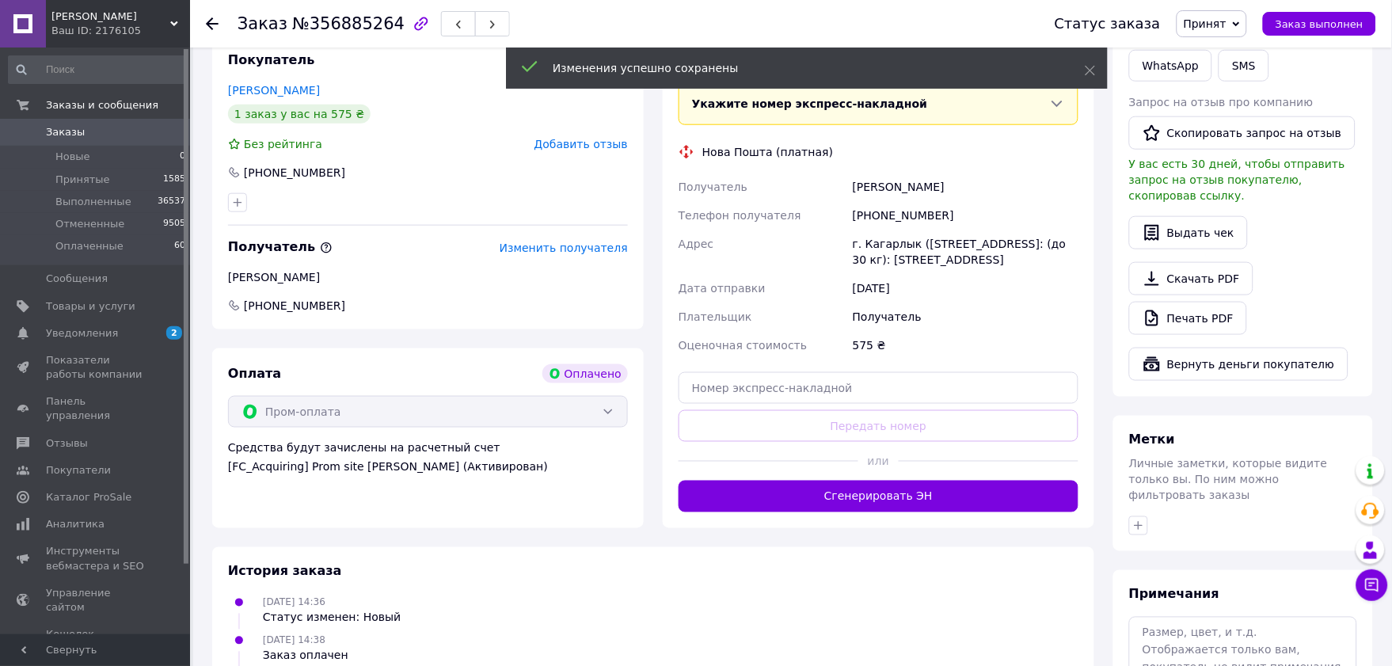
scroll to position [88, 0]
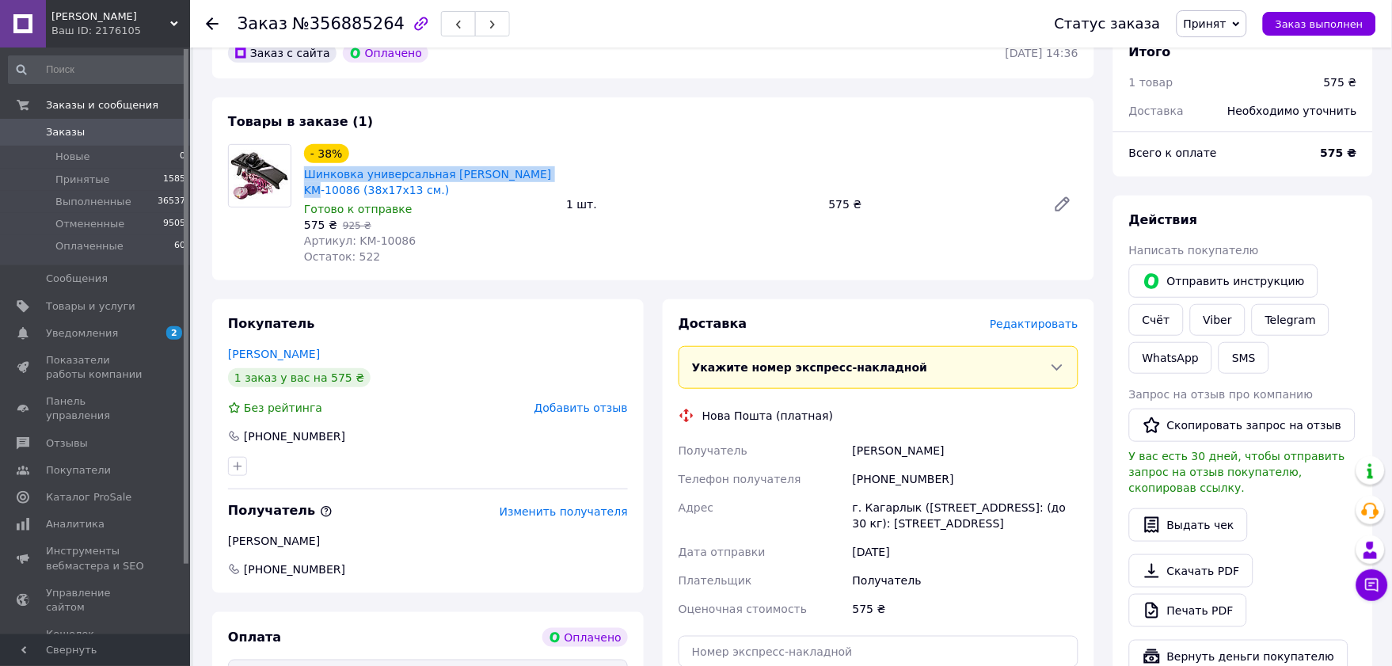
drag, startPoint x: 301, startPoint y: 173, endPoint x: 535, endPoint y: 181, distance: 234.6
click at [535, 181] on div "- 38% Шинковка универсальная Kamille KM-10086 (38х17х13 см.) Готово к отправке …" at bounding box center [429, 204] width 262 height 127
copy link "Шинковка универсальная Kamille KM-10086"
drag, startPoint x: 947, startPoint y: 477, endPoint x: 874, endPoint y: 485, distance: 74.1
click at [874, 485] on div "+380978252457" at bounding box center [966, 479] width 232 height 29
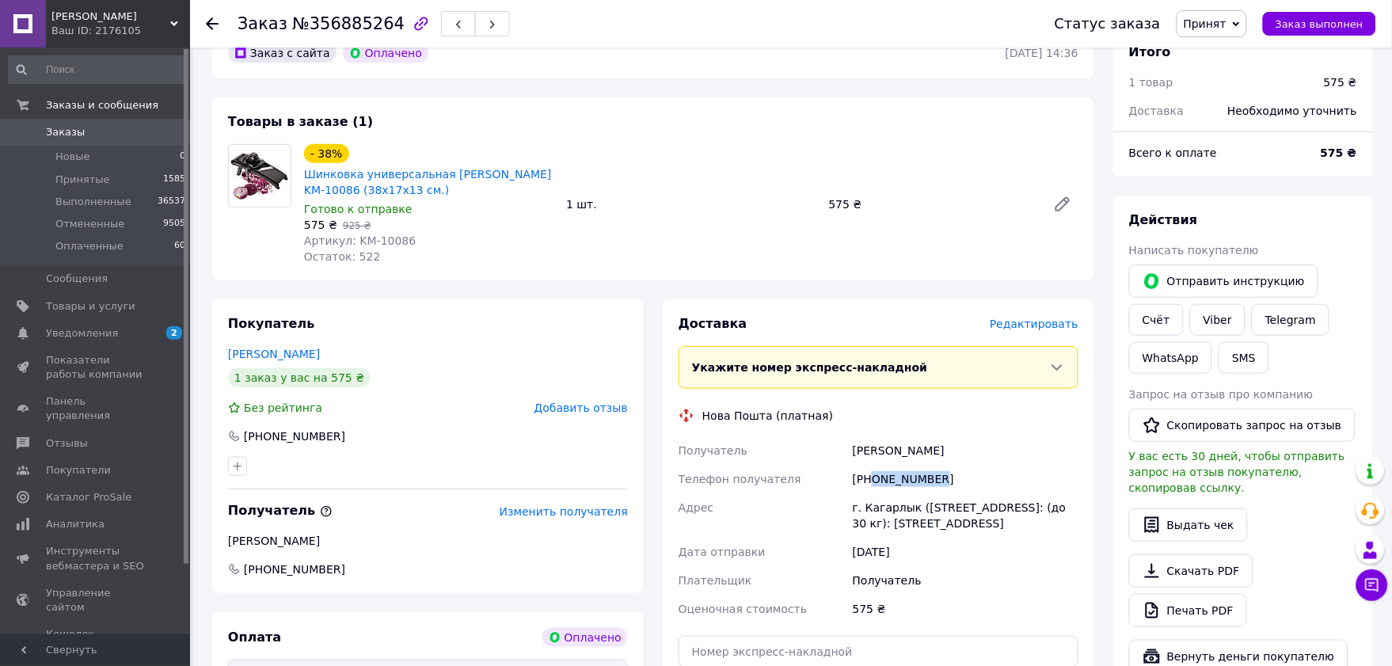
copy div "0978252457"
click at [905, 509] on div "г. Кагарлык ([GEOGRAPHIC_DATA].), №2: (до 30 кг): ул. Независимости, 22" at bounding box center [966, 515] width 232 height 44
drag, startPoint x: 908, startPoint y: 509, endPoint x: 864, endPoint y: 508, distance: 44.4
click at [864, 508] on div "г. Кагарлык ([GEOGRAPHIC_DATA].), №2: (до 30 кг): ул. Независимости, 22" at bounding box center [966, 515] width 232 height 44
copy div "Кагарлык"
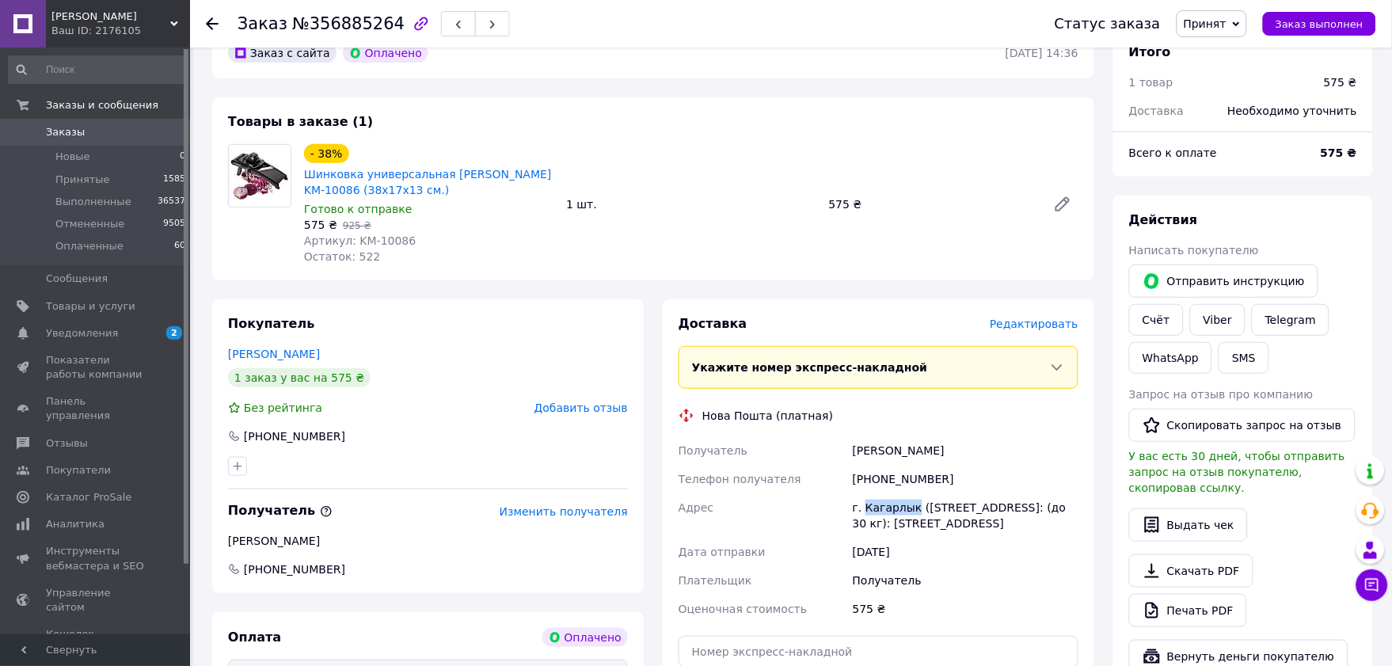
scroll to position [264, 0]
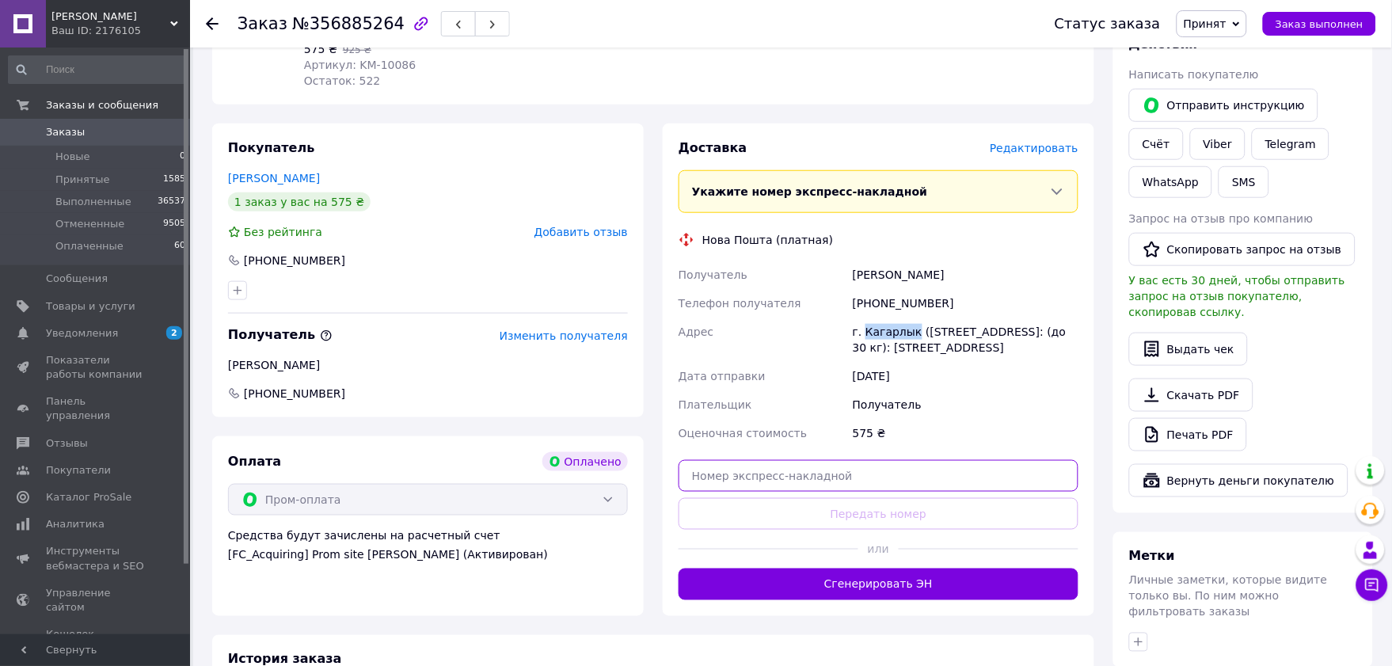
click at [782, 478] on input "text" at bounding box center [879, 476] width 400 height 32
paste input "20400471911786"
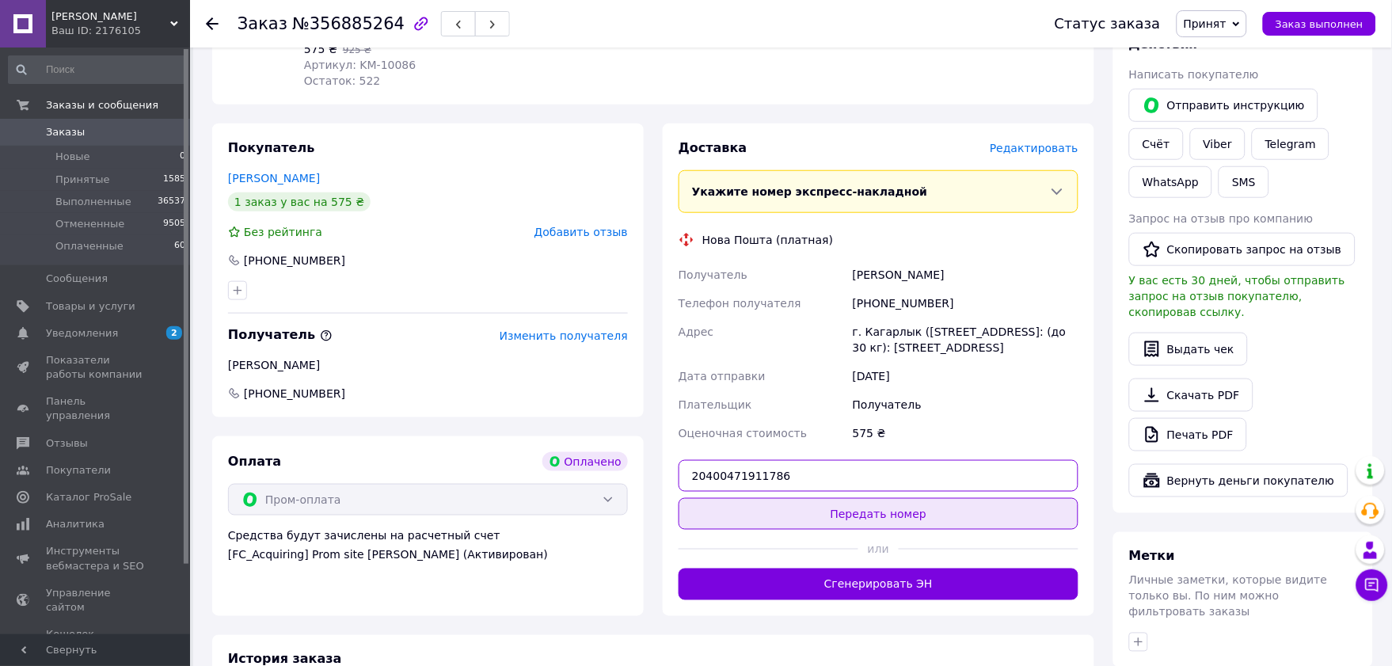
type input "20400471911786"
click at [810, 513] on button "Передать номер" at bounding box center [879, 514] width 400 height 32
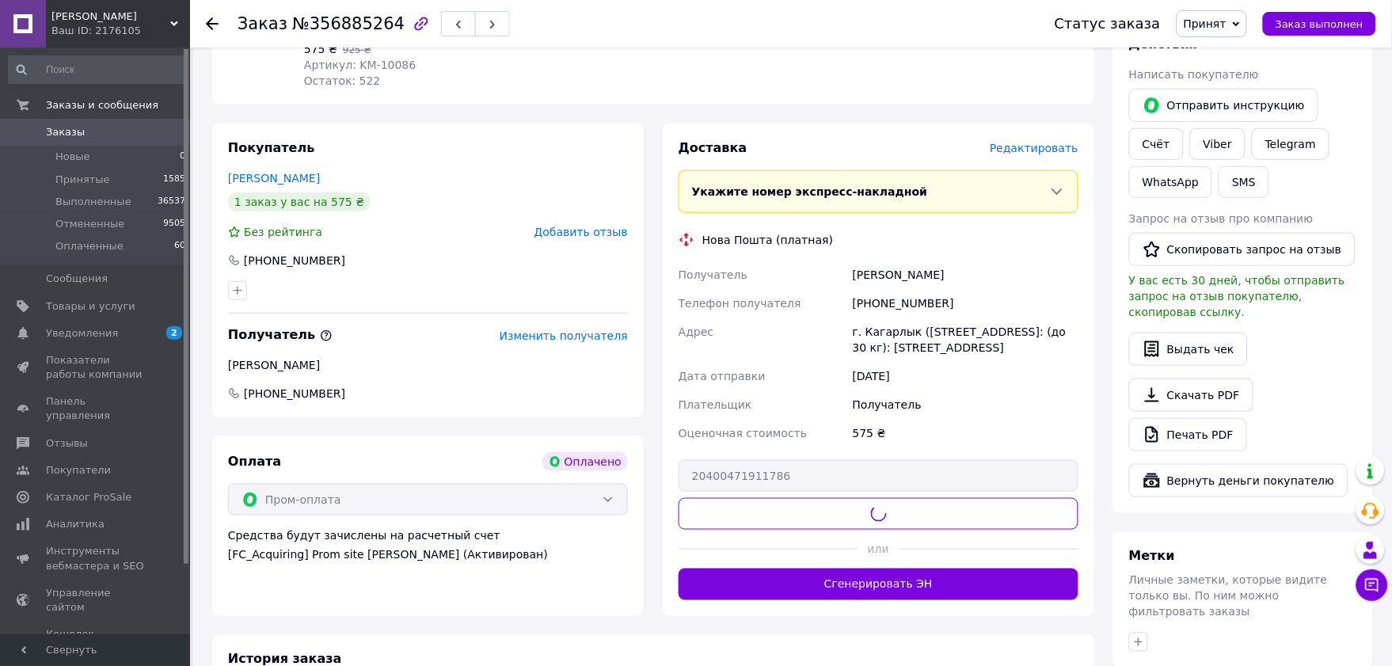
scroll to position [88, 0]
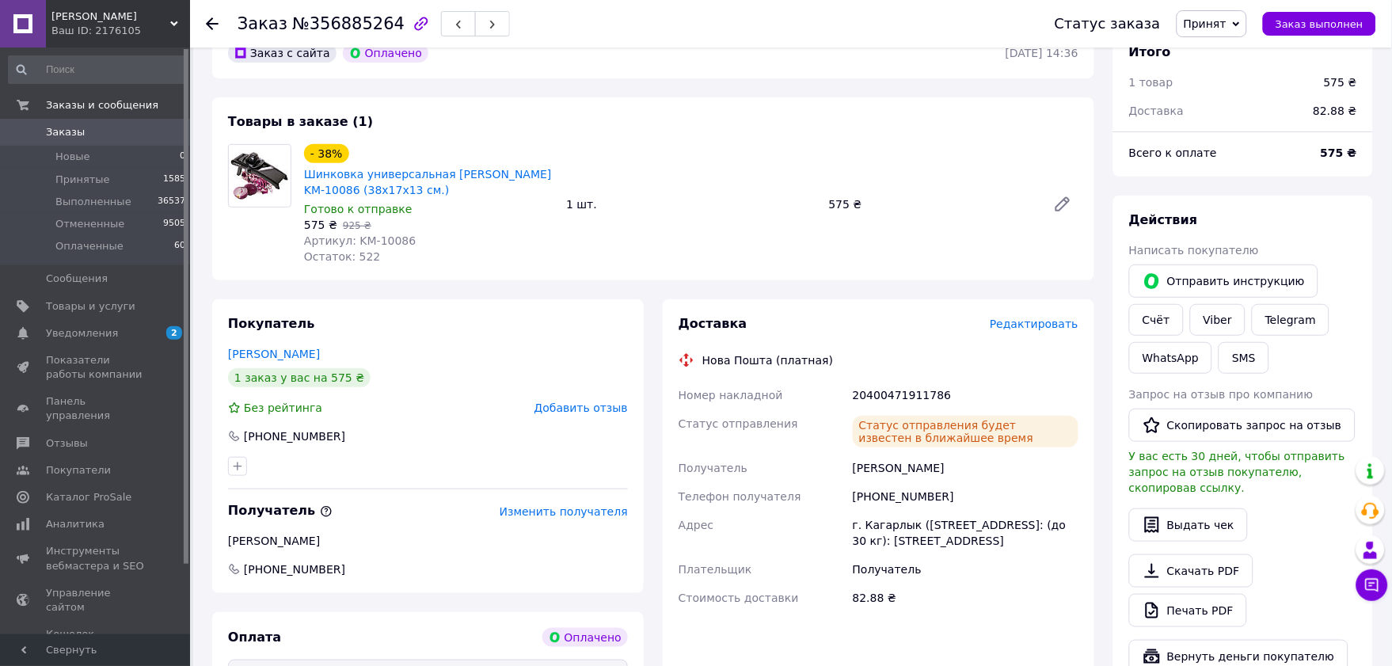
click at [79, 137] on span "Заказы" at bounding box center [96, 132] width 101 height 14
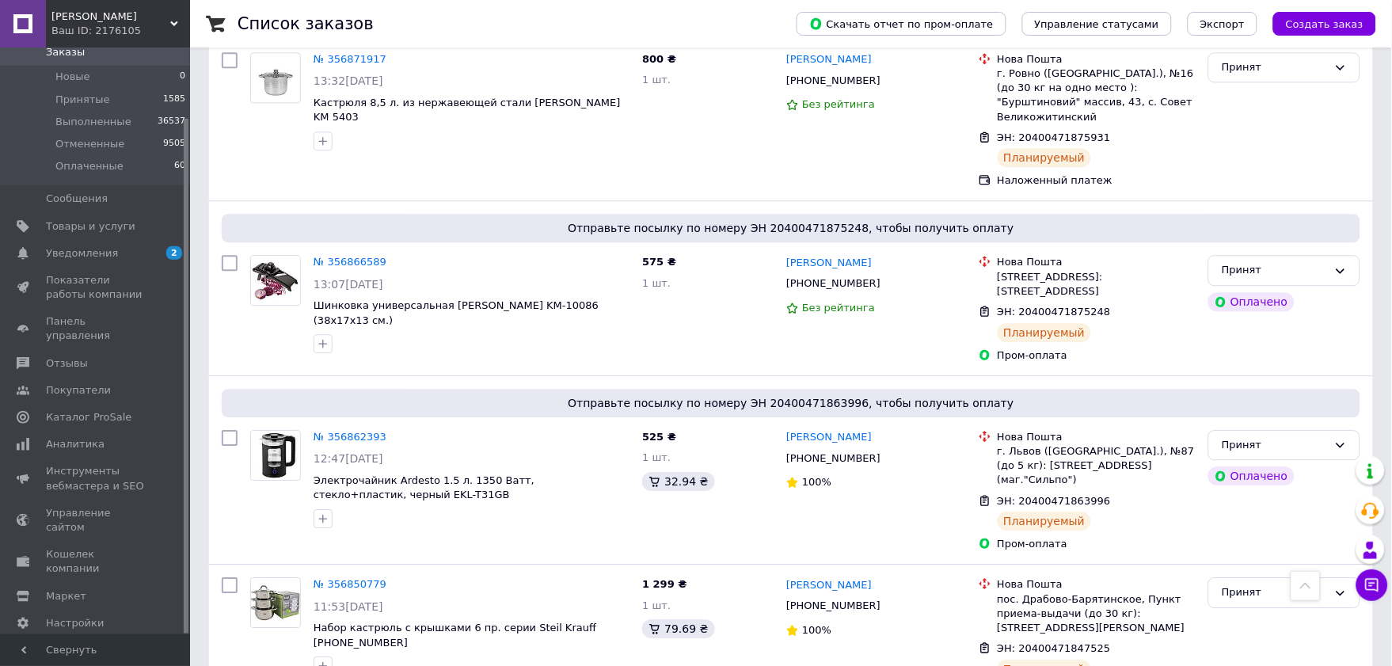
scroll to position [1056, 0]
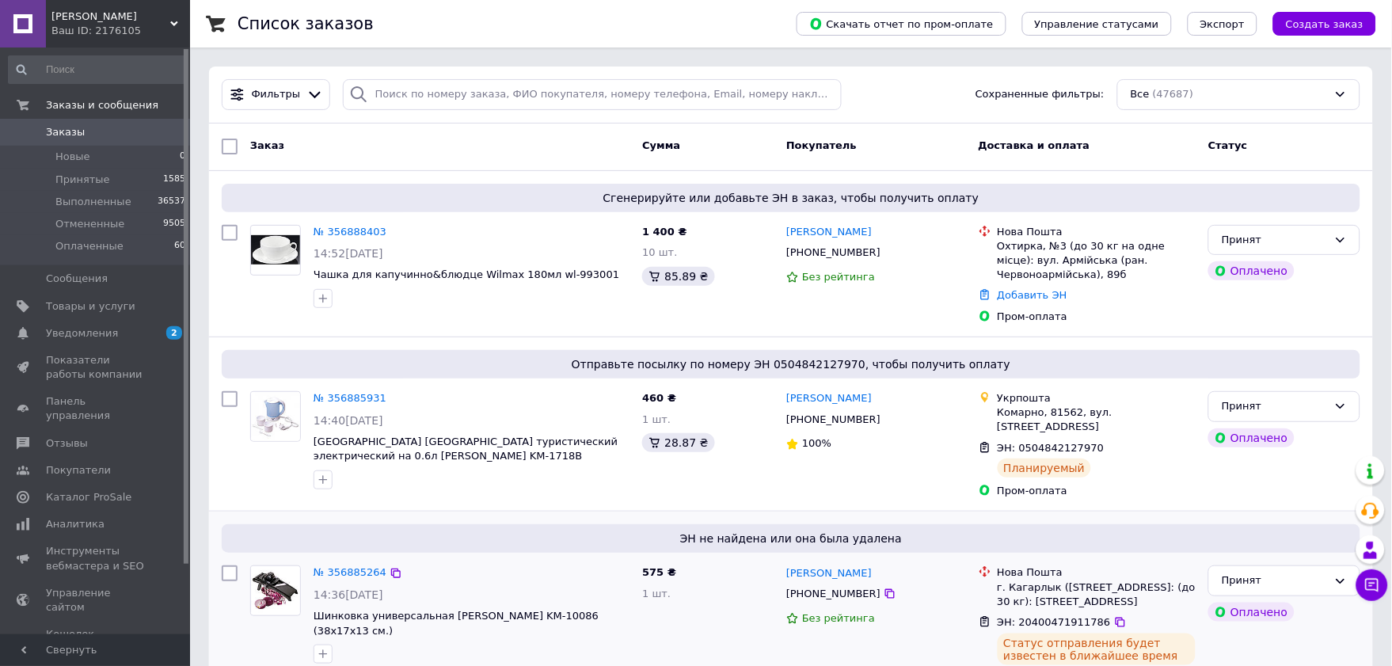
scroll to position [88, 0]
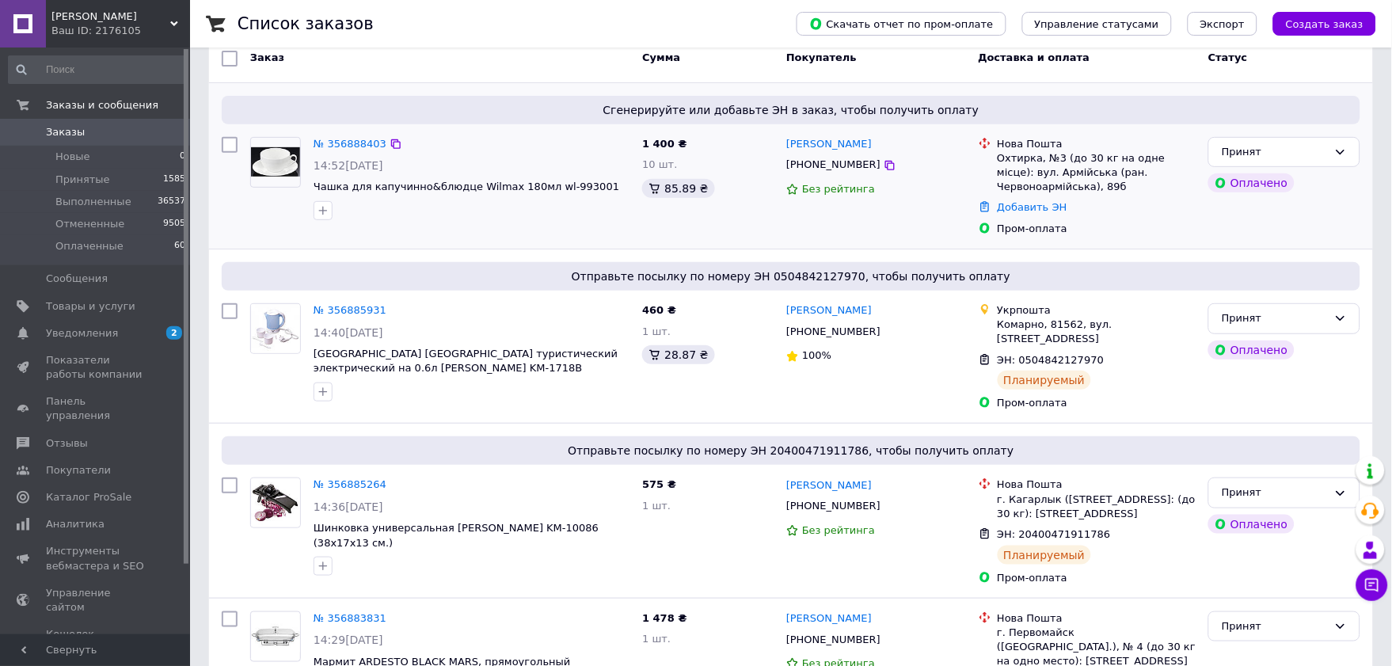
scroll to position [88, 0]
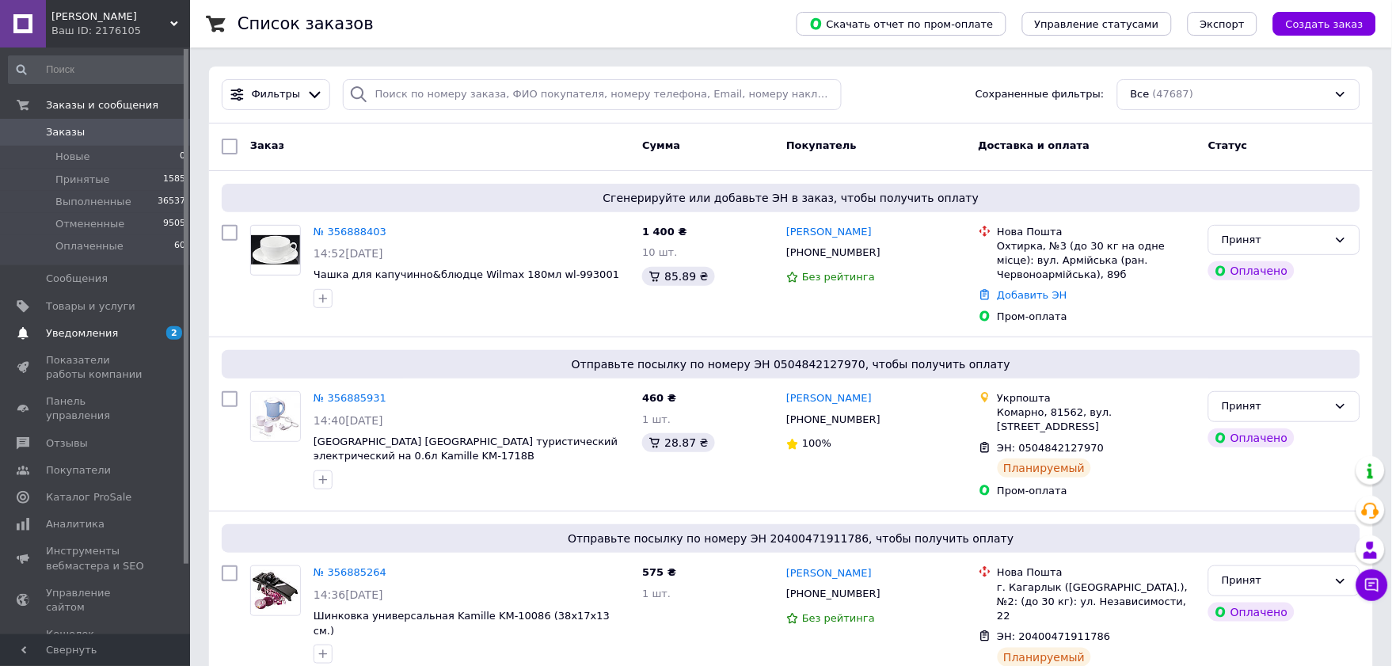
click at [82, 333] on span "Уведомления" at bounding box center [82, 333] width 72 height 14
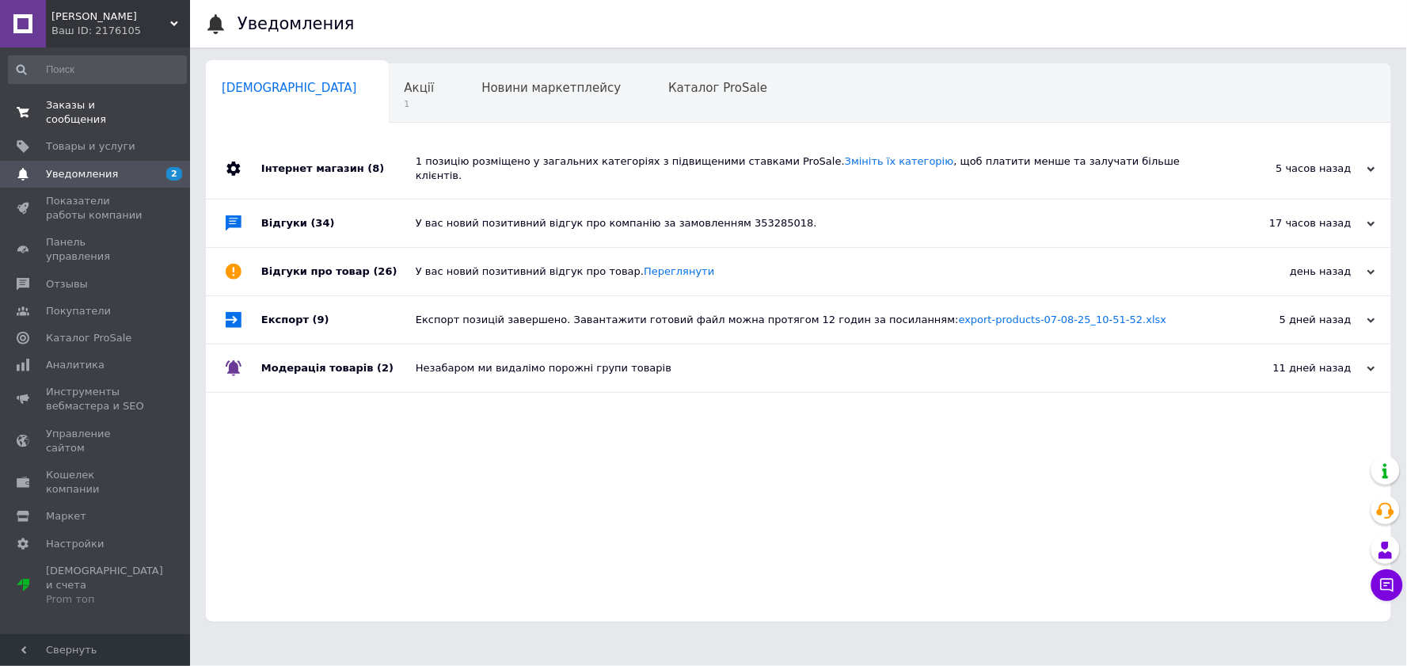
click at [57, 100] on span "Заказы и сообщения" at bounding box center [96, 112] width 101 height 29
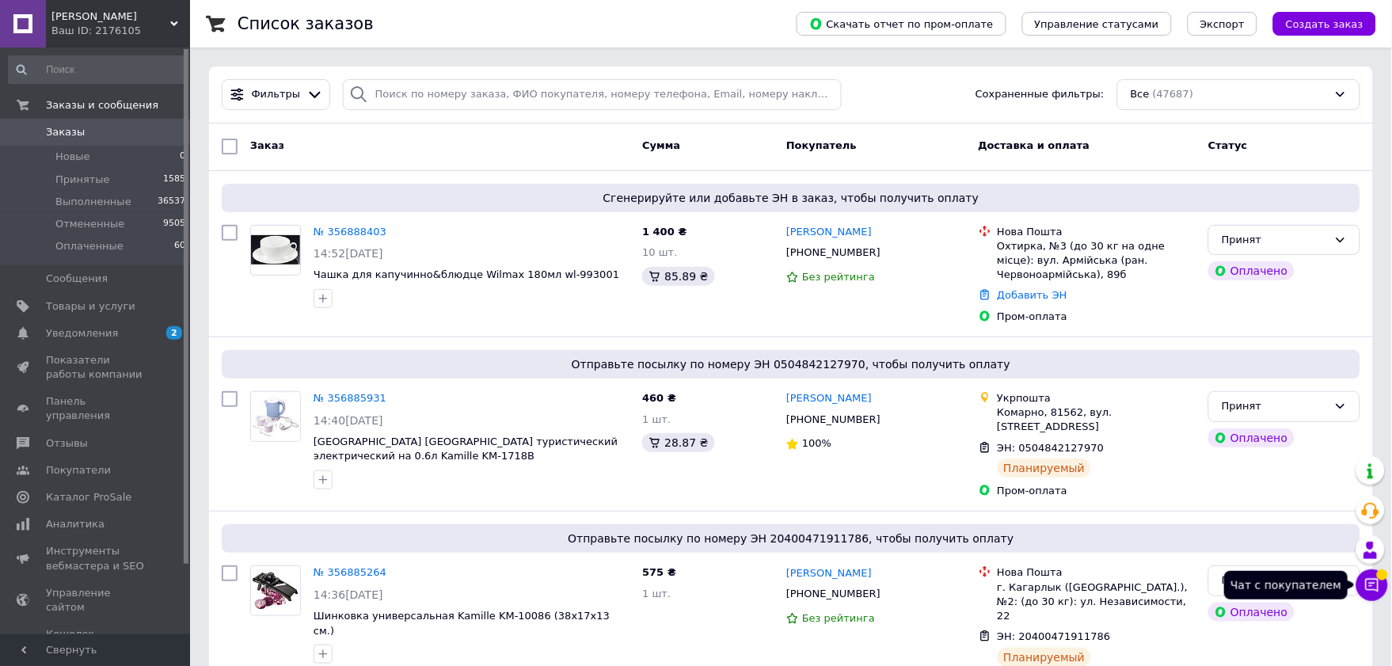
click at [1370, 584] on icon at bounding box center [1373, 585] width 16 height 16
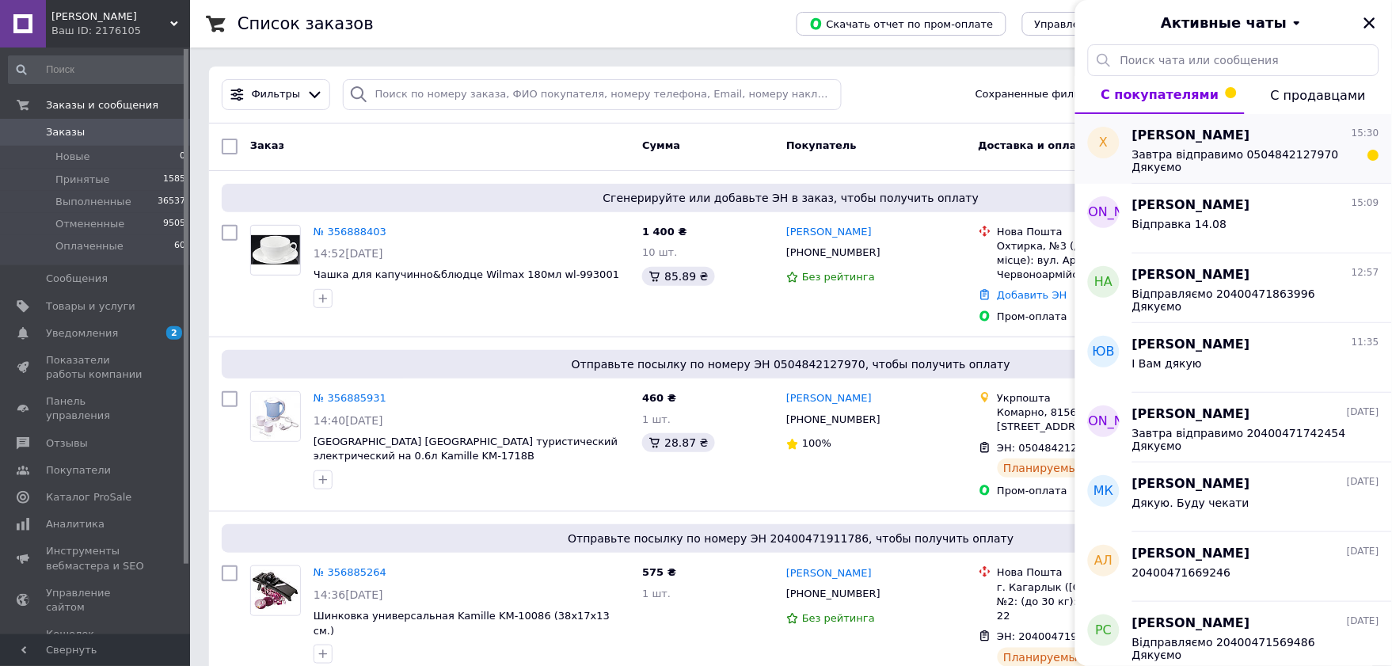
click at [1178, 155] on span "Завтра відправимо 0504842127970 Дякуємо" at bounding box center [1245, 160] width 225 height 25
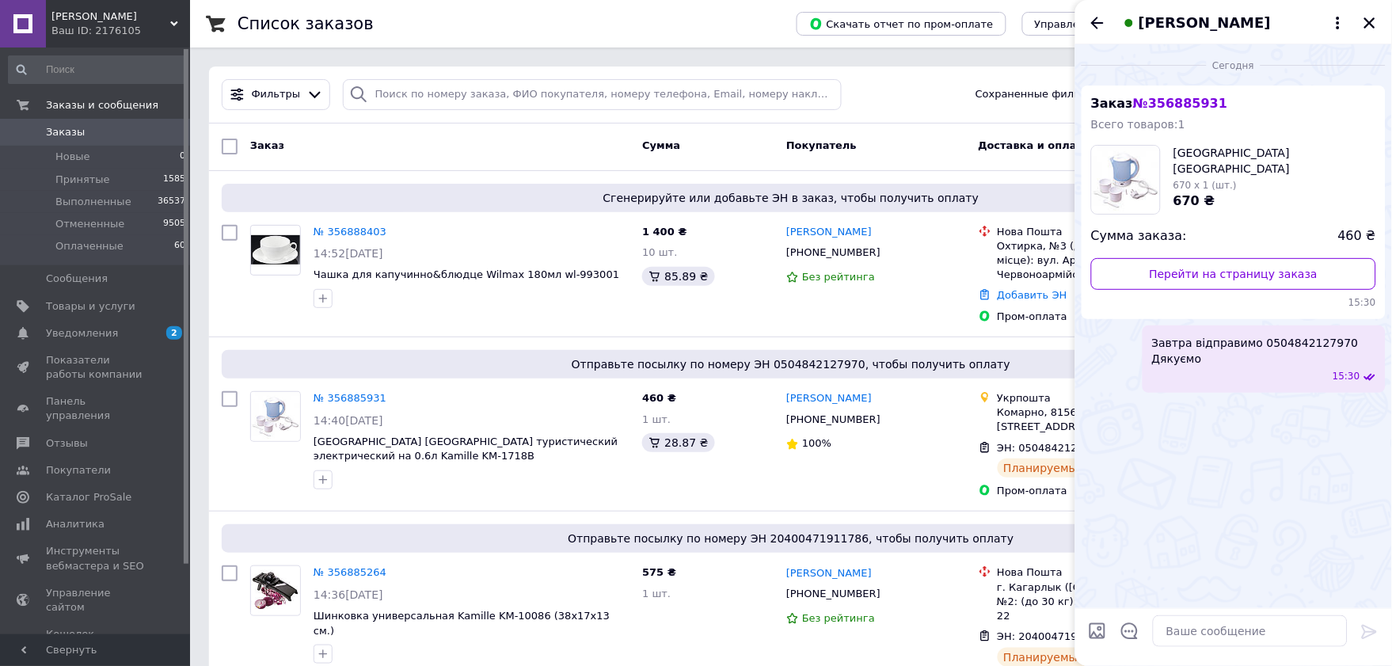
scroll to position [88, 0]
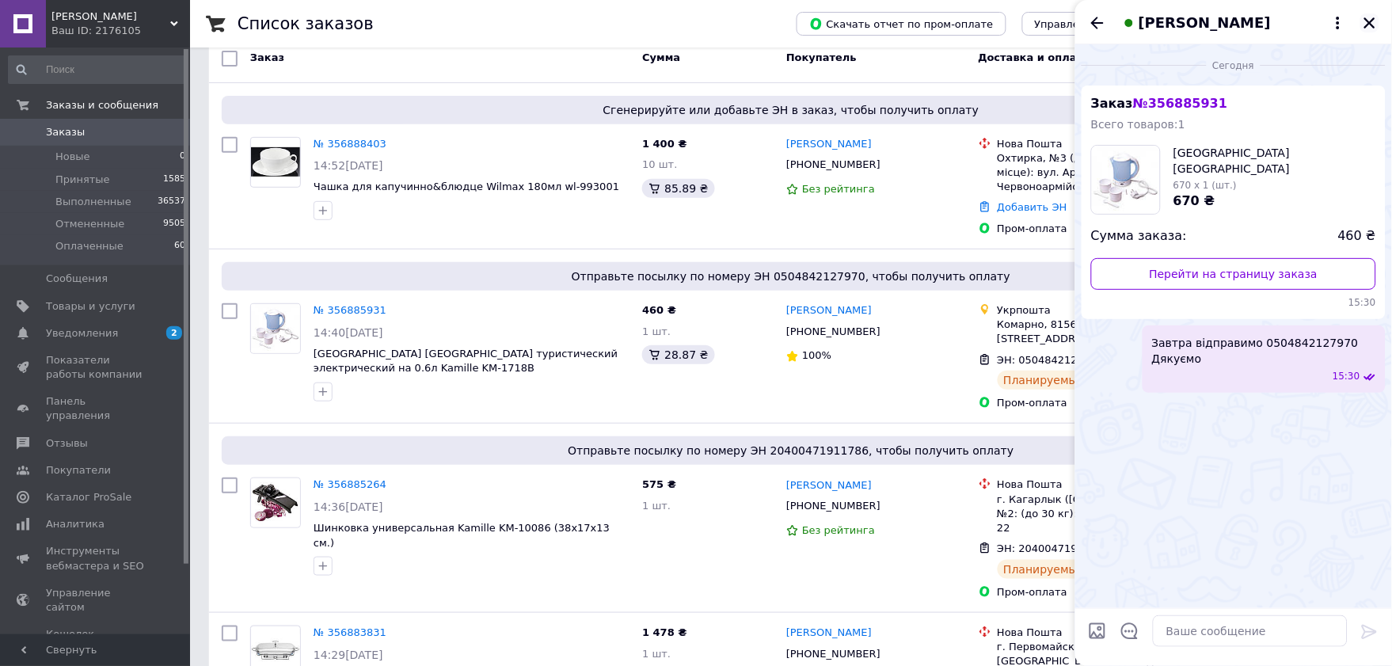
click at [1363, 25] on icon "Закрыть" at bounding box center [1370, 23] width 14 height 14
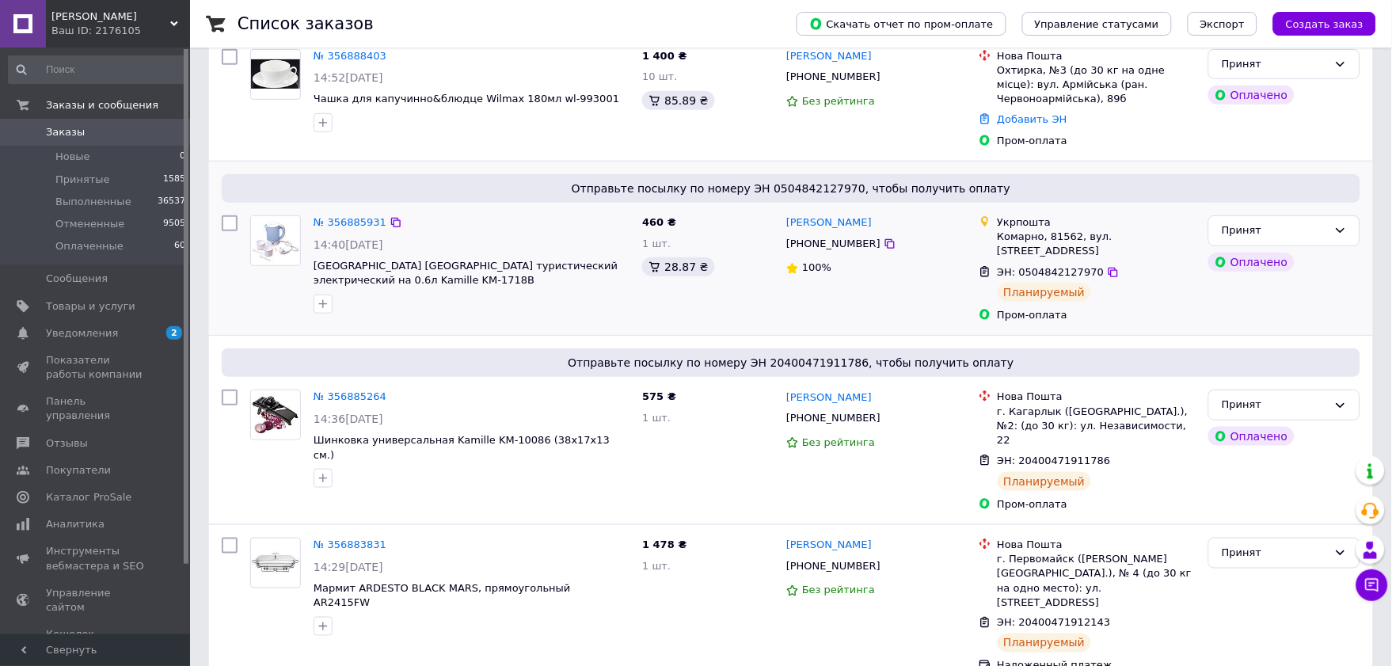
scroll to position [0, 0]
